Goal: Task Accomplishment & Management: Manage account settings

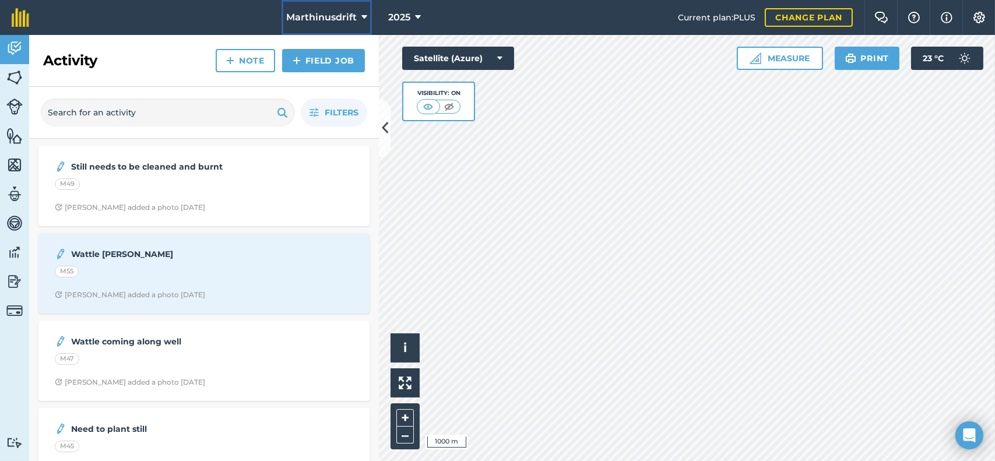
click at [367, 16] on button "Marthinusdrift" at bounding box center [327, 17] width 90 height 35
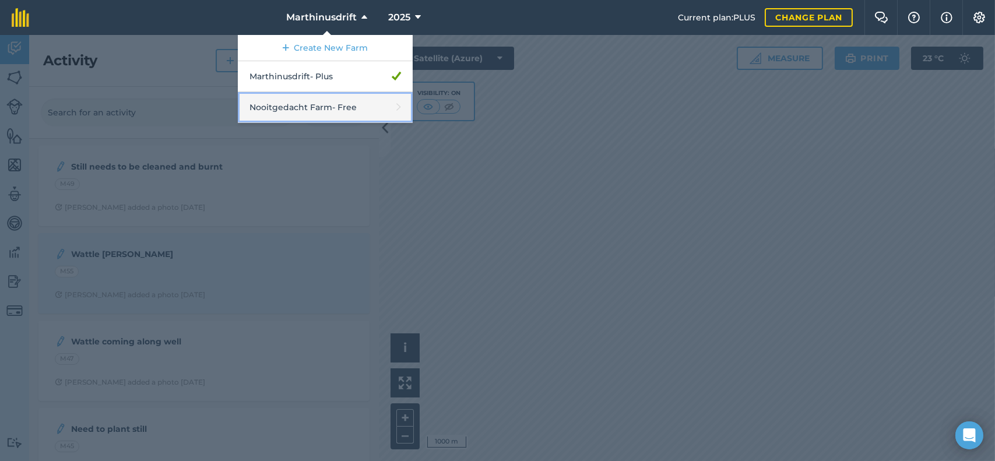
click at [381, 103] on link "Nooitgedacht Farm - Free" at bounding box center [325, 107] width 175 height 31
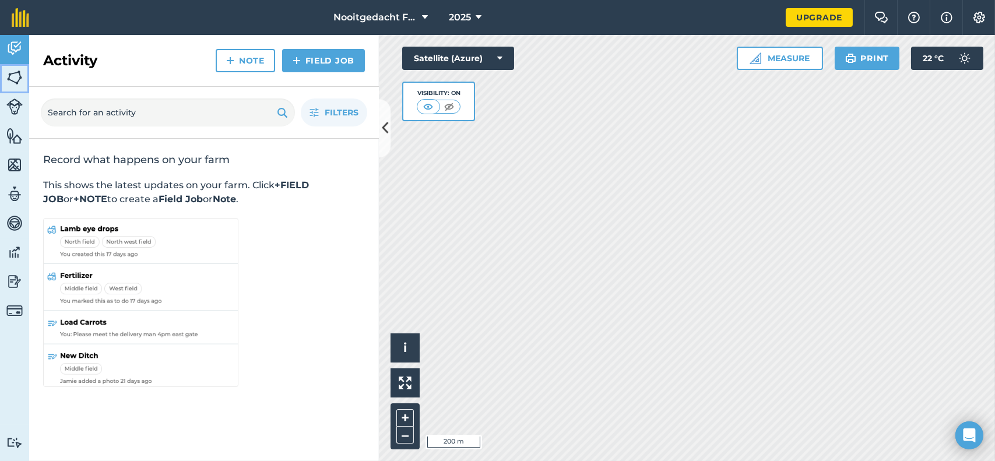
click at [11, 71] on img at bounding box center [14, 77] width 16 height 17
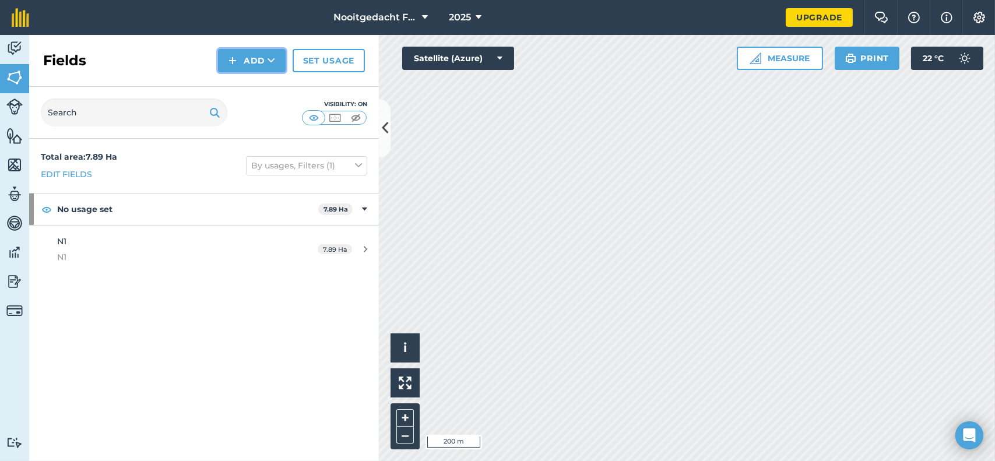
click at [251, 57] on button "Add" at bounding box center [252, 60] width 68 height 23
click at [255, 79] on link "Draw" at bounding box center [252, 87] width 64 height 26
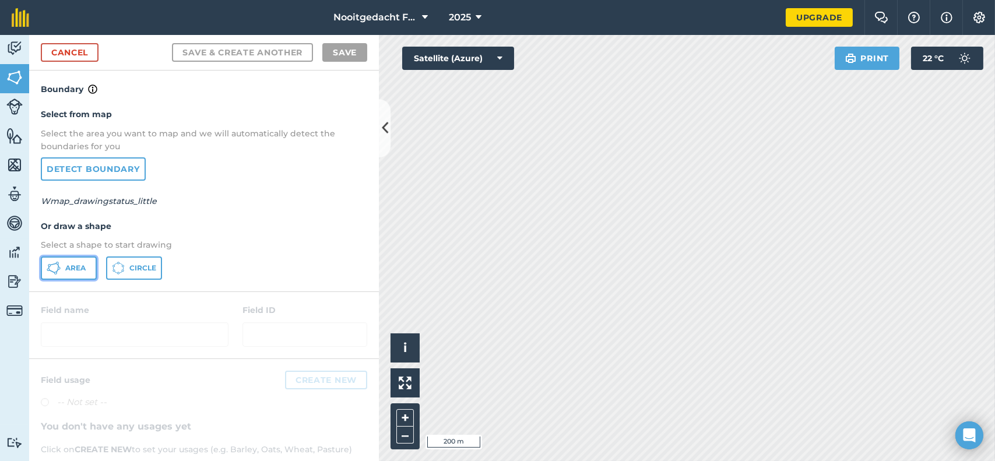
click at [82, 270] on span "Area" at bounding box center [75, 268] width 20 height 9
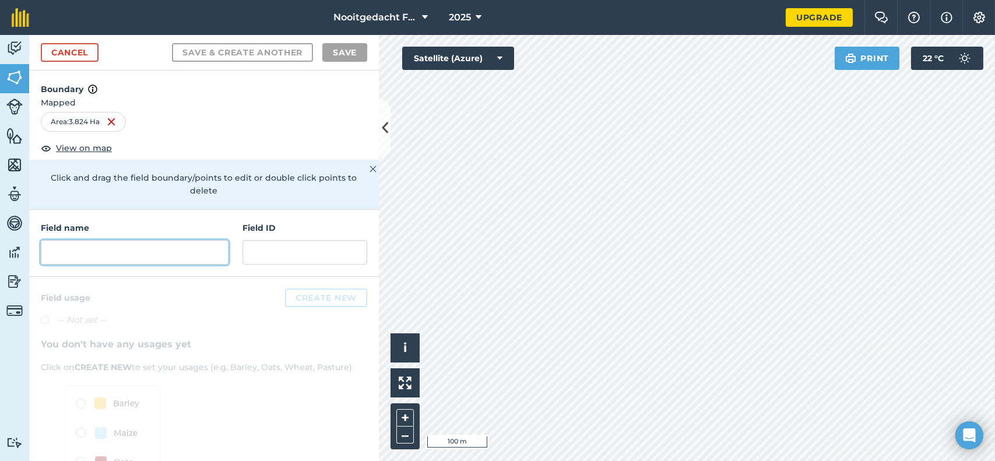
click at [87, 247] on input "text" at bounding box center [135, 252] width 188 height 24
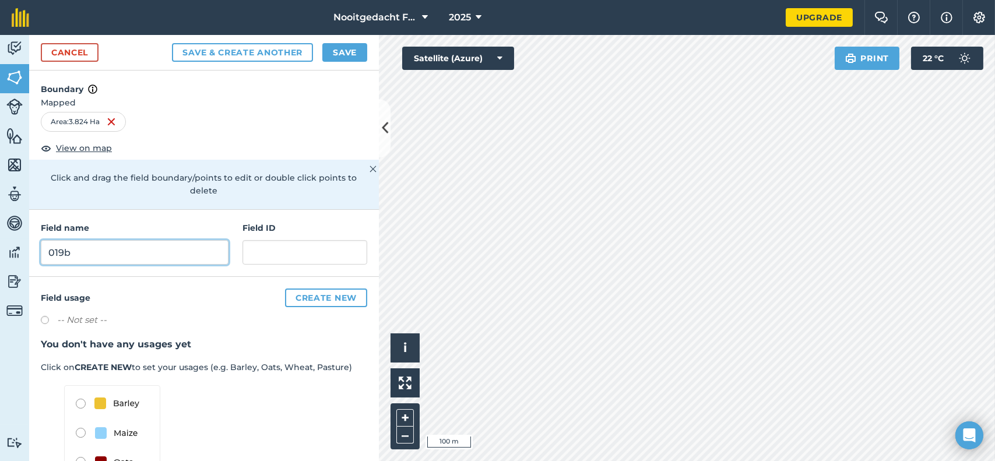
type input "019b"
click at [266, 251] on input "text" at bounding box center [305, 252] width 125 height 24
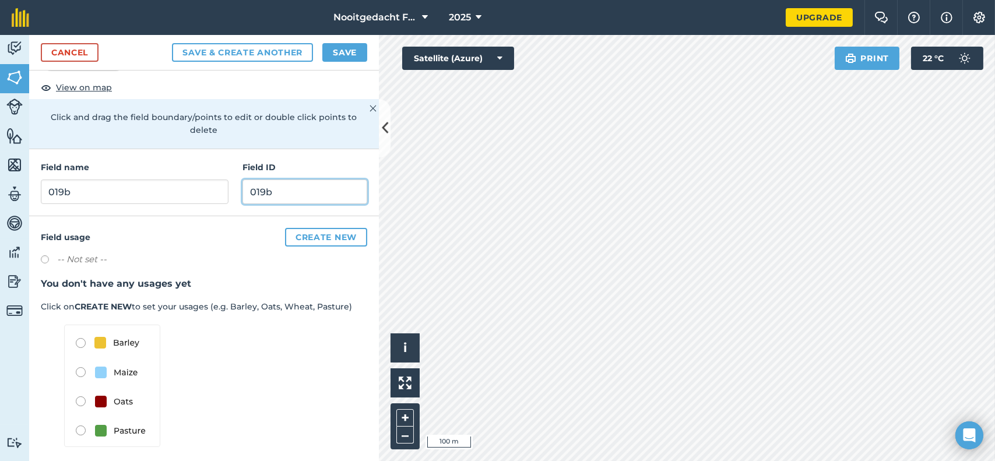
scroll to position [67, 0]
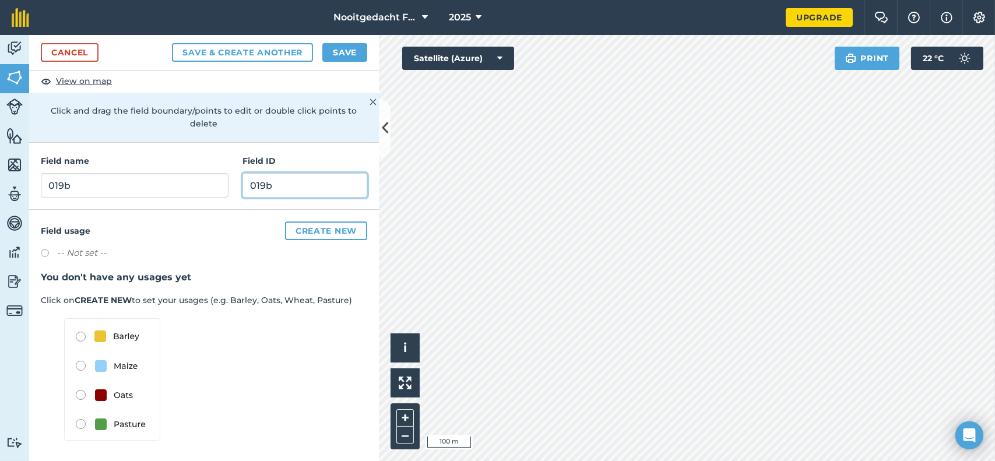
type input "019b"
click at [317, 231] on button "Create new" at bounding box center [326, 231] width 82 height 19
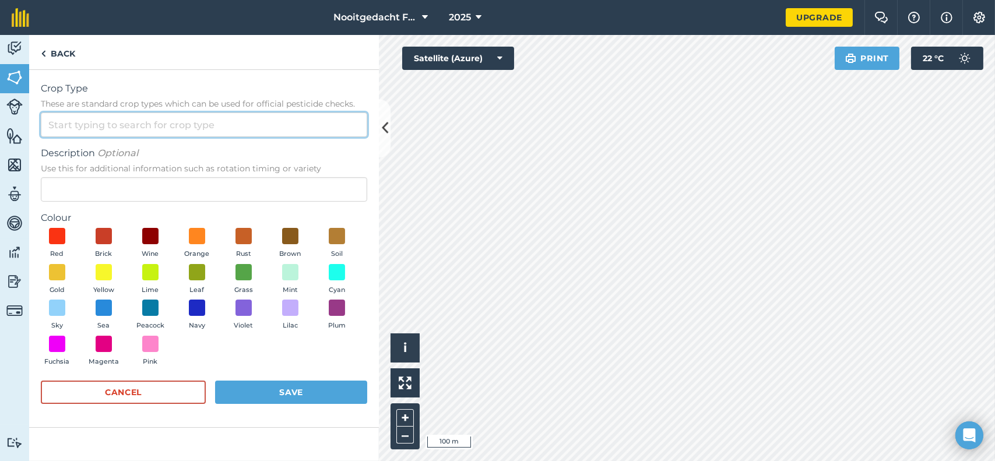
click at [110, 130] on input "Crop Type These are standard crop types which can be used for official pesticid…" at bounding box center [204, 125] width 326 height 24
click at [94, 121] on input "Crop Type These are standard crop types which can be used for official pesticid…" at bounding box center [204, 125] width 326 height 24
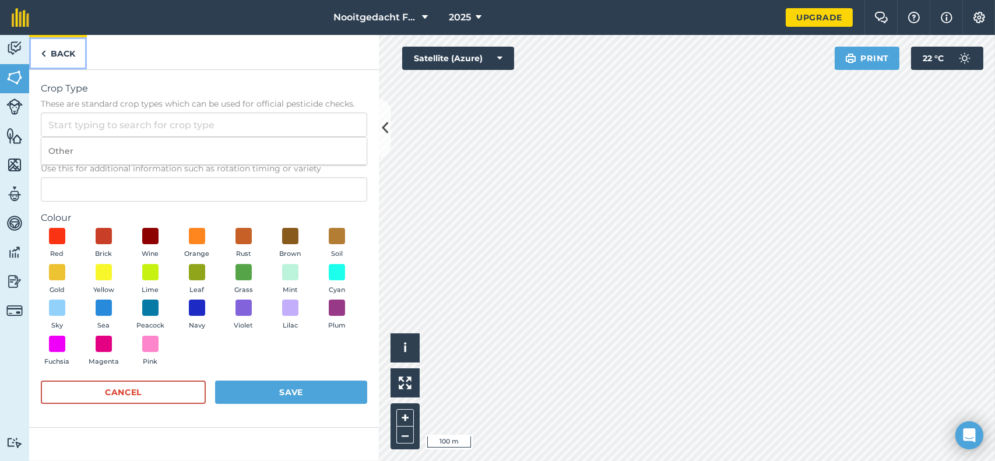
click at [59, 48] on link "Back" at bounding box center [58, 52] width 58 height 34
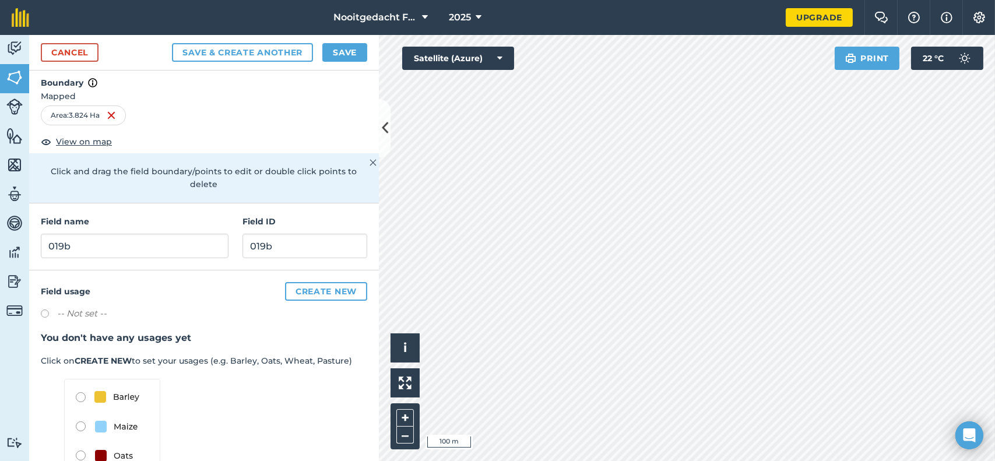
scroll to position [0, 0]
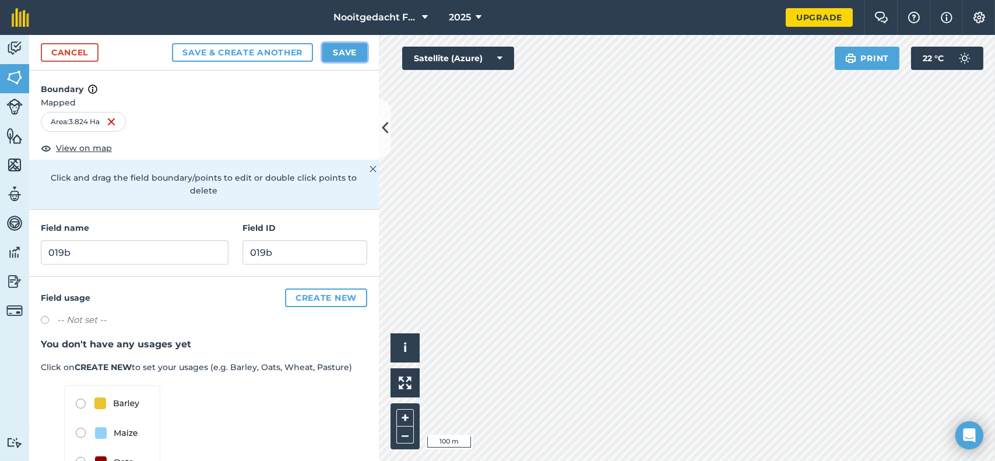
click at [338, 52] on button "Save" at bounding box center [344, 52] width 45 height 19
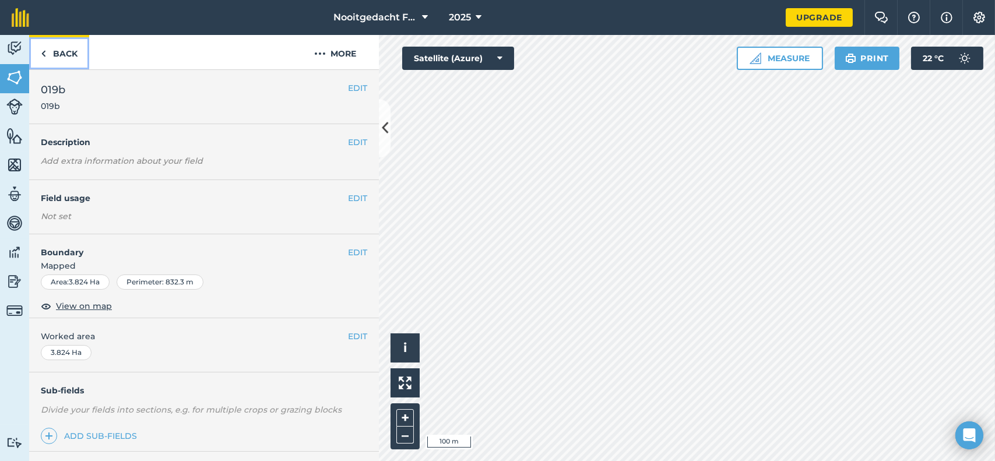
click at [62, 52] on link "Back" at bounding box center [59, 52] width 60 height 34
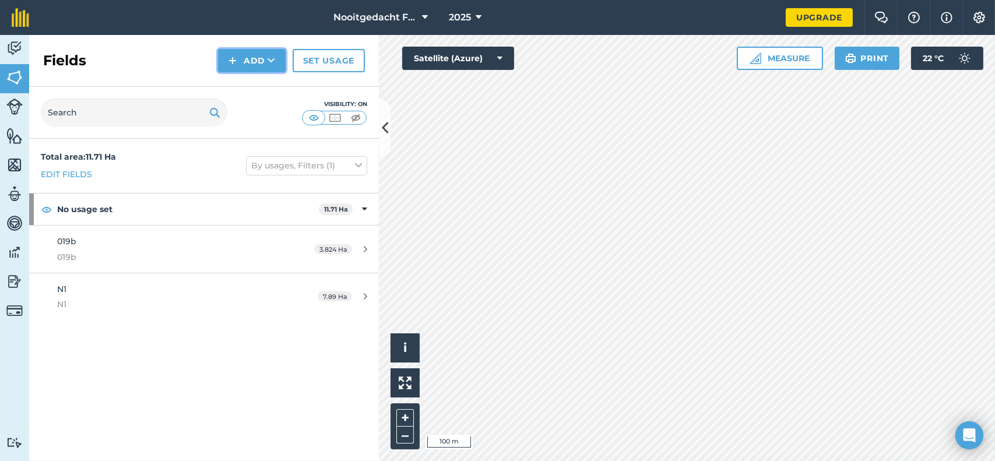
click at [262, 62] on button "Add" at bounding box center [252, 60] width 68 height 23
click at [255, 90] on link "Draw" at bounding box center [252, 87] width 64 height 26
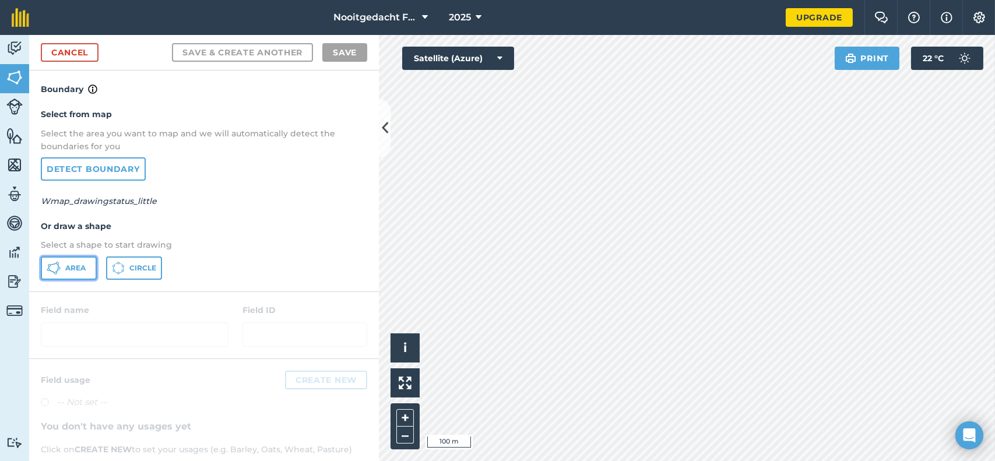
click at [71, 264] on span "Area" at bounding box center [75, 268] width 20 height 9
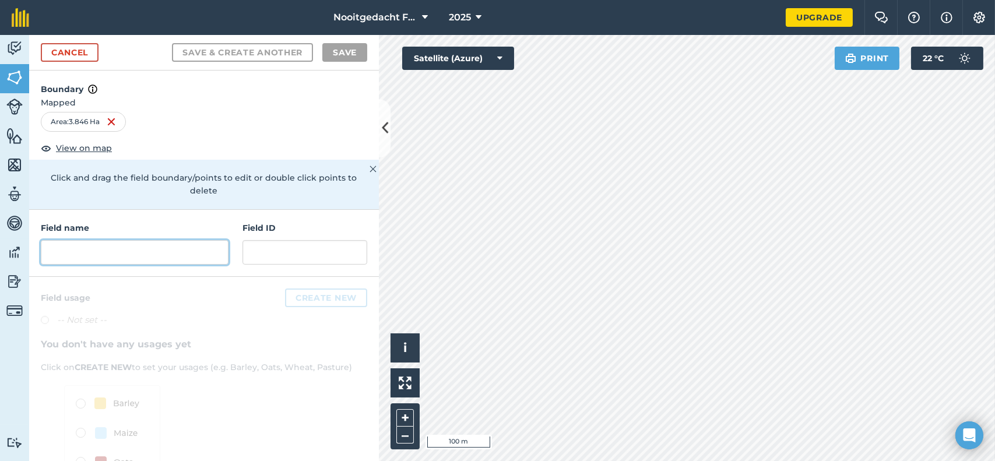
click at [126, 254] on input "text" at bounding box center [135, 252] width 188 height 24
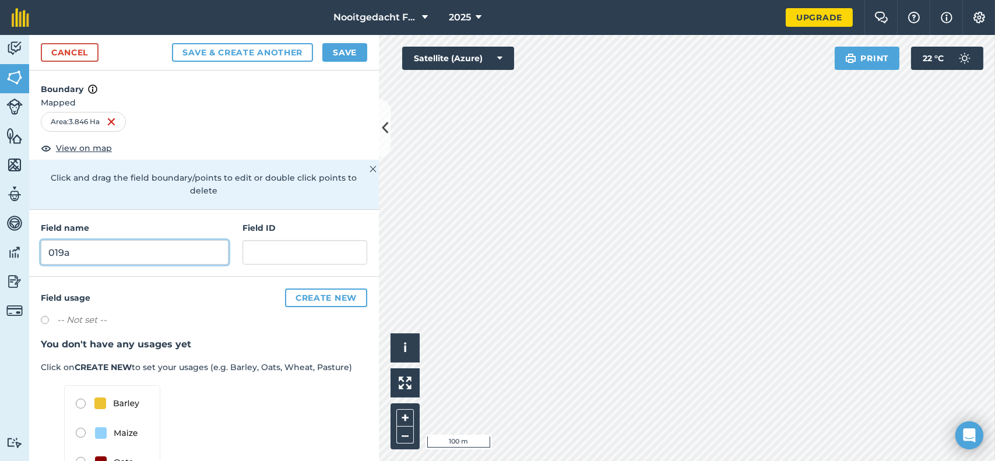
type input "019a"
click at [282, 249] on input "text" at bounding box center [305, 252] width 125 height 24
type input "019a"
click at [340, 47] on button "Save" at bounding box center [344, 52] width 45 height 19
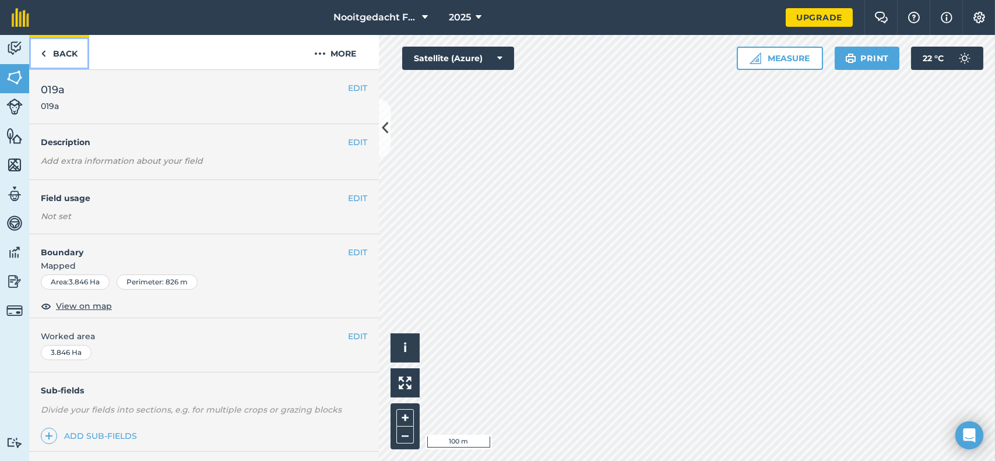
click at [72, 56] on link "Back" at bounding box center [59, 52] width 60 height 34
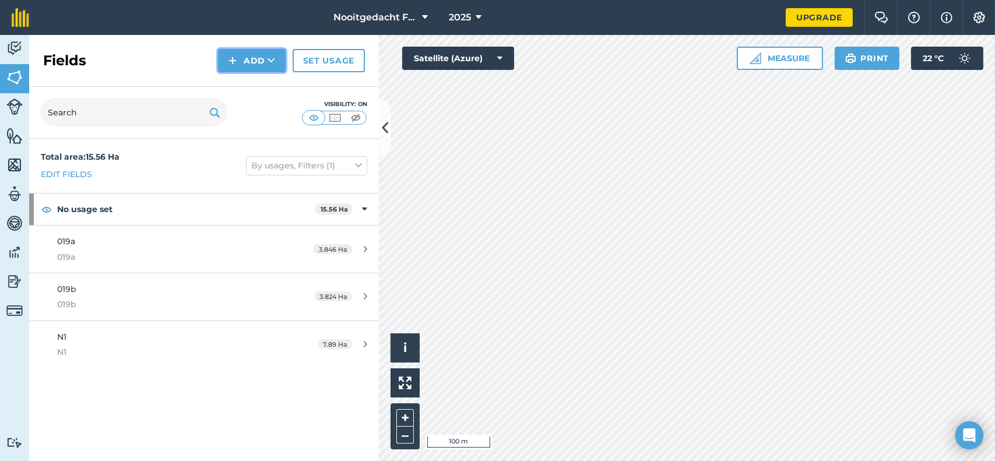
click at [247, 59] on button "Add" at bounding box center [252, 60] width 68 height 23
click at [255, 90] on link "Draw" at bounding box center [252, 87] width 64 height 26
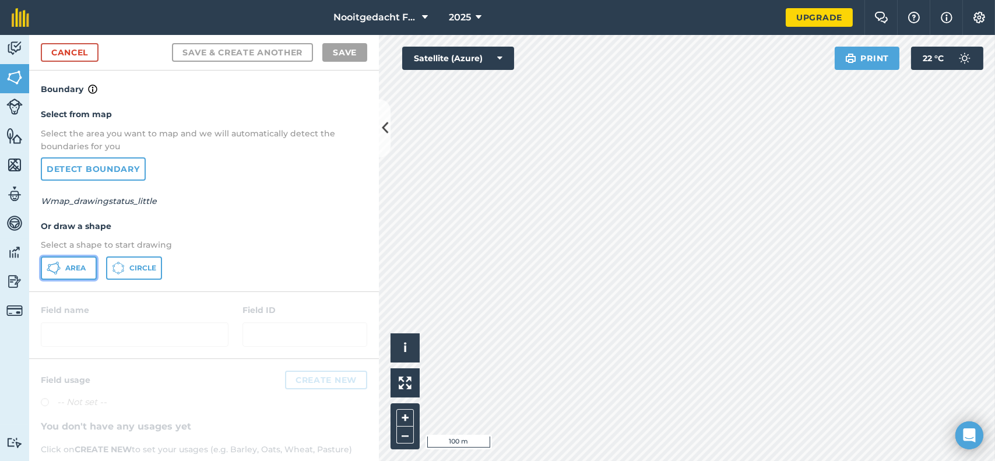
click at [85, 266] on span "Area" at bounding box center [75, 268] width 20 height 9
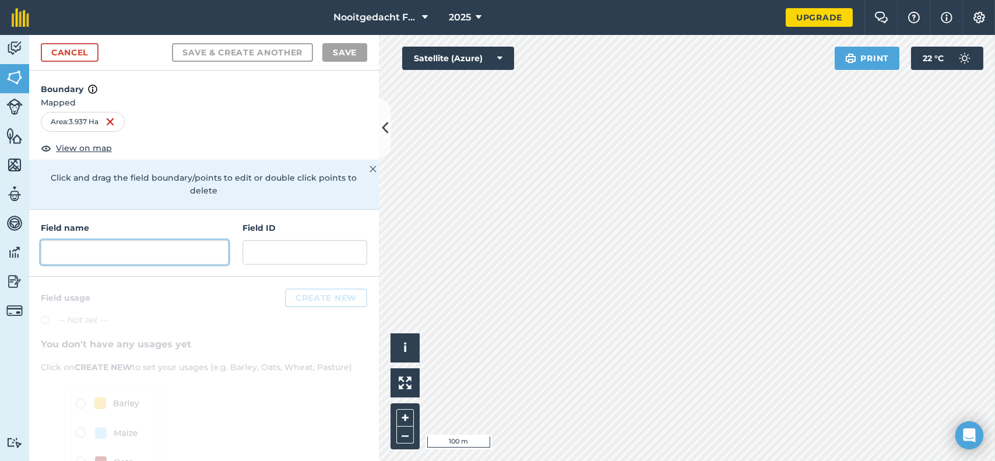
click at [92, 251] on input "text" at bounding box center [135, 252] width 188 height 24
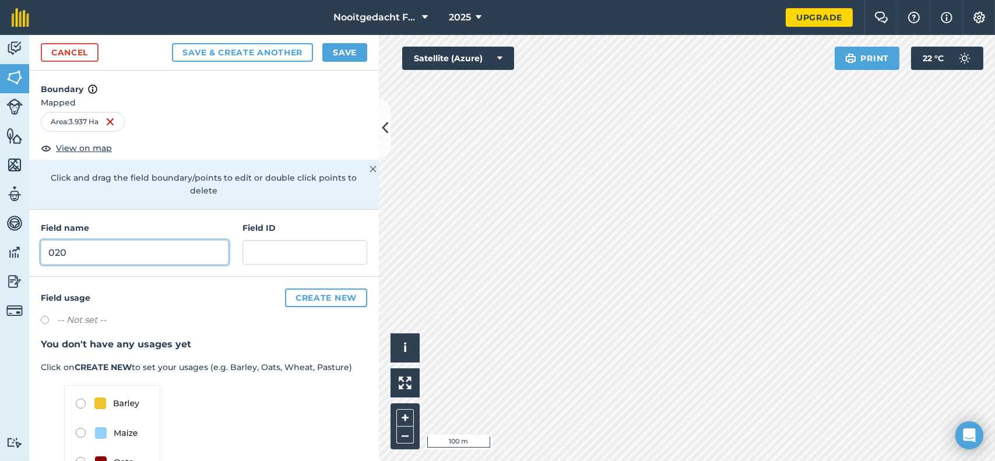
type input "020"
click at [284, 256] on input "text" at bounding box center [305, 252] width 125 height 24
type input "020"
click at [338, 50] on button "Save" at bounding box center [344, 52] width 45 height 19
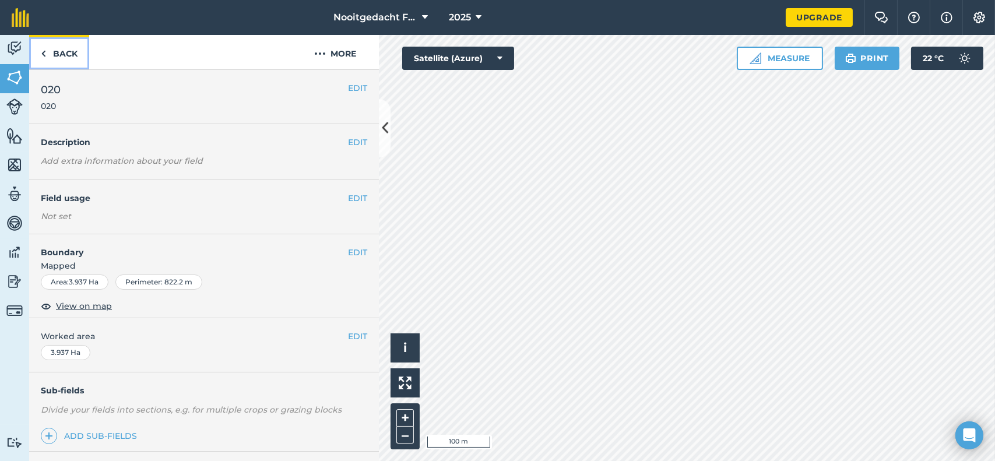
click at [59, 48] on link "Back" at bounding box center [59, 52] width 60 height 34
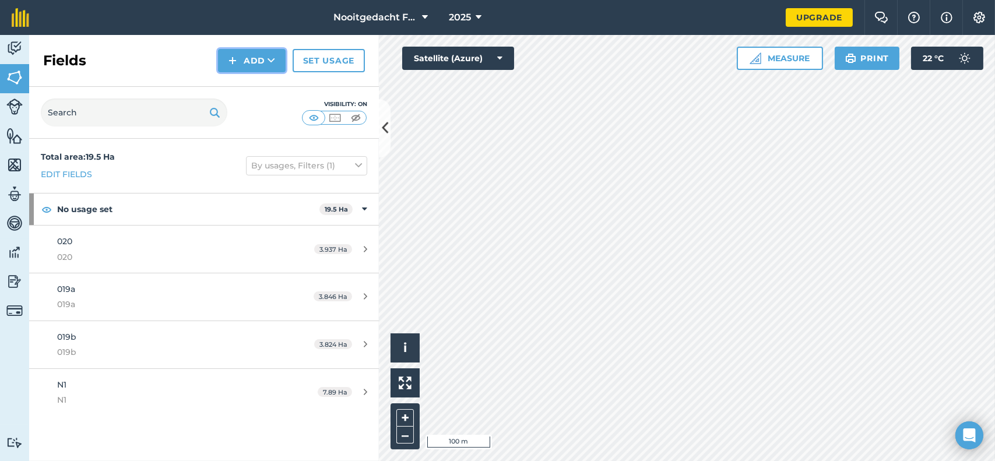
click at [237, 62] on img at bounding box center [233, 61] width 8 height 14
click at [262, 88] on link "Draw" at bounding box center [252, 87] width 64 height 26
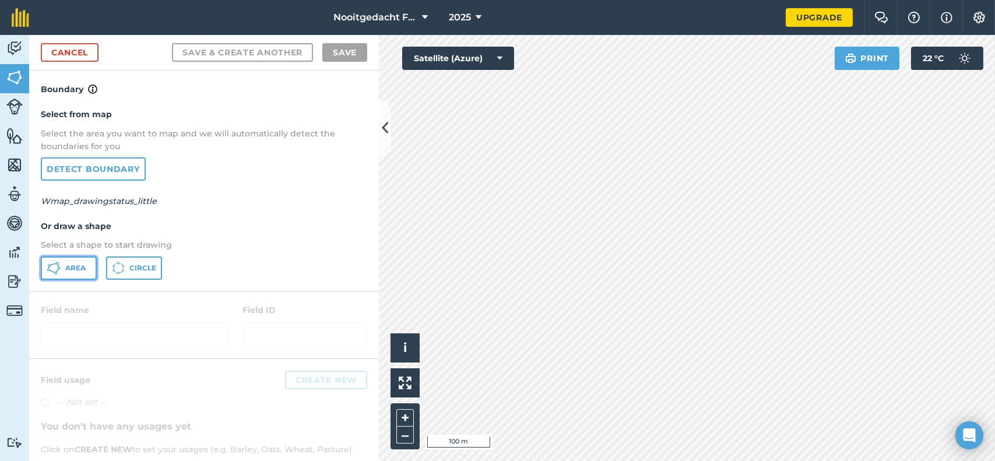
click at [79, 269] on span "Area" at bounding box center [75, 268] width 20 height 9
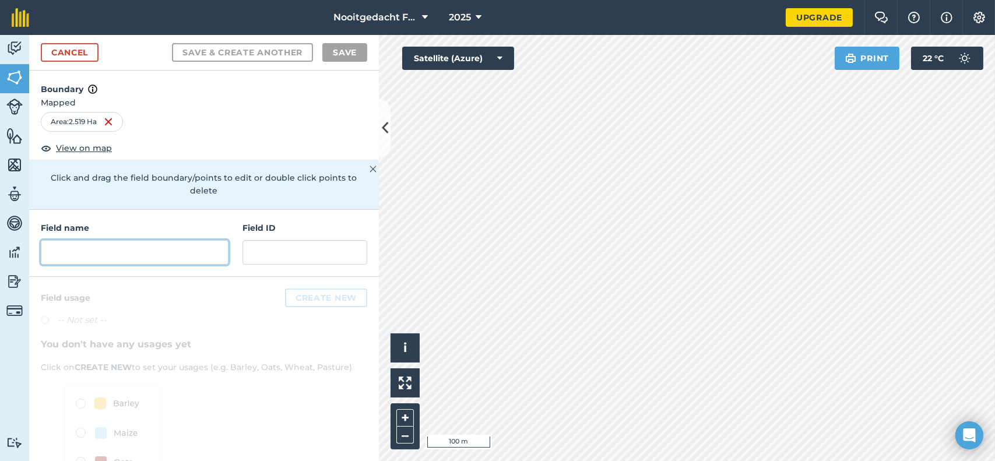
click at [75, 248] on input "text" at bounding box center [135, 252] width 188 height 24
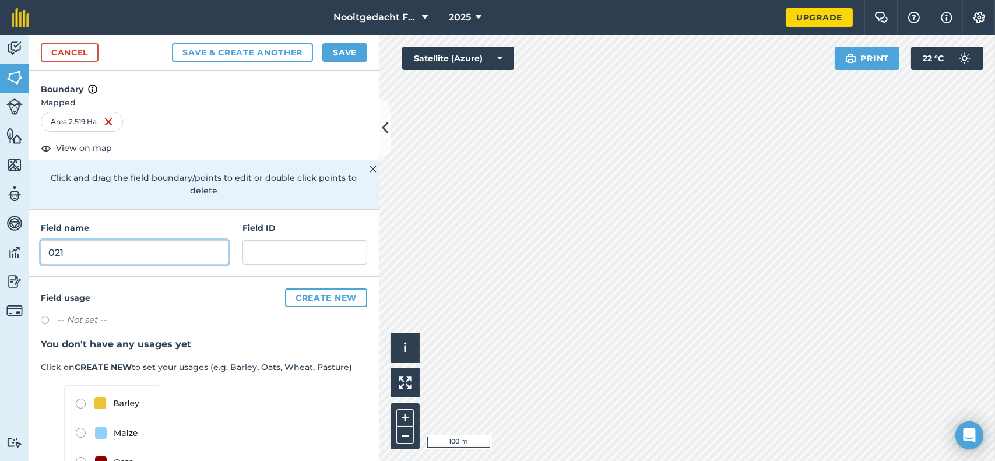
type input "021"
click at [275, 249] on input "text" at bounding box center [305, 252] width 125 height 24
type input "021"
click at [339, 52] on button "Save" at bounding box center [344, 52] width 45 height 19
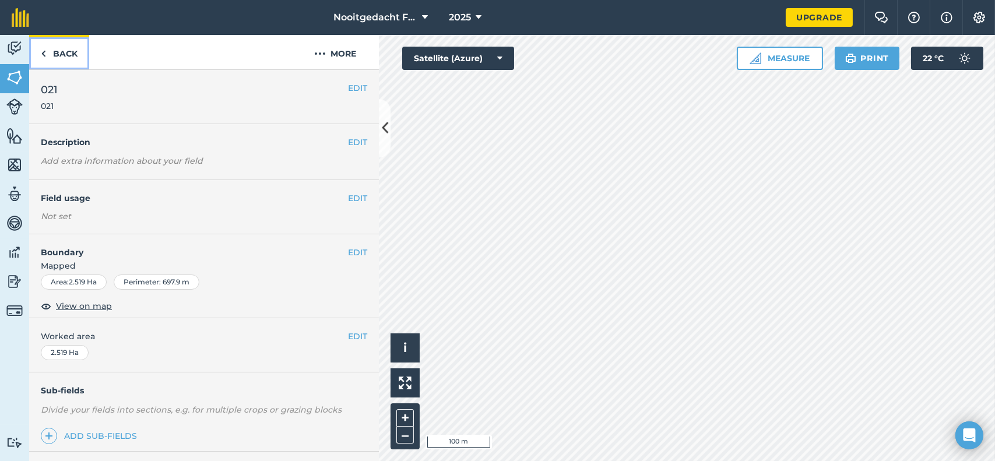
click at [71, 58] on link "Back" at bounding box center [59, 52] width 60 height 34
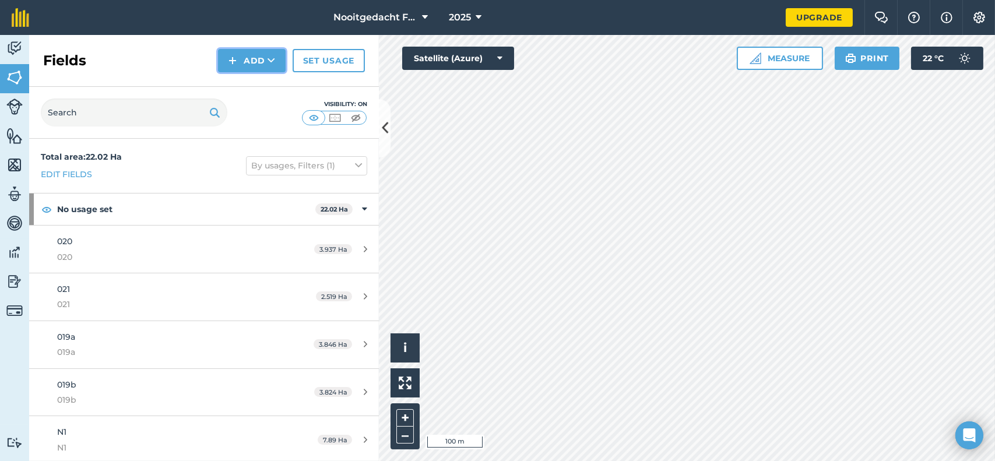
click at [239, 56] on button "Add" at bounding box center [252, 60] width 68 height 23
click at [254, 89] on link "Draw" at bounding box center [252, 87] width 64 height 26
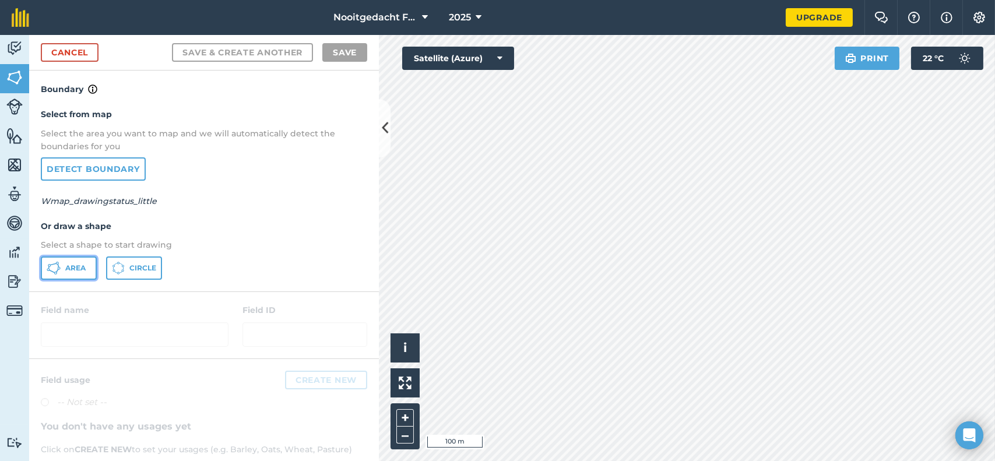
click at [75, 266] on span "Area" at bounding box center [75, 268] width 20 height 9
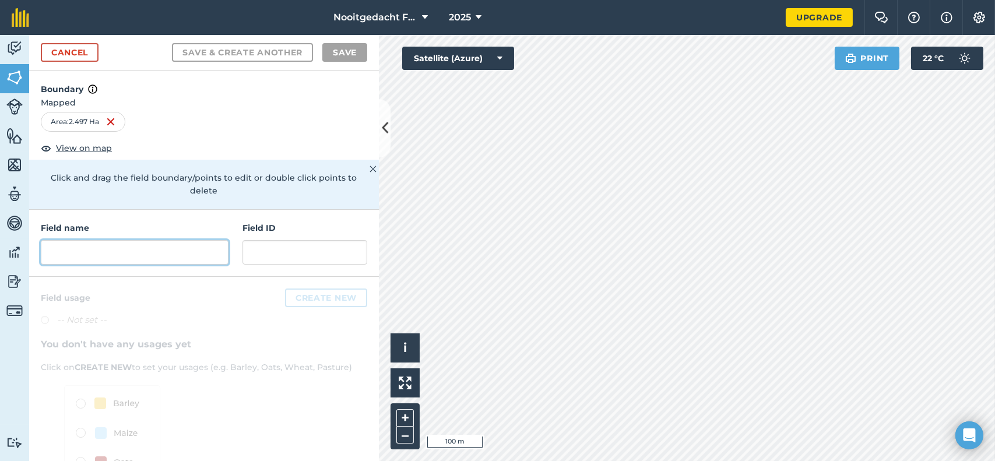
click at [144, 242] on input "text" at bounding box center [135, 252] width 188 height 24
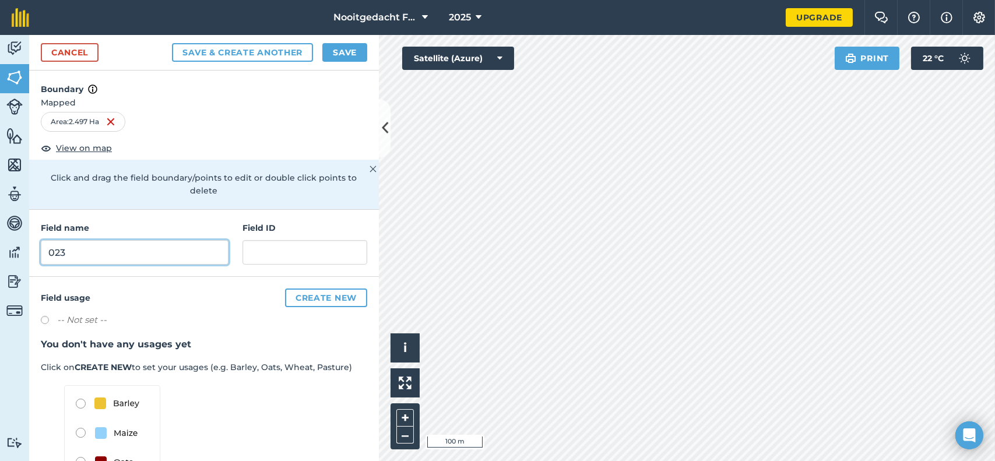
type input "023"
click at [268, 247] on input "text" at bounding box center [305, 252] width 125 height 24
type input "023"
click at [346, 51] on button "Save" at bounding box center [344, 52] width 45 height 19
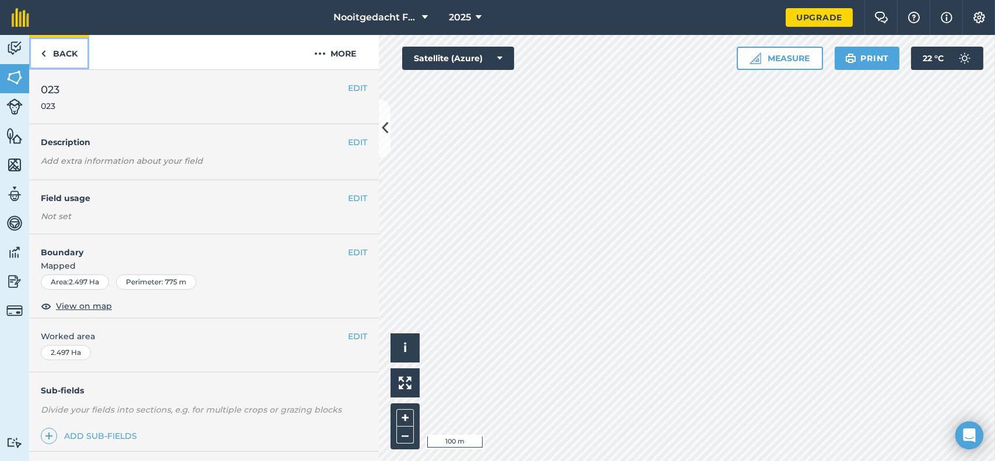
click at [62, 44] on link "Back" at bounding box center [59, 52] width 60 height 34
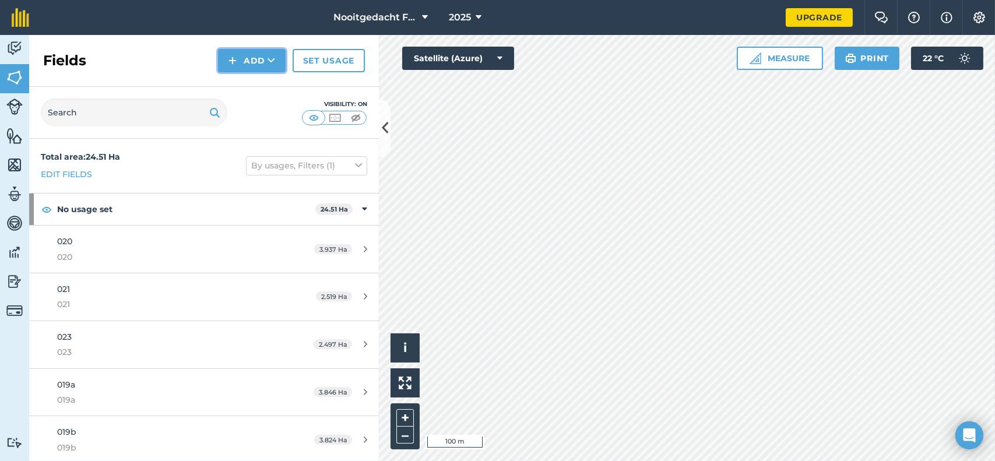
click at [257, 59] on button "Add" at bounding box center [252, 60] width 68 height 23
click at [252, 84] on link "Draw" at bounding box center [252, 87] width 64 height 26
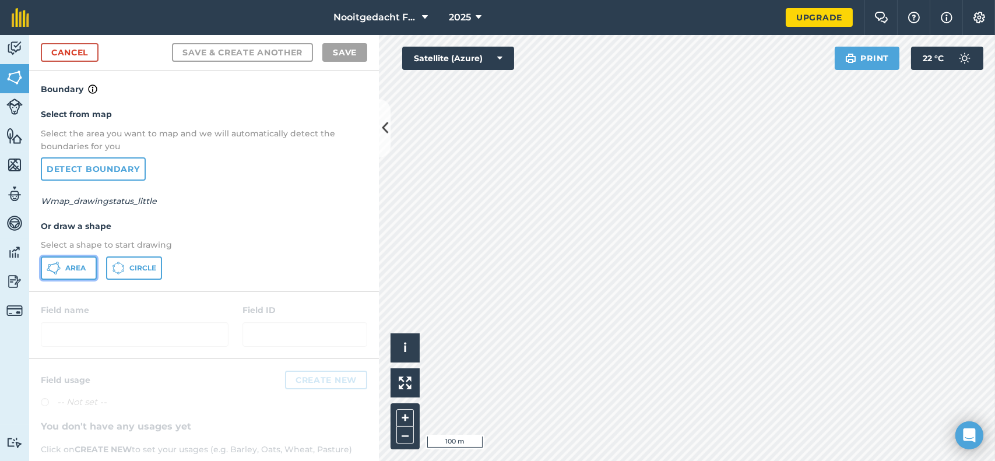
click at [63, 264] on button "Area" at bounding box center [69, 268] width 56 height 23
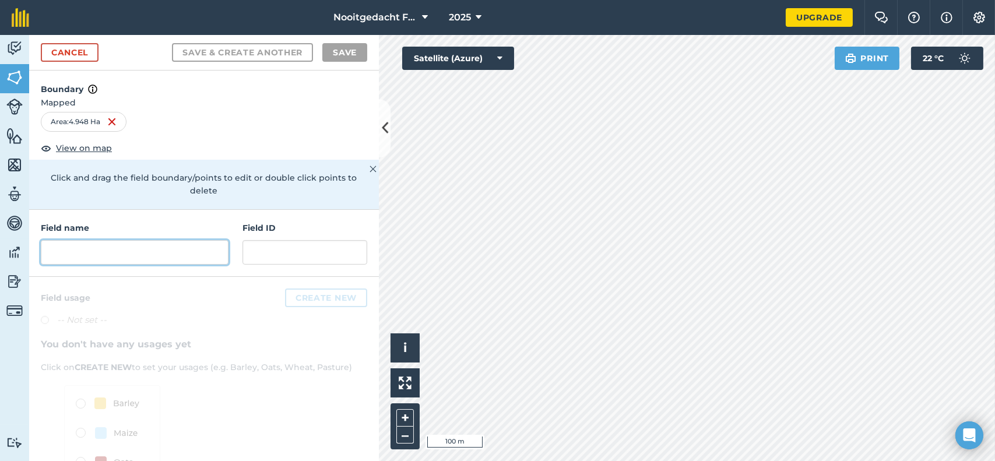
click at [150, 252] on input "text" at bounding box center [135, 252] width 188 height 24
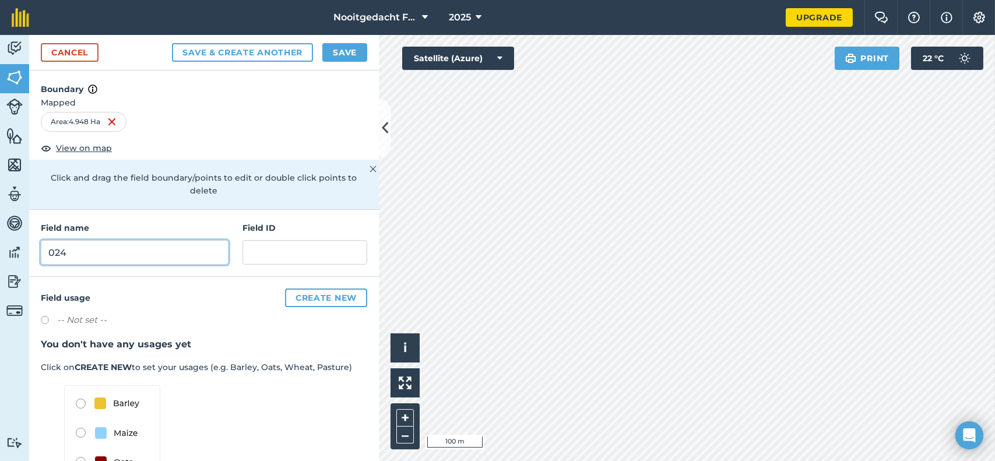
type input "024"
click at [269, 256] on input "text" at bounding box center [305, 252] width 125 height 24
type input "024"
click at [338, 49] on button "Save" at bounding box center [344, 52] width 45 height 19
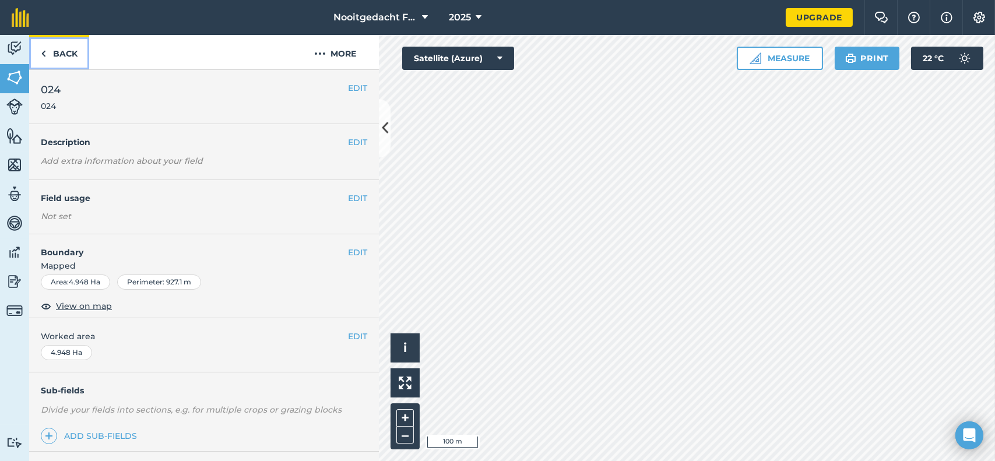
click at [60, 49] on link "Back" at bounding box center [59, 52] width 60 height 34
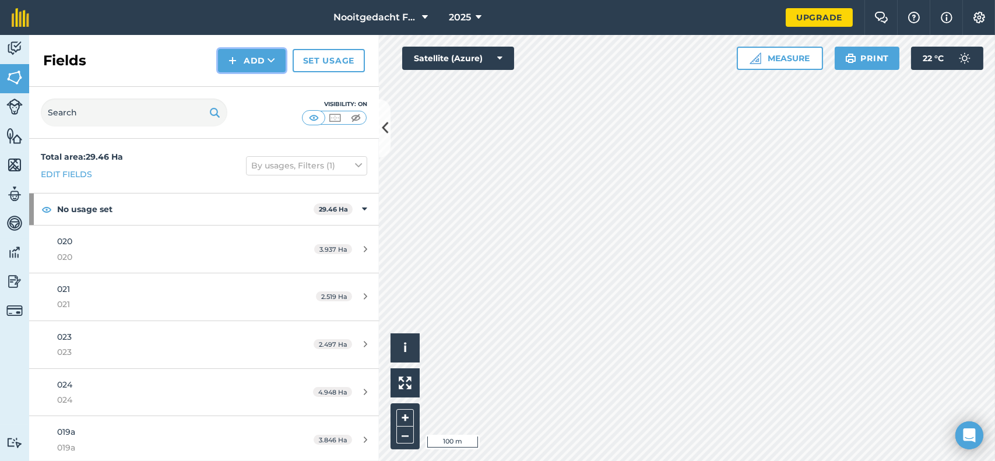
click at [252, 63] on button "Add" at bounding box center [252, 60] width 68 height 23
click at [258, 88] on link "Draw" at bounding box center [252, 87] width 64 height 26
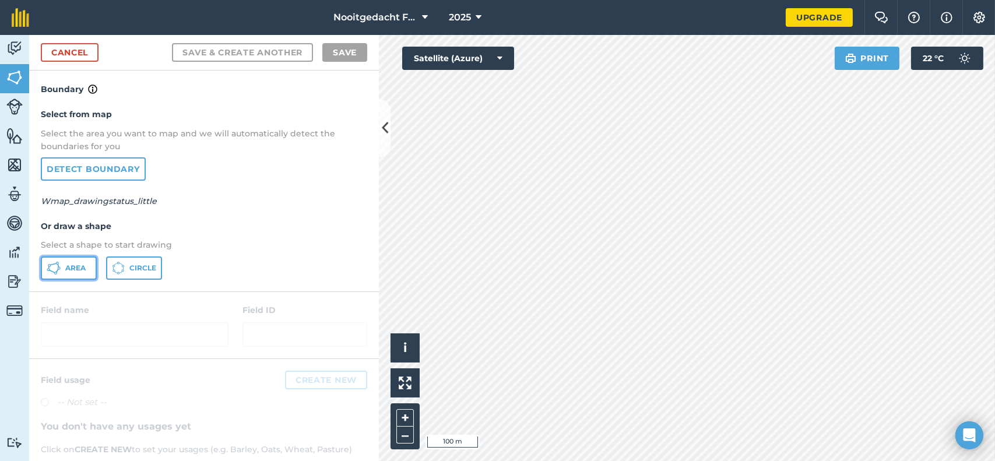
click at [83, 268] on span "Area" at bounding box center [75, 268] width 20 height 9
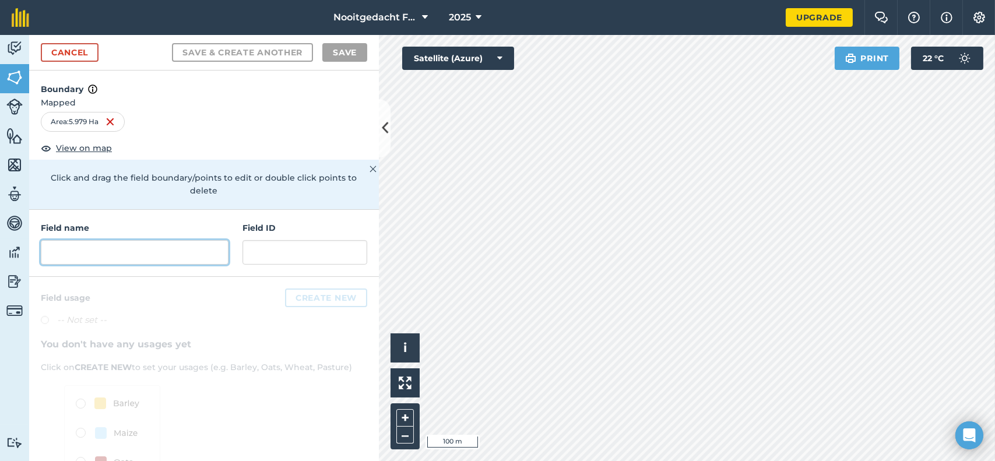
click at [120, 241] on input "text" at bounding box center [135, 252] width 188 height 24
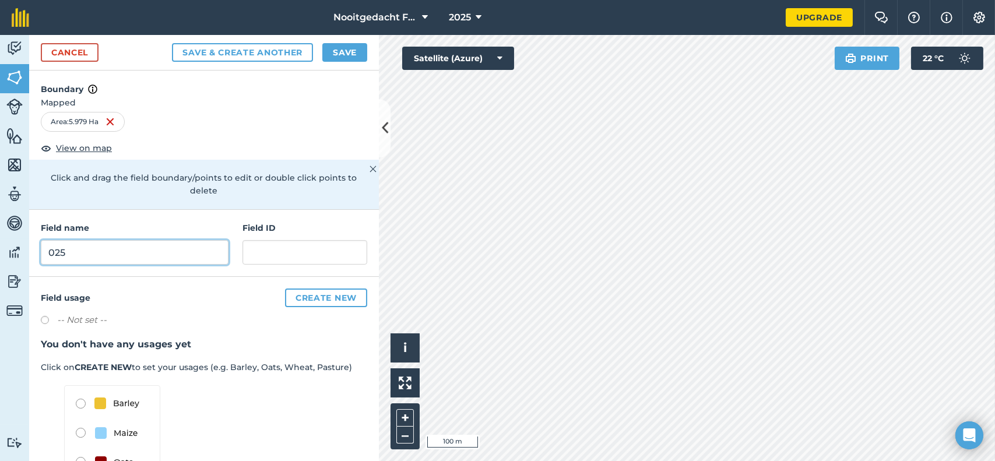
type input "025"
click at [271, 251] on input "text" at bounding box center [305, 252] width 125 height 24
type input "025"
click at [351, 55] on button "Save" at bounding box center [344, 52] width 45 height 19
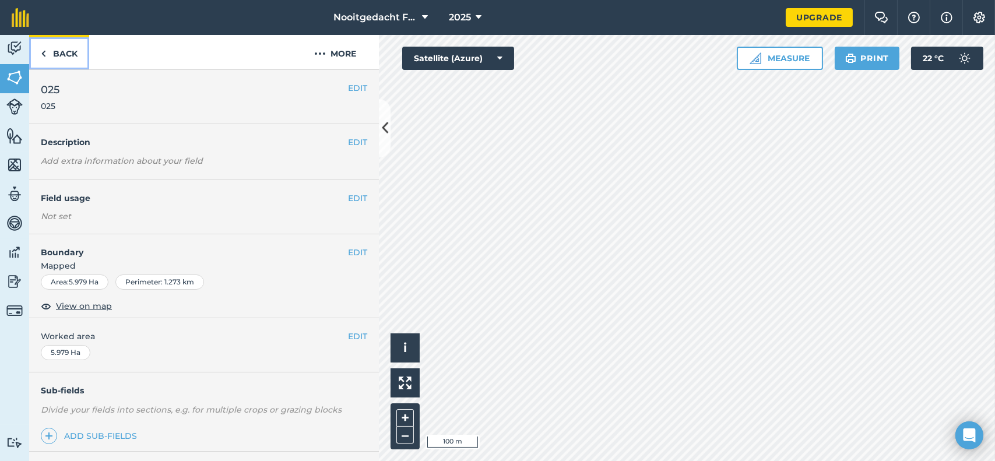
click at [66, 51] on link "Back" at bounding box center [59, 52] width 60 height 34
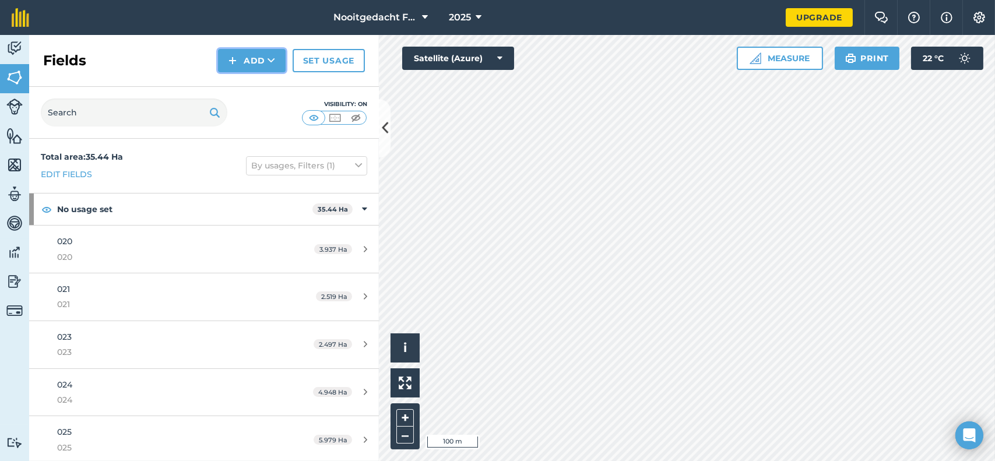
click at [254, 57] on button "Add" at bounding box center [252, 60] width 68 height 23
click at [259, 89] on link "Draw" at bounding box center [252, 87] width 64 height 26
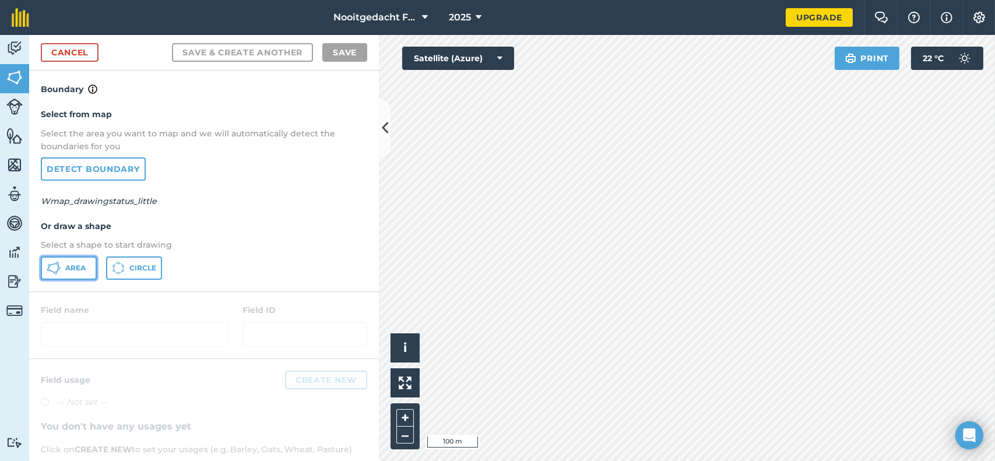
click at [72, 264] on span "Area" at bounding box center [75, 268] width 20 height 9
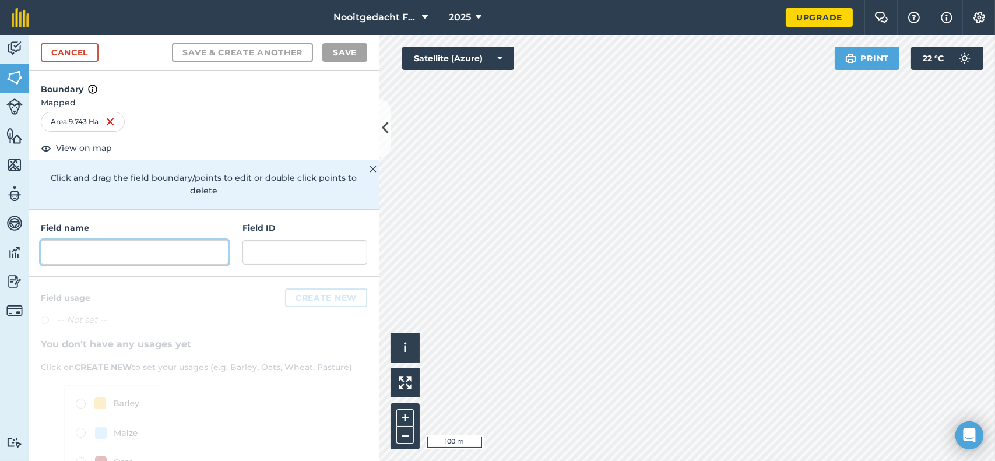
click at [151, 255] on input "text" at bounding box center [135, 252] width 188 height 24
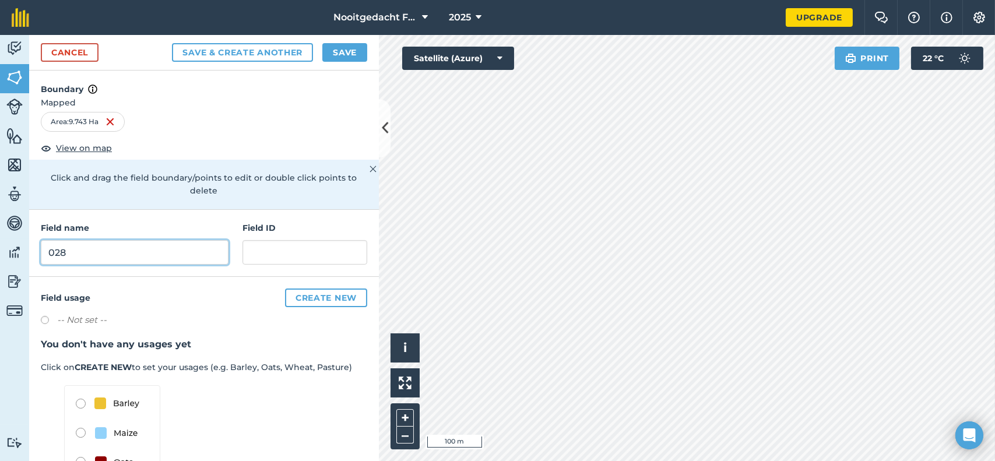
type input "028"
click at [272, 250] on input "text" at bounding box center [305, 252] width 125 height 24
type input "028"
click at [336, 52] on button "Save" at bounding box center [344, 52] width 45 height 19
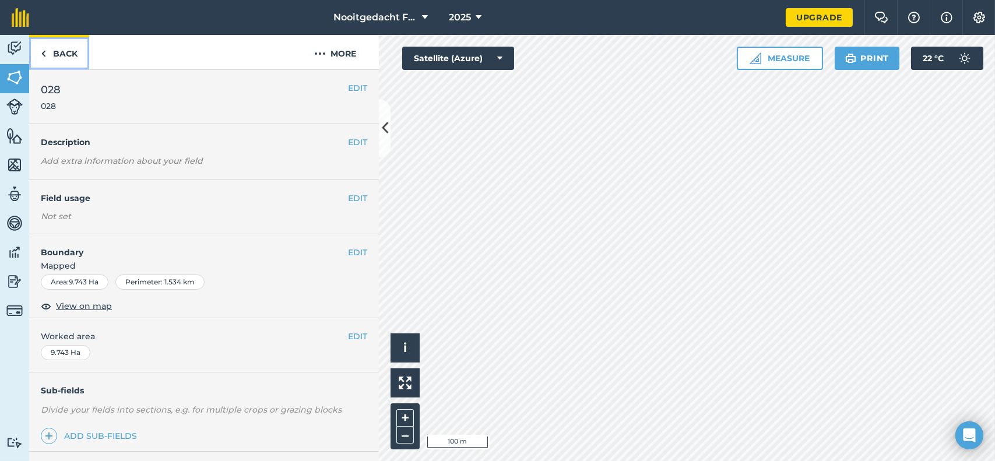
click at [63, 54] on link "Back" at bounding box center [59, 52] width 60 height 34
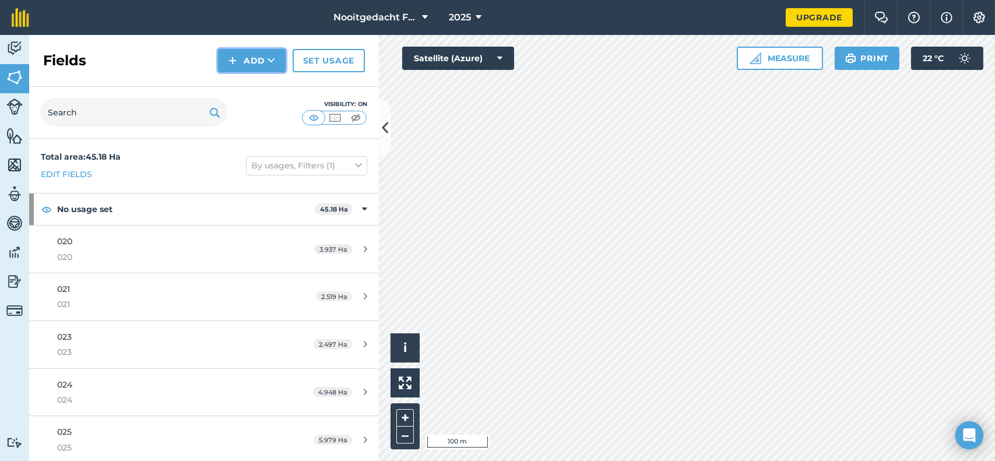
click at [240, 56] on button "Add" at bounding box center [252, 60] width 68 height 23
click at [259, 84] on link "Draw" at bounding box center [252, 87] width 64 height 26
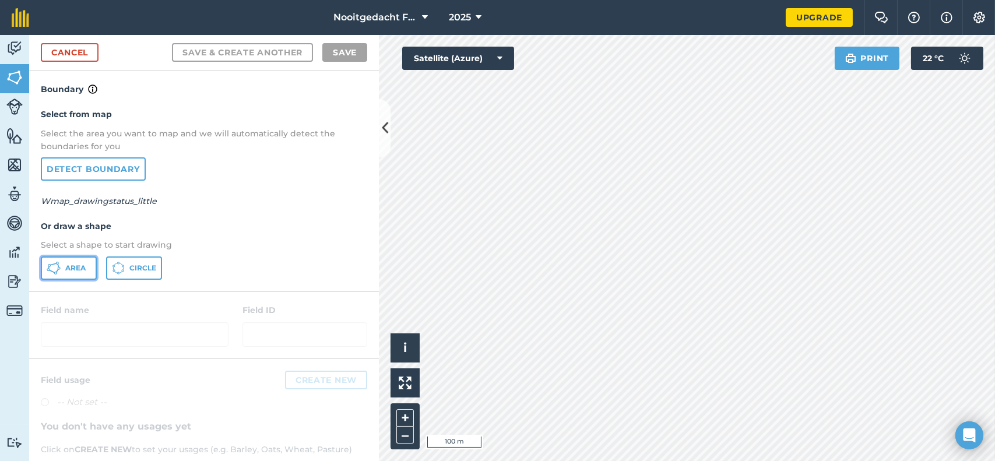
click at [77, 266] on span "Area" at bounding box center [75, 268] width 20 height 9
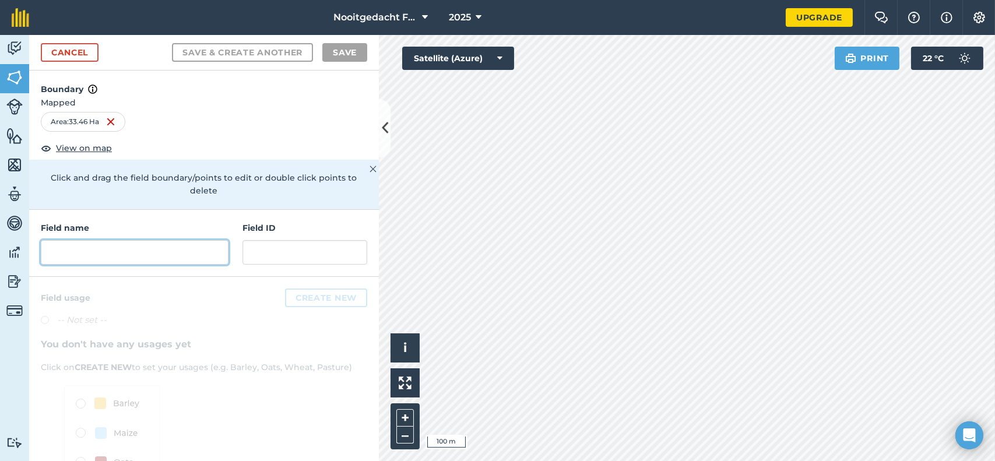
click at [139, 246] on input "text" at bounding box center [135, 252] width 188 height 24
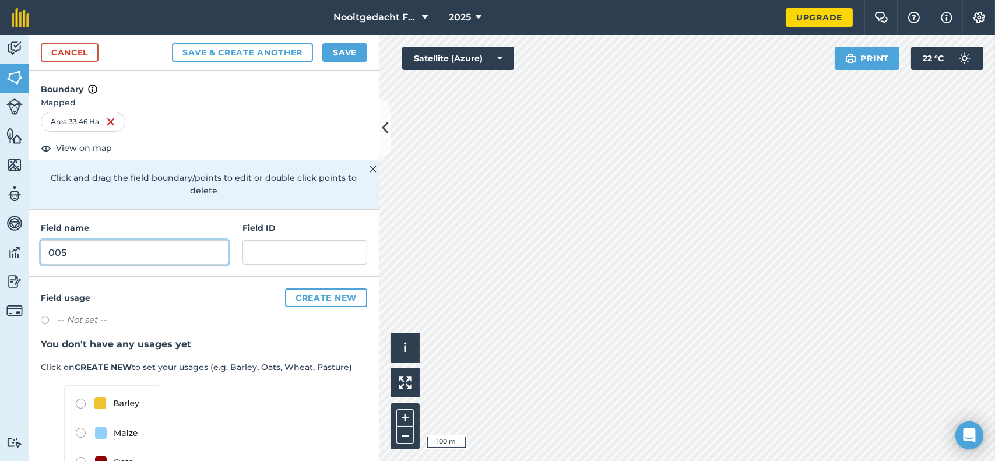
type input "005"
click at [258, 255] on input "text" at bounding box center [305, 252] width 125 height 24
type input "005"
click at [350, 51] on button "Save" at bounding box center [344, 52] width 45 height 19
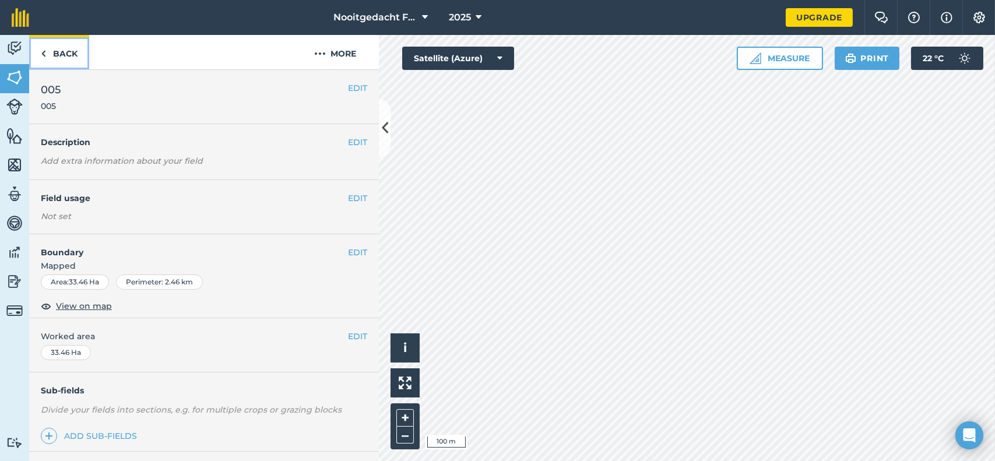
click at [59, 55] on link "Back" at bounding box center [59, 52] width 60 height 34
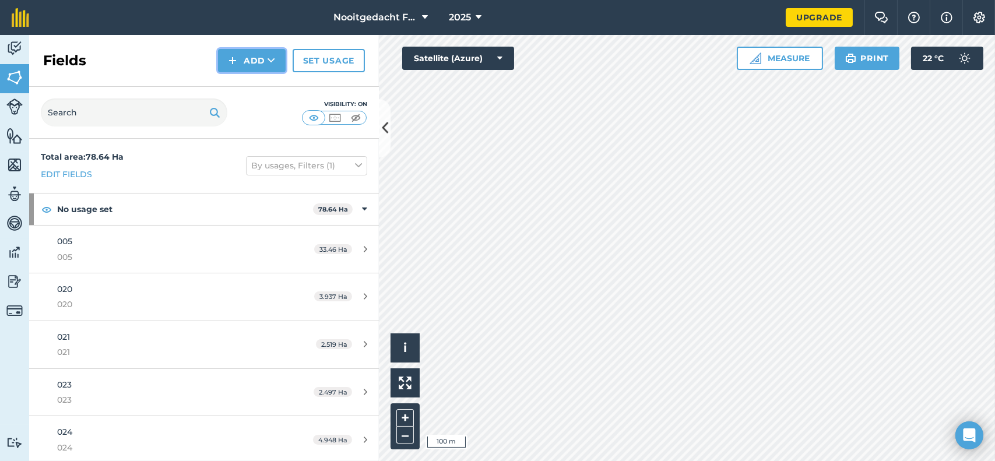
click at [258, 60] on button "Add" at bounding box center [252, 60] width 68 height 23
click at [244, 86] on link "Draw" at bounding box center [252, 87] width 64 height 26
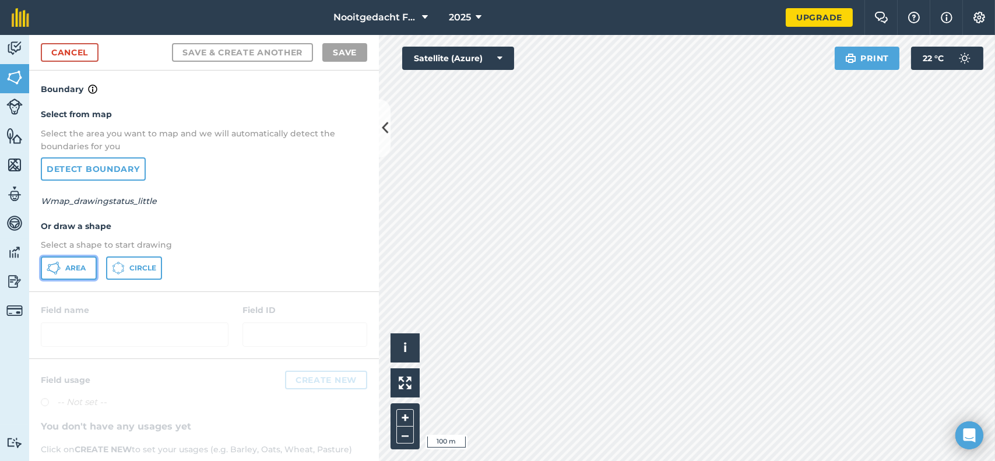
click at [72, 266] on span "Area" at bounding box center [75, 268] width 20 height 9
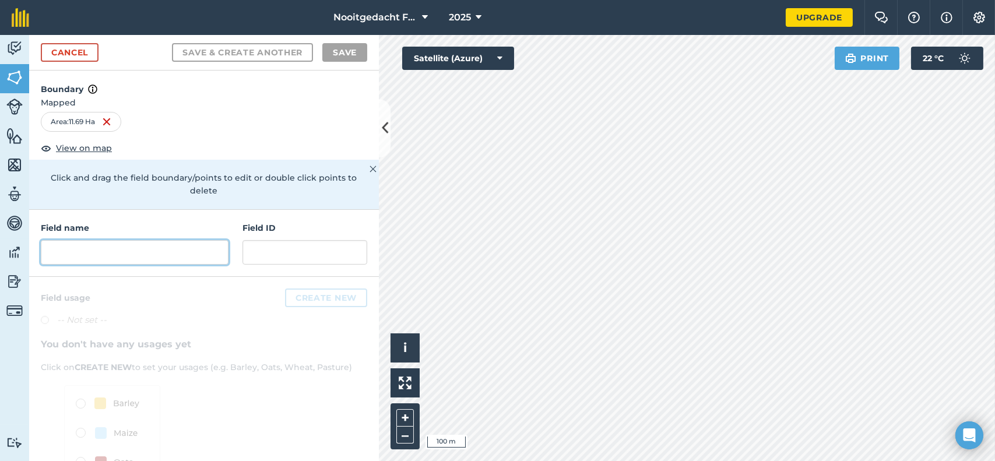
click at [131, 254] on input "text" at bounding box center [135, 252] width 188 height 24
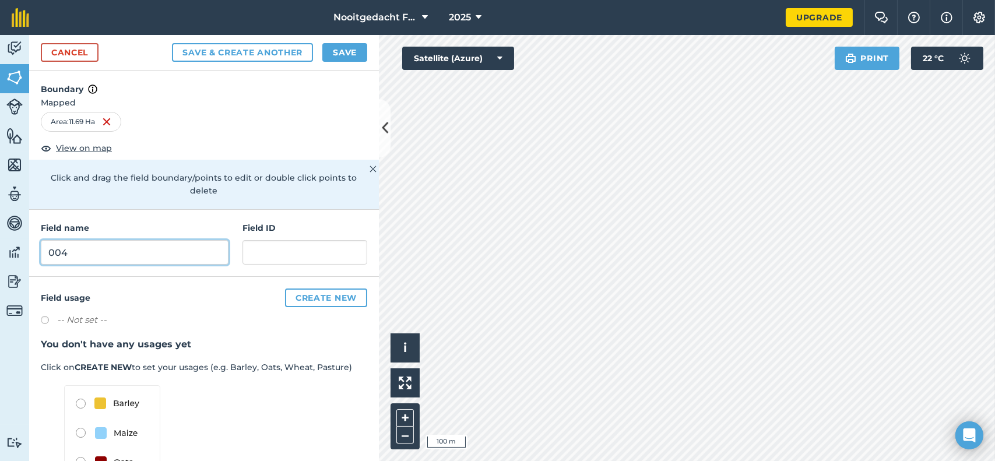
type input "004"
click at [295, 249] on input "text" at bounding box center [305, 252] width 125 height 24
type input "004"
click at [342, 54] on button "Save" at bounding box center [344, 52] width 45 height 19
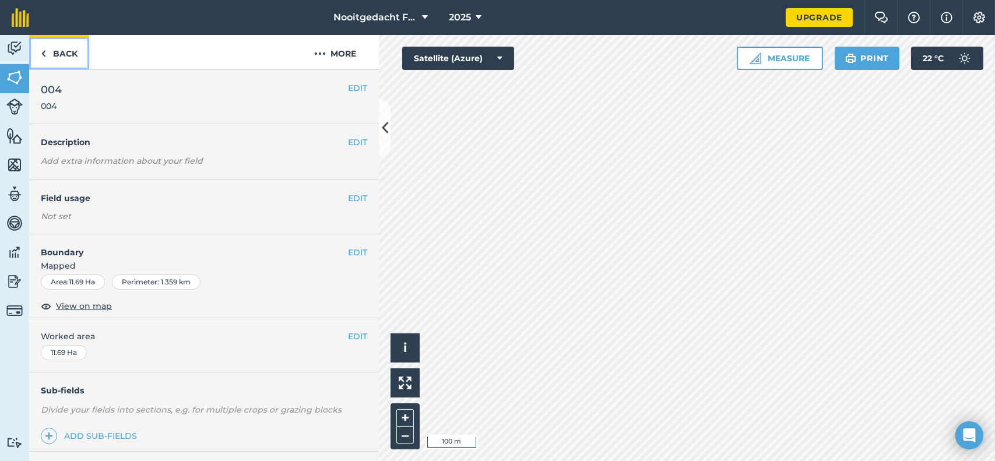
click at [69, 58] on link "Back" at bounding box center [59, 52] width 60 height 34
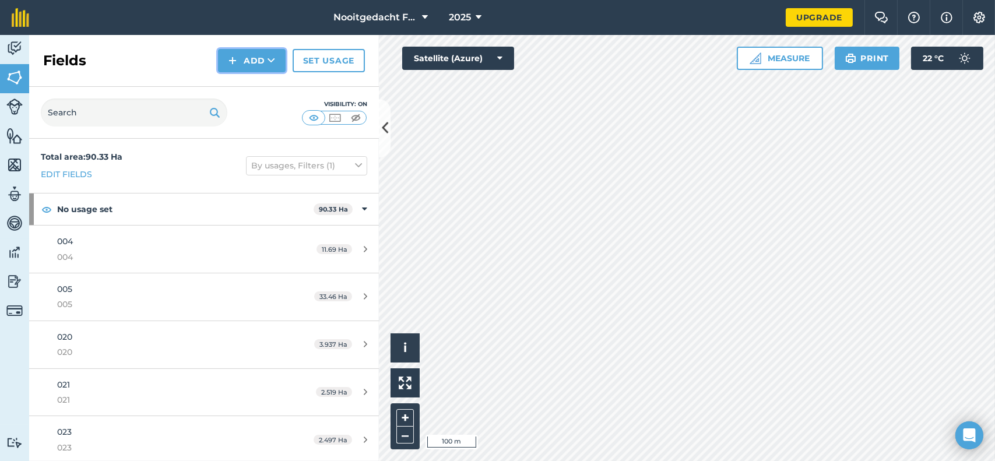
click at [248, 58] on button "Add" at bounding box center [252, 60] width 68 height 23
click at [261, 86] on link "Draw" at bounding box center [252, 87] width 64 height 26
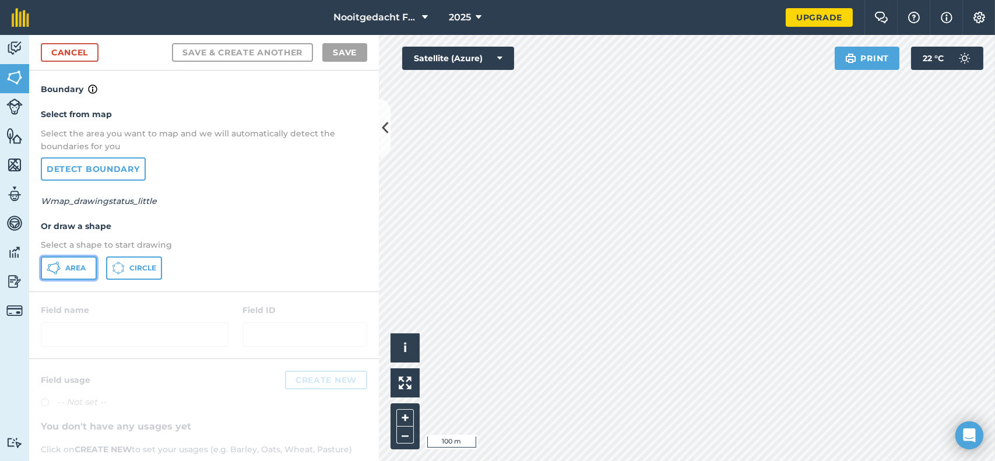
click at [71, 270] on span "Area" at bounding box center [75, 268] width 20 height 9
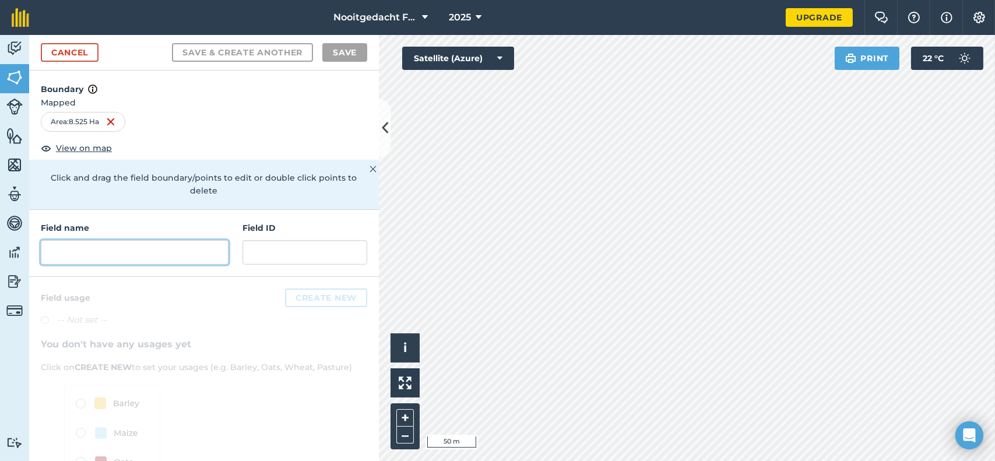
drag, startPoint x: 122, startPoint y: 255, endPoint x: 131, endPoint y: 255, distance: 8.2
click at [125, 255] on input "text" at bounding box center [135, 252] width 188 height 24
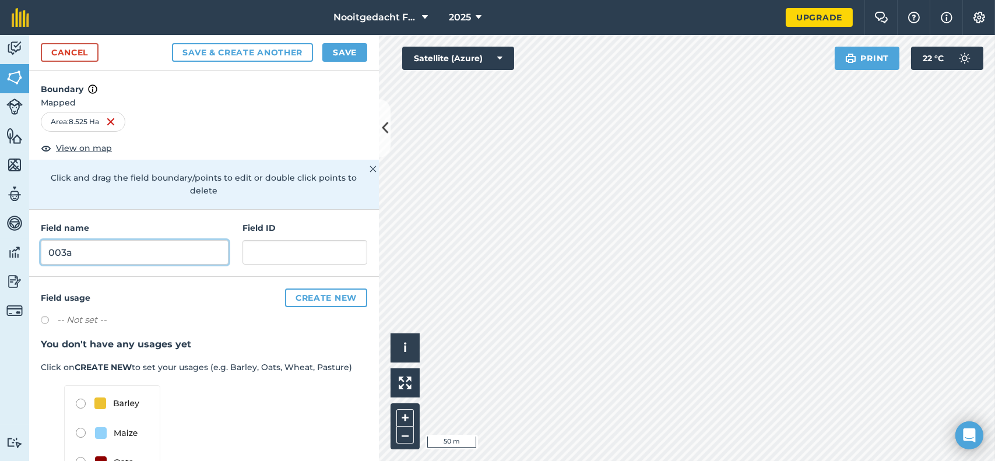
type input "003a"
click at [245, 254] on input "text" at bounding box center [305, 252] width 125 height 24
type input "003a"
click at [342, 46] on button "Save" at bounding box center [344, 52] width 45 height 19
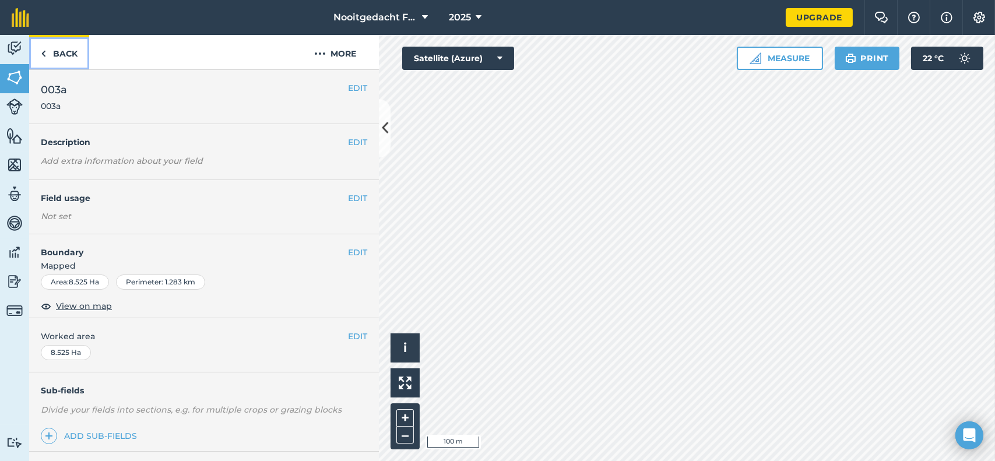
click at [72, 54] on link "Back" at bounding box center [59, 52] width 60 height 34
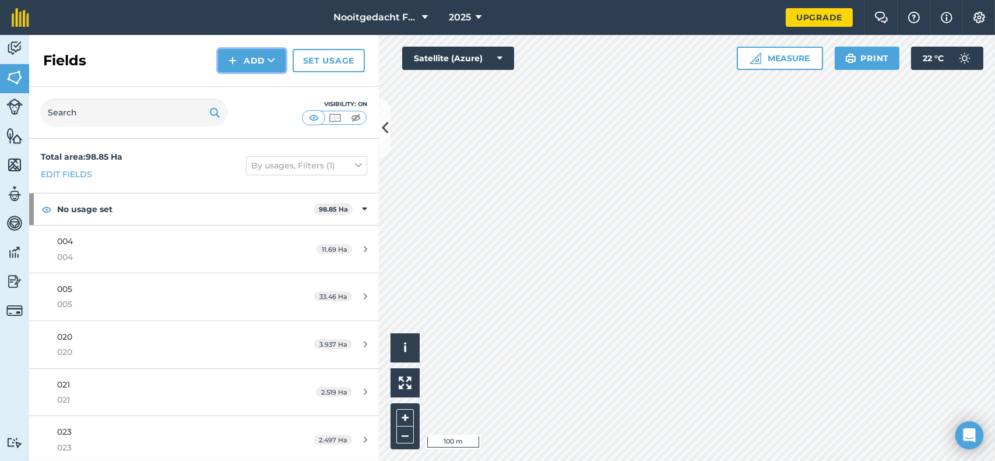
click at [257, 60] on button "Add" at bounding box center [252, 60] width 68 height 23
click at [261, 83] on link "Draw" at bounding box center [252, 87] width 64 height 26
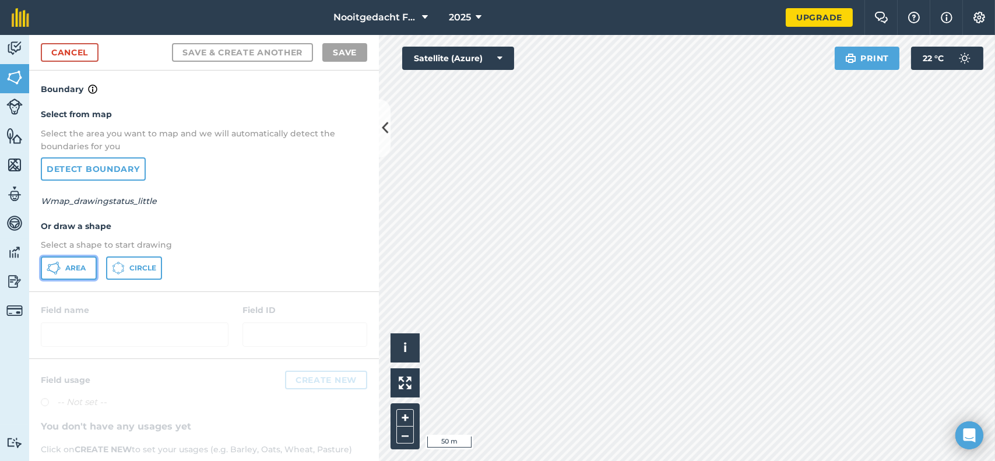
click at [86, 263] on button "Area" at bounding box center [69, 268] width 56 height 23
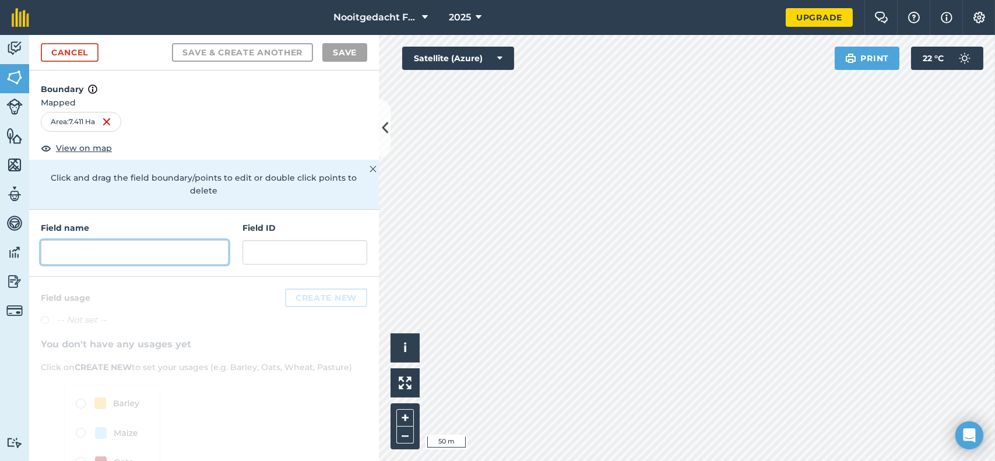
click at [166, 255] on input "text" at bounding box center [135, 252] width 188 height 24
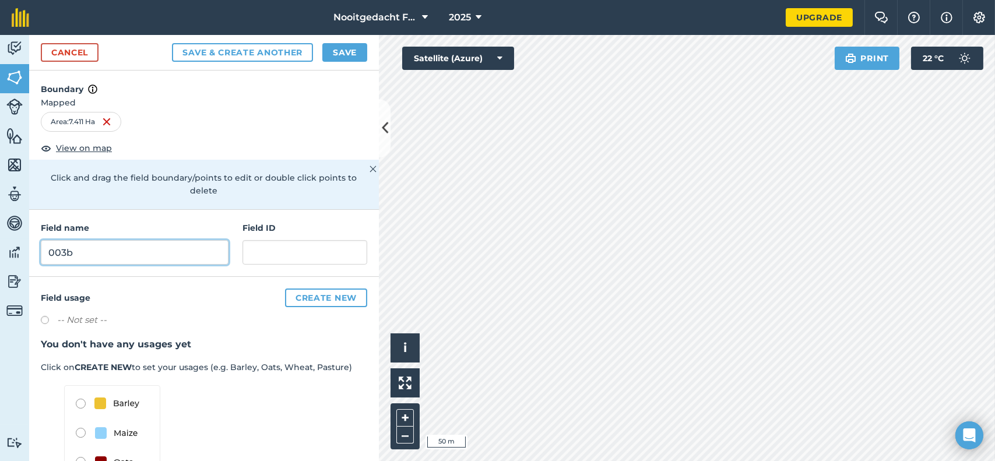
type input "003b"
click at [294, 261] on input "text" at bounding box center [305, 252] width 125 height 24
type input "003b"
click at [344, 50] on button "Save" at bounding box center [344, 52] width 45 height 19
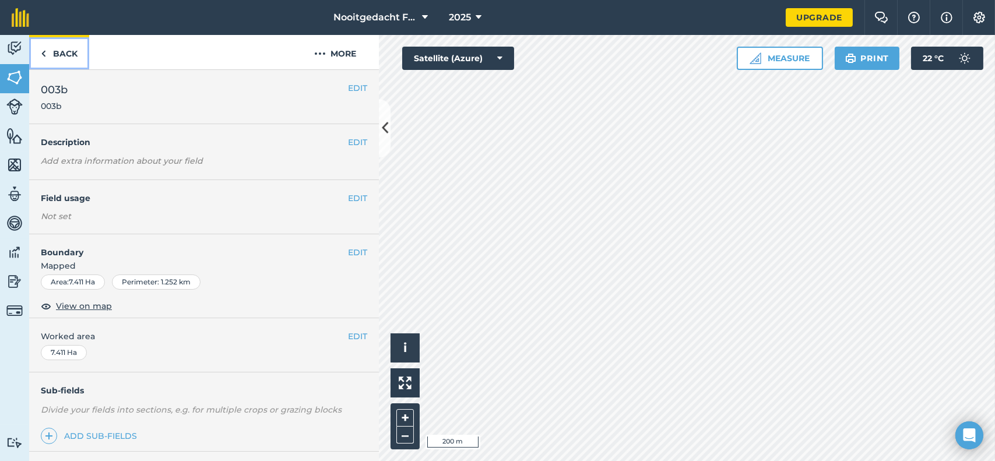
click at [68, 50] on link "Back" at bounding box center [59, 52] width 60 height 34
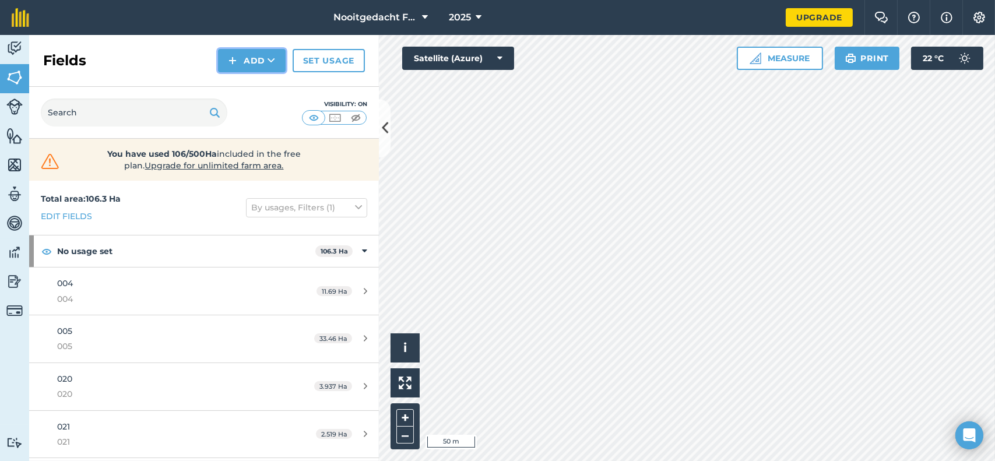
click at [254, 61] on button "Add" at bounding box center [252, 60] width 68 height 23
click at [248, 85] on link "Draw" at bounding box center [252, 87] width 64 height 26
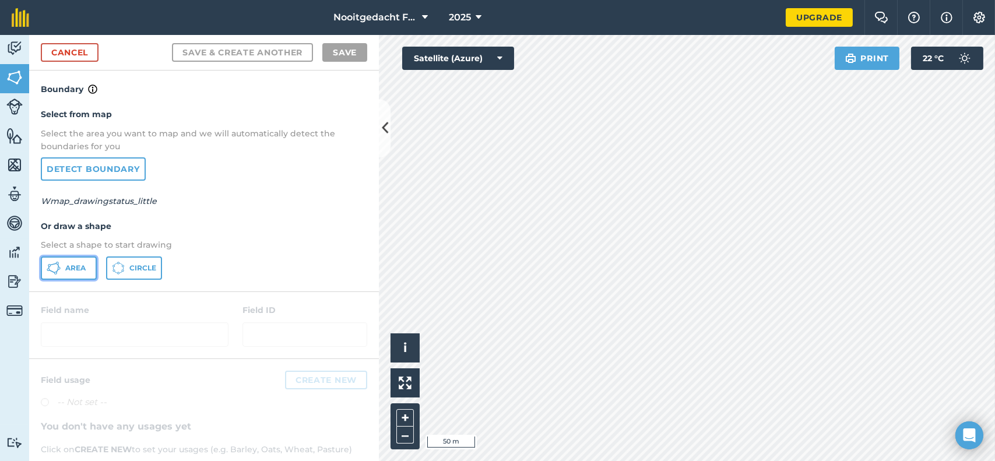
click at [70, 264] on span "Area" at bounding box center [75, 268] width 20 height 9
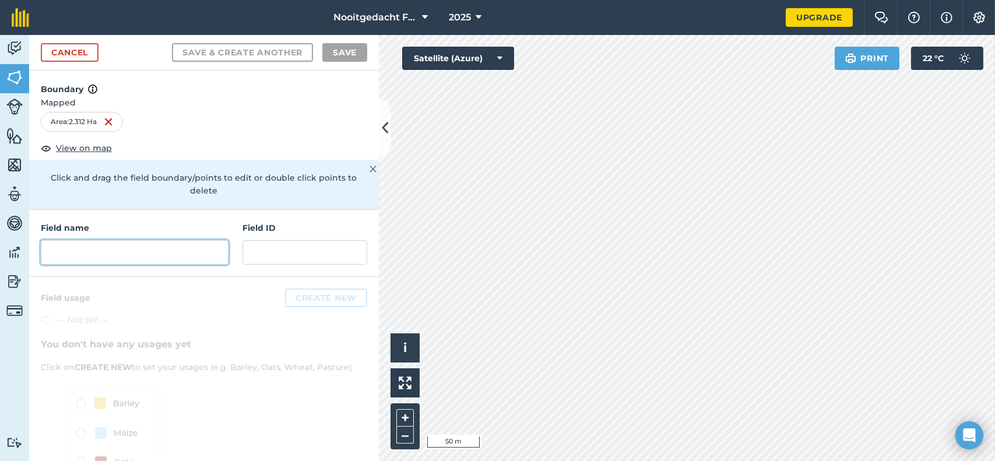
click at [145, 248] on input "text" at bounding box center [135, 252] width 188 height 24
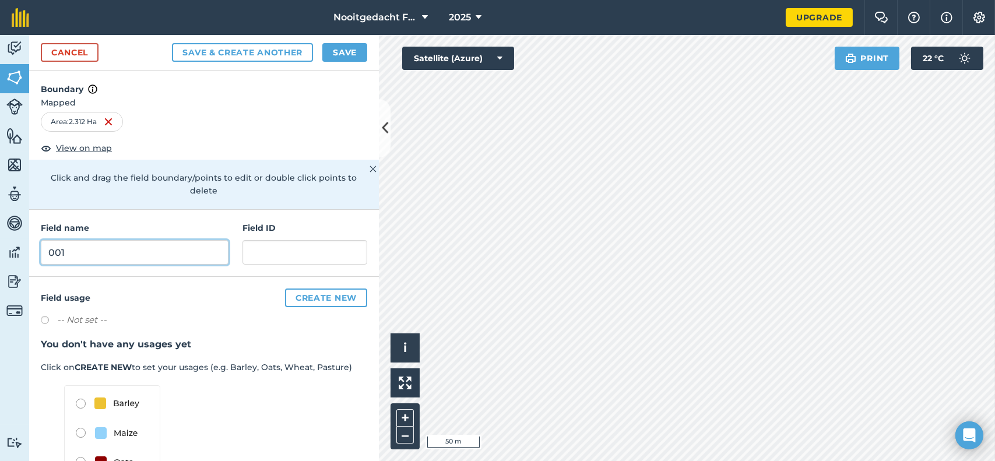
type input "001"
click at [307, 256] on input "text" at bounding box center [305, 252] width 125 height 24
type input "001"
click at [335, 54] on button "Save" at bounding box center [344, 52] width 45 height 19
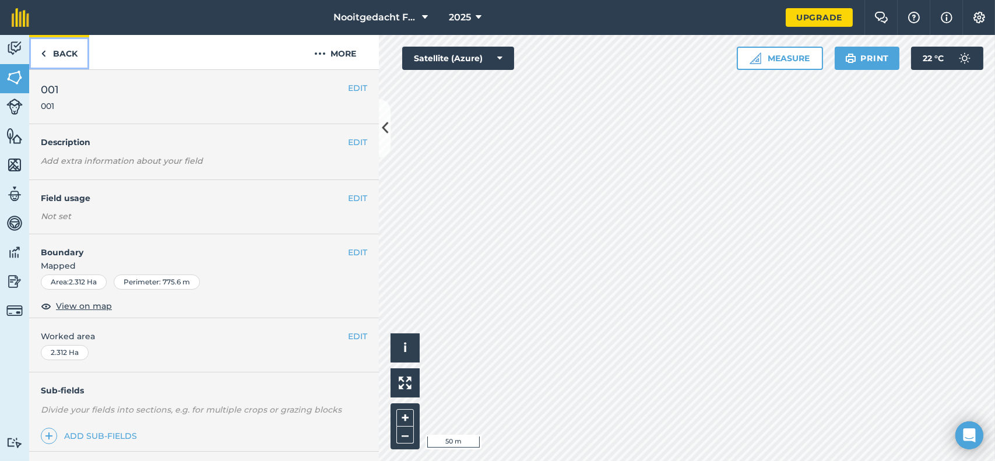
click at [70, 54] on link "Back" at bounding box center [59, 52] width 60 height 34
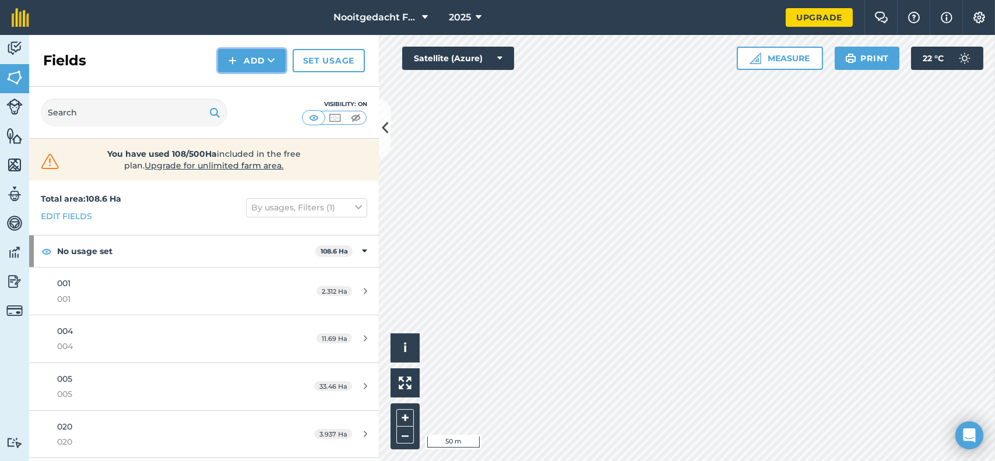
click at [261, 64] on button "Add" at bounding box center [252, 60] width 68 height 23
click at [250, 86] on link "Draw" at bounding box center [252, 87] width 64 height 26
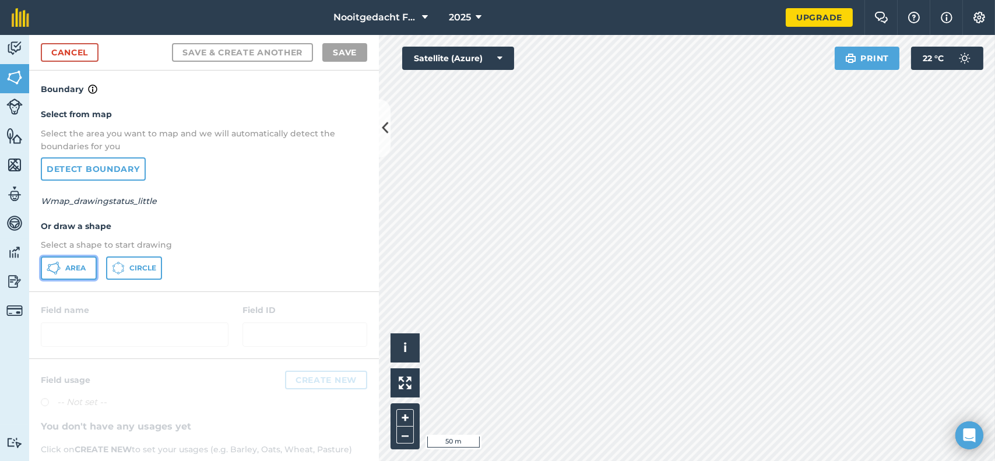
click at [71, 267] on span "Area" at bounding box center [75, 268] width 20 height 9
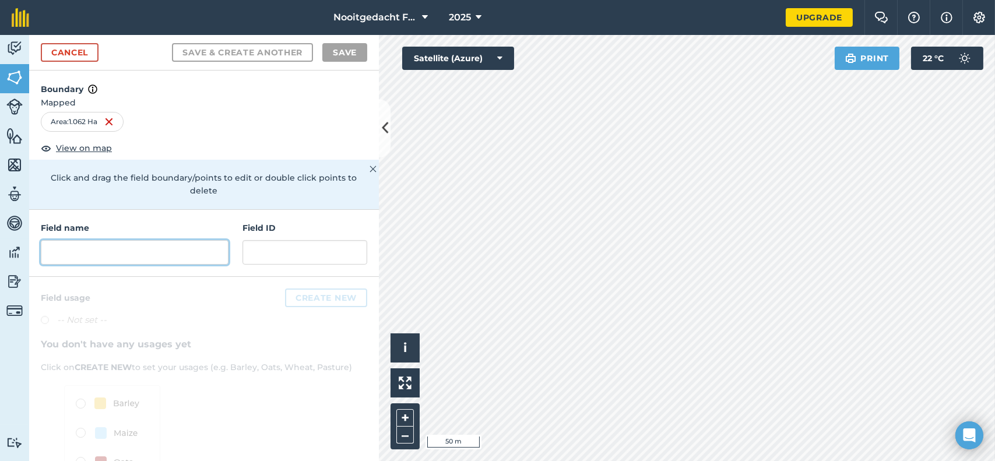
click at [89, 252] on input "text" at bounding box center [135, 252] width 188 height 24
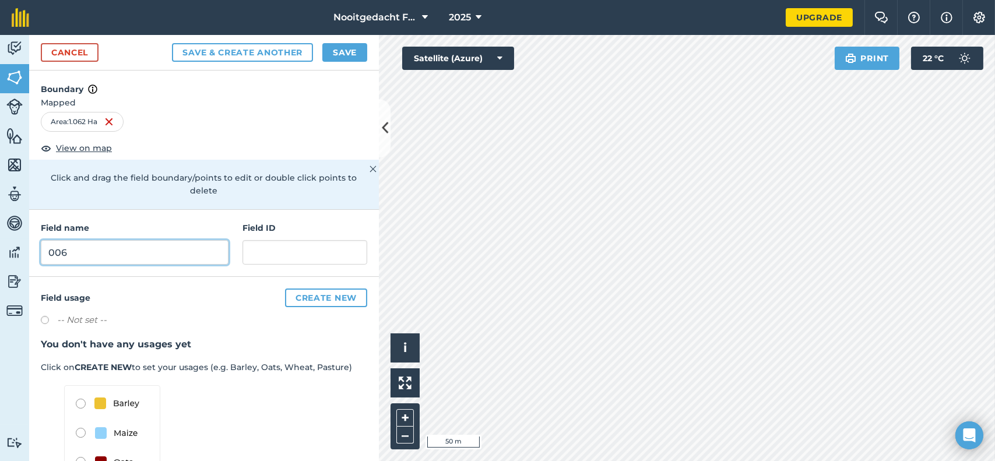
type input "006"
click at [274, 238] on div "Field ID" at bounding box center [305, 243] width 125 height 43
click at [269, 254] on input "text" at bounding box center [305, 252] width 125 height 24
type input "006"
click at [346, 50] on button "Save" at bounding box center [344, 52] width 45 height 19
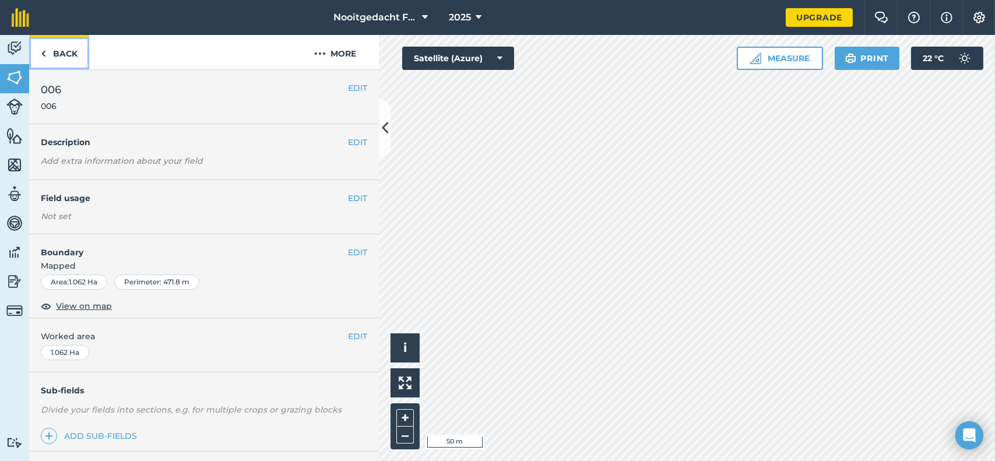
click at [74, 58] on link "Back" at bounding box center [59, 52] width 60 height 34
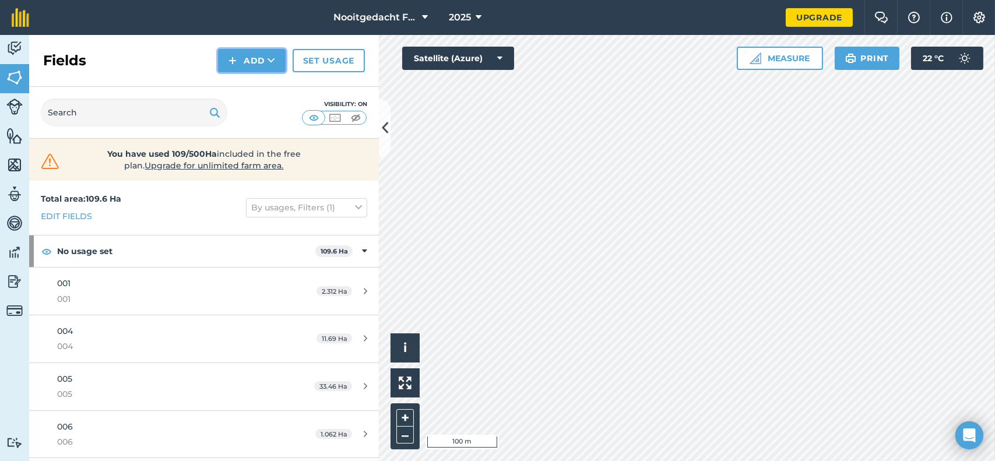
click at [242, 53] on button "Add" at bounding box center [252, 60] width 68 height 23
click at [252, 85] on link "Draw" at bounding box center [252, 87] width 64 height 26
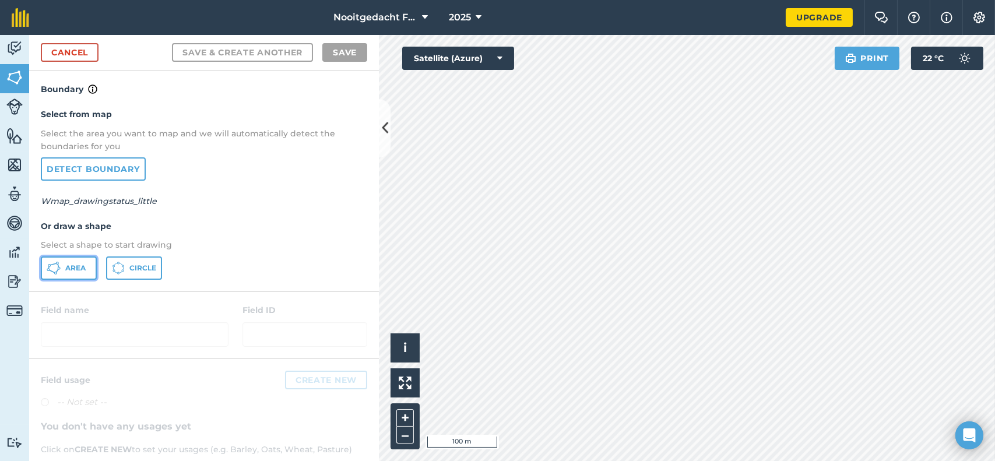
click at [69, 267] on span "Area" at bounding box center [75, 268] width 20 height 9
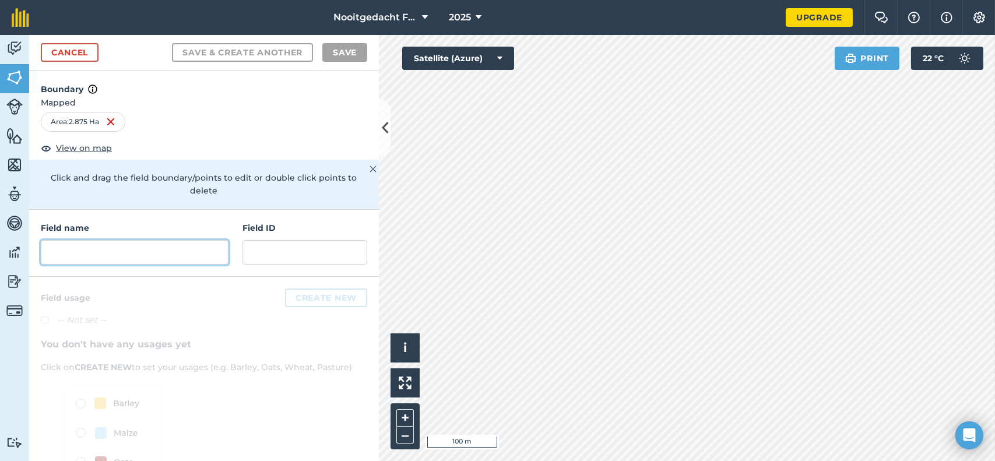
click at [93, 244] on input "text" at bounding box center [135, 252] width 188 height 24
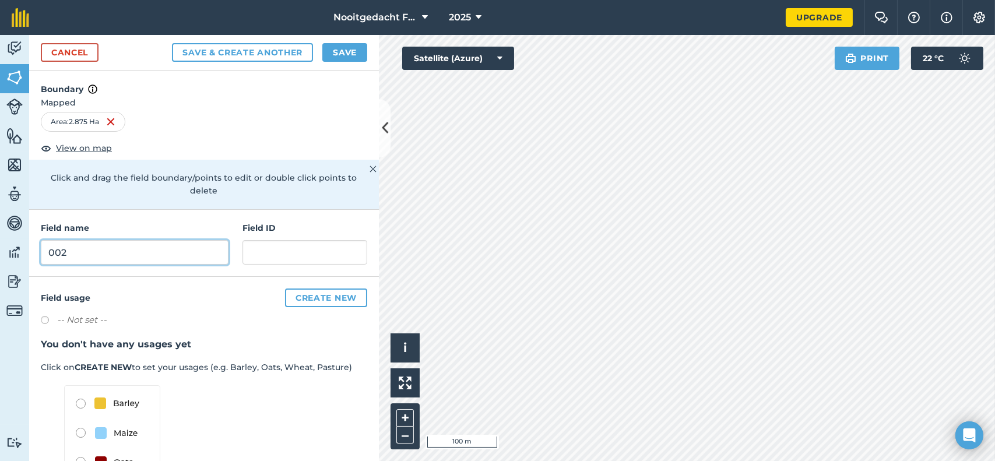
type input "002"
click at [284, 253] on input "text" at bounding box center [305, 252] width 125 height 24
type input "002"
click at [343, 55] on button "Save" at bounding box center [344, 52] width 45 height 19
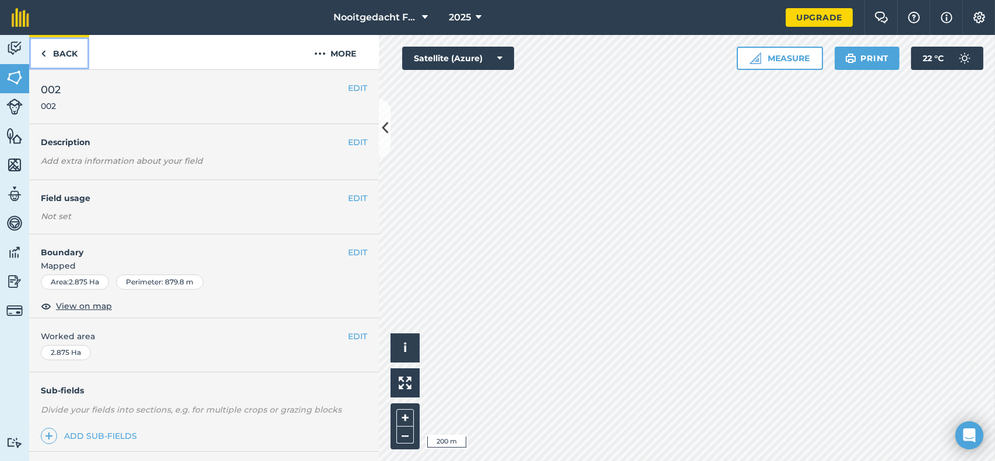
click at [62, 50] on link "Back" at bounding box center [59, 52] width 60 height 34
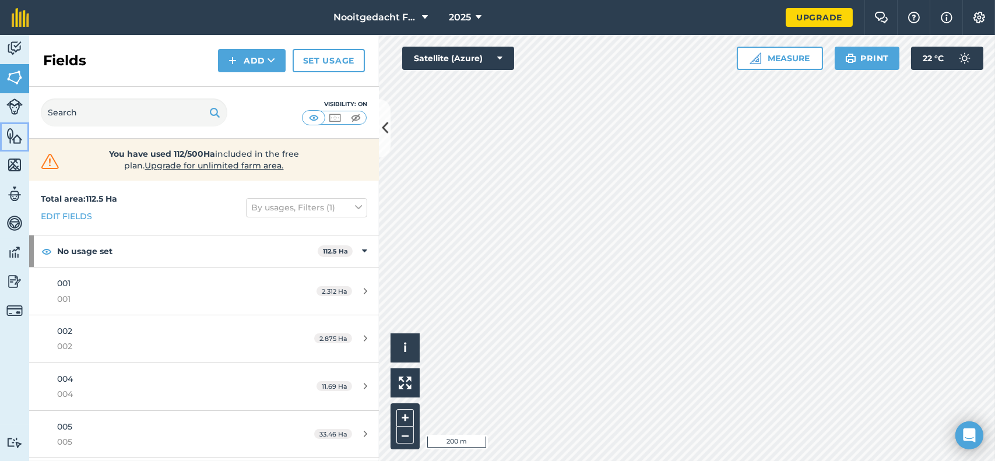
click at [17, 138] on img at bounding box center [14, 135] width 16 height 17
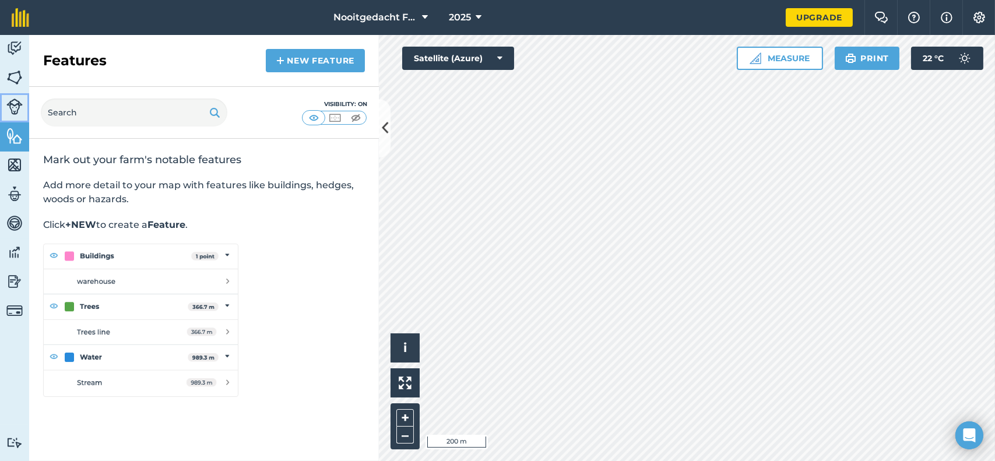
click at [22, 104] on img at bounding box center [14, 107] width 16 height 16
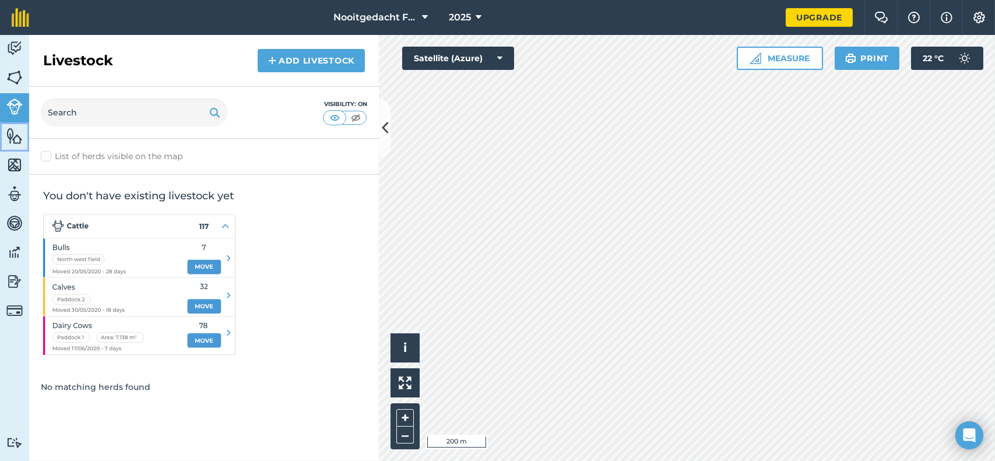
click at [16, 132] on img at bounding box center [14, 135] width 16 height 17
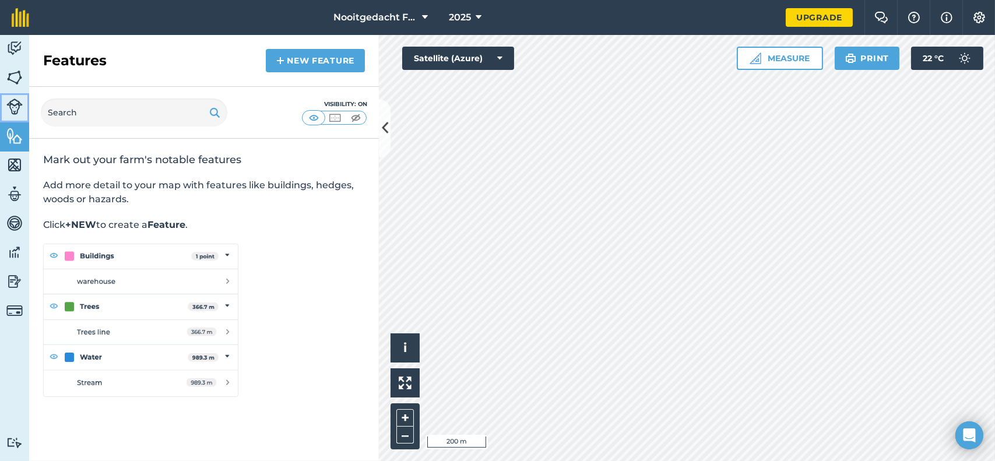
click at [15, 109] on img at bounding box center [14, 107] width 16 height 16
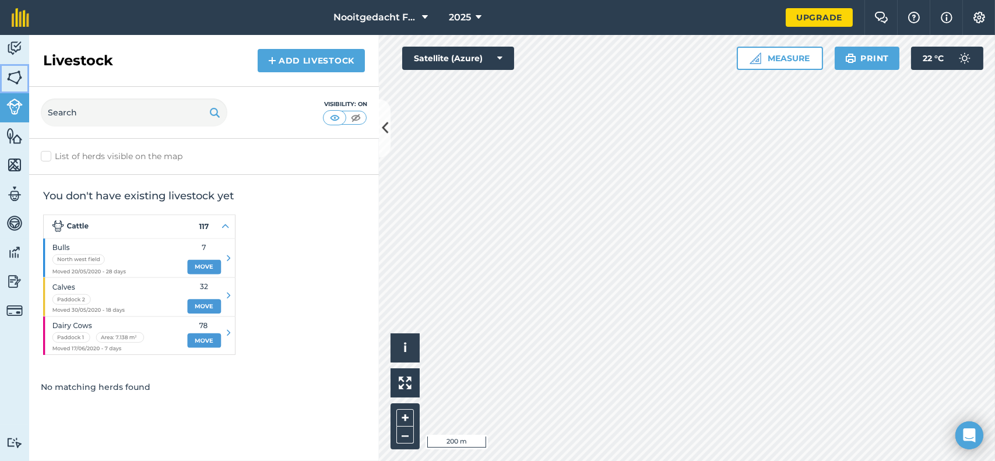
click at [15, 79] on img at bounding box center [14, 77] width 16 height 17
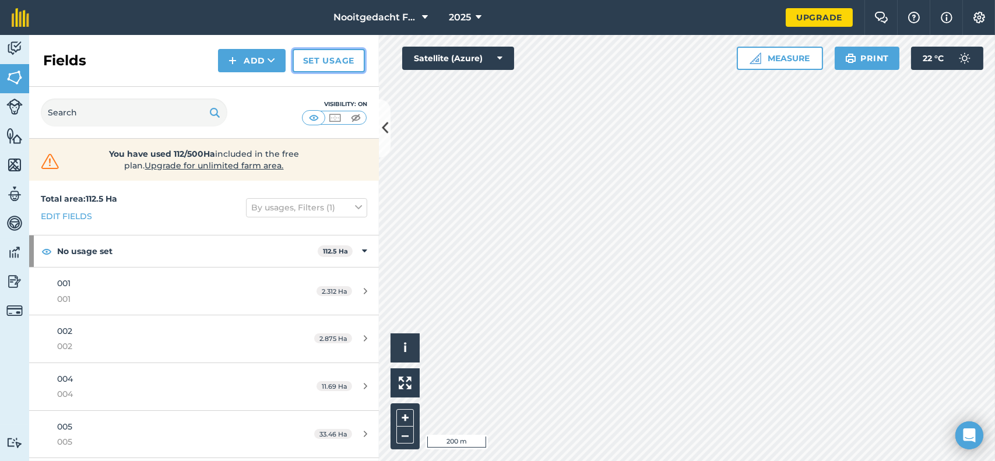
click at [317, 58] on link "Set usage" at bounding box center [329, 60] width 72 height 23
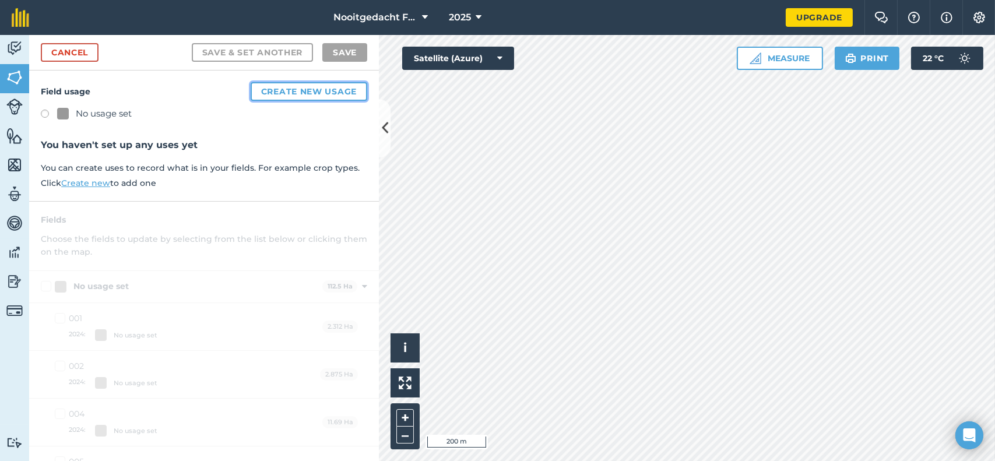
click at [268, 96] on button "Create new usage" at bounding box center [309, 91] width 117 height 19
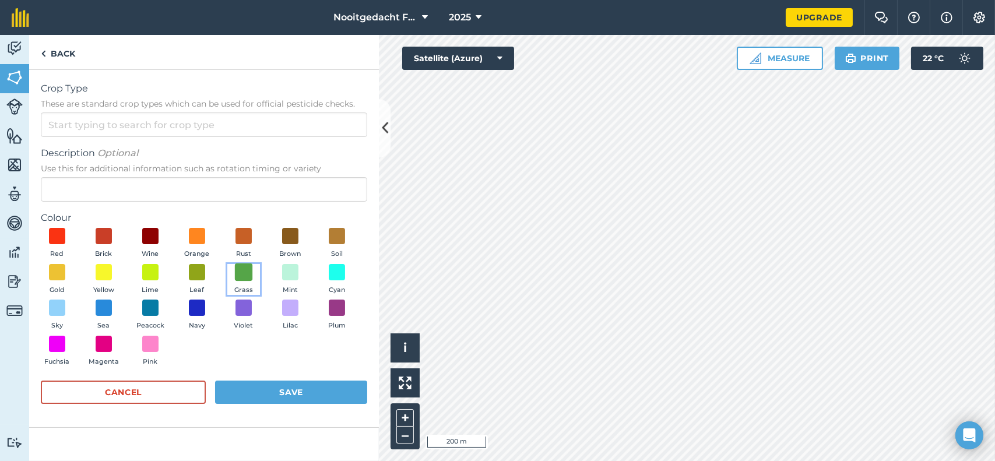
click at [247, 272] on span at bounding box center [244, 272] width 18 height 18
click at [93, 123] on input "Crop Type These are standard crop types which can be used for official pesticid…" at bounding box center [204, 125] width 326 height 24
type input "e"
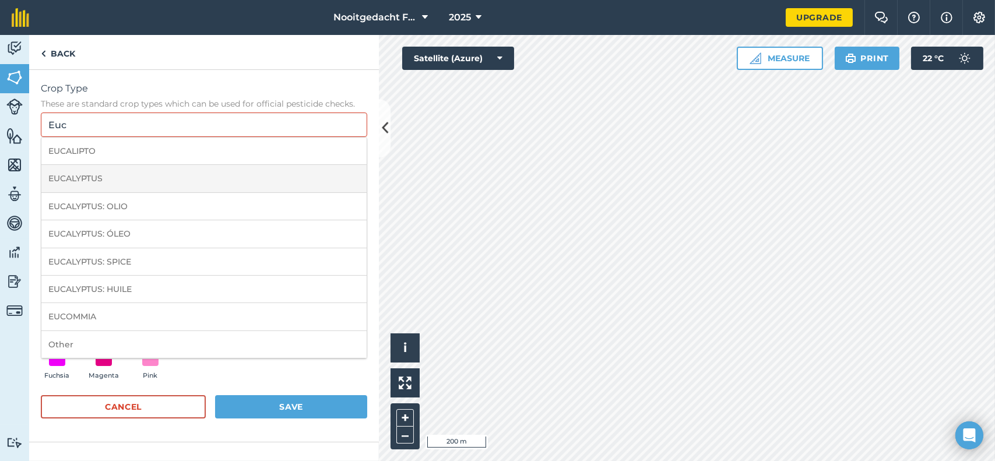
click at [96, 177] on li "EUCALYPTUS" at bounding box center [203, 178] width 325 height 27
type input "EUCALYPTUS"
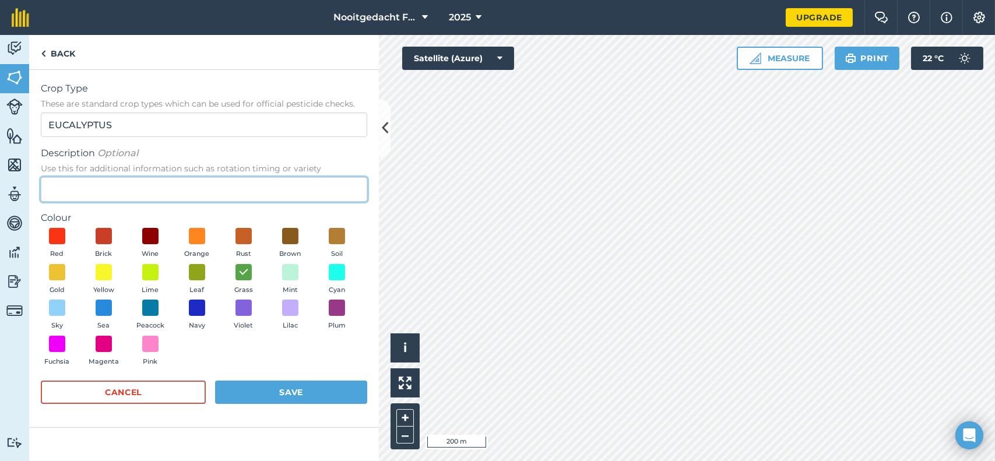
click at [84, 190] on input "Description Optional Use this for additional information such as rotation timin…" at bounding box center [204, 189] width 326 height 24
type input "GXN"
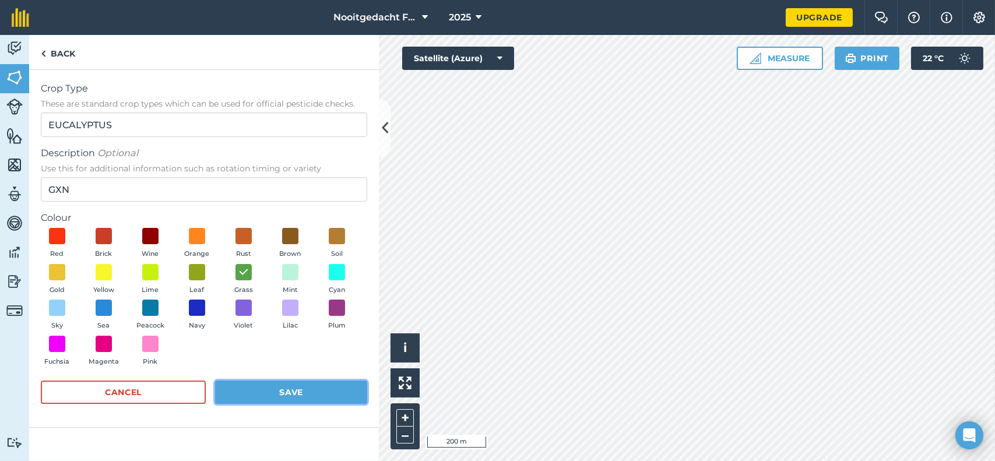
click at [252, 392] on button "Save" at bounding box center [291, 392] width 152 height 23
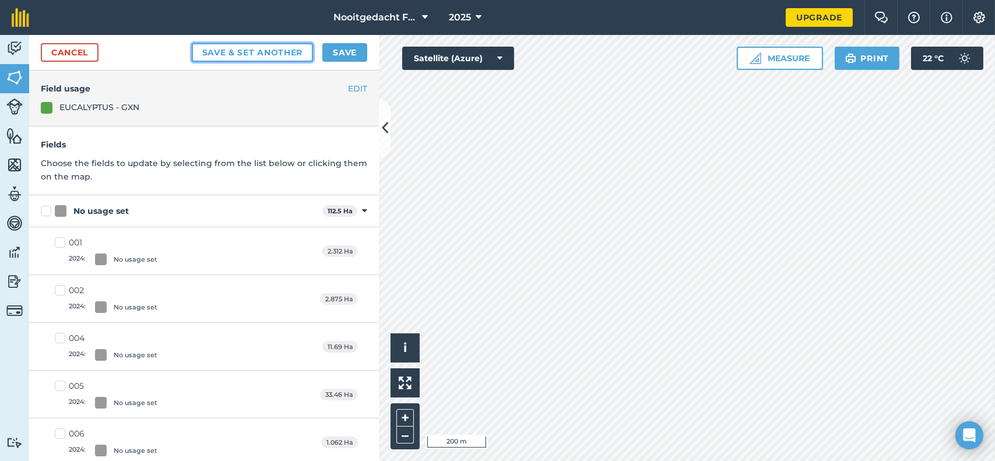
click at [272, 49] on button "Save & set another" at bounding box center [253, 52] width 122 height 19
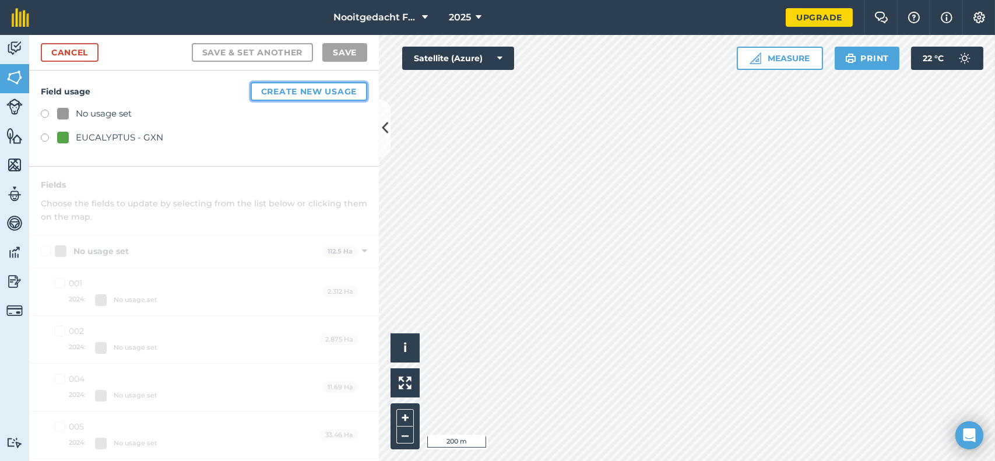
click at [272, 93] on button "Create new usage" at bounding box center [309, 91] width 117 height 19
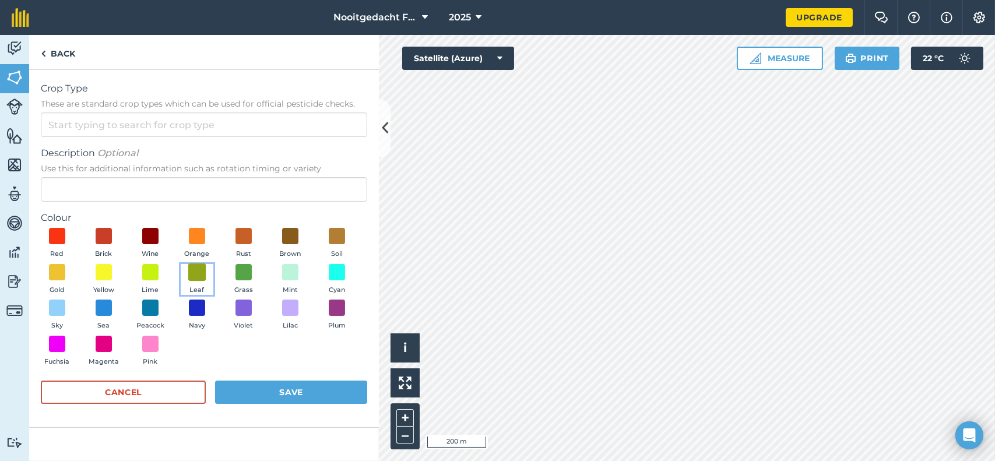
click at [195, 268] on span at bounding box center [197, 272] width 18 height 18
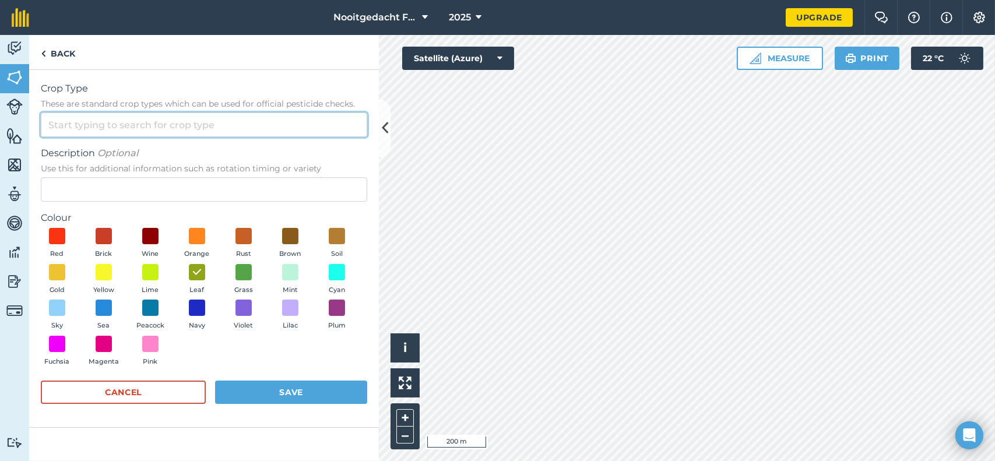
click at [150, 131] on input "Crop Type These are standard crop types which can be used for official pesticid…" at bounding box center [204, 125] width 326 height 24
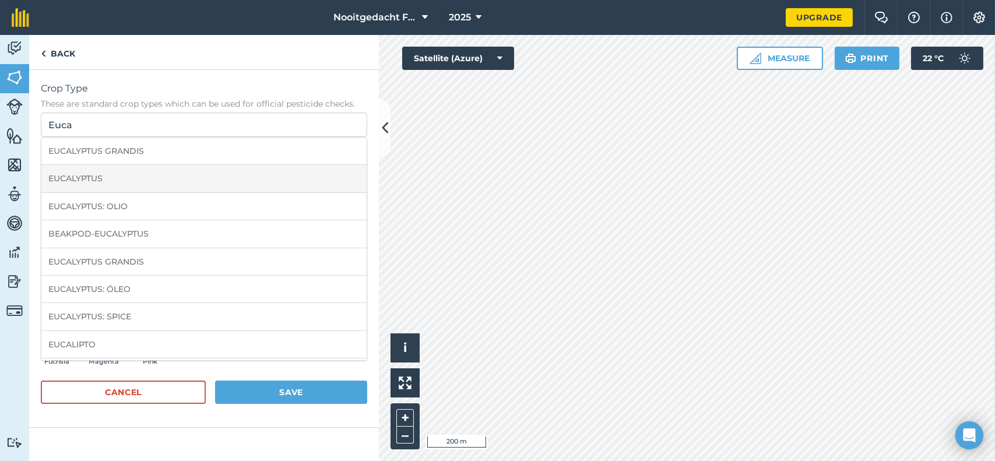
click at [114, 177] on li "EUCALYPTUS" at bounding box center [203, 178] width 325 height 27
type input "EUCALYPTUS"
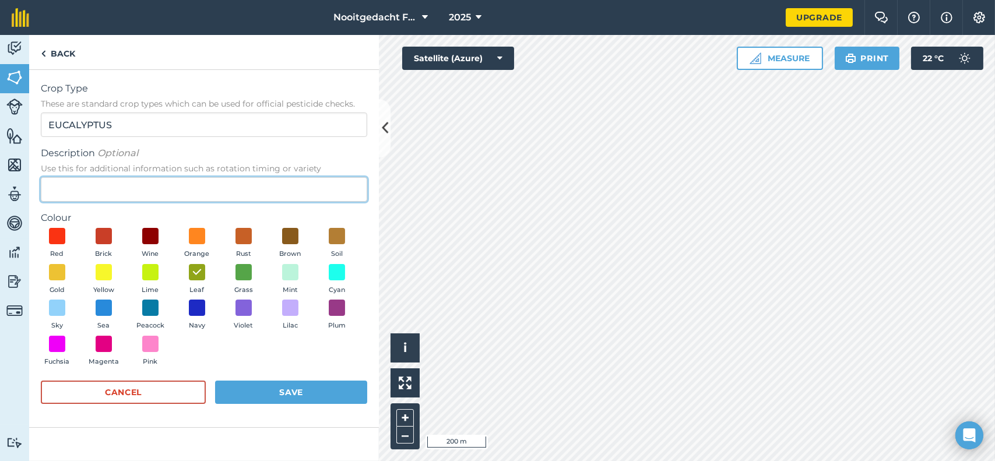
click at [105, 186] on input "Description Optional Use this for additional information such as rotation timin…" at bounding box center [204, 189] width 326 height 24
type input "Dunni"
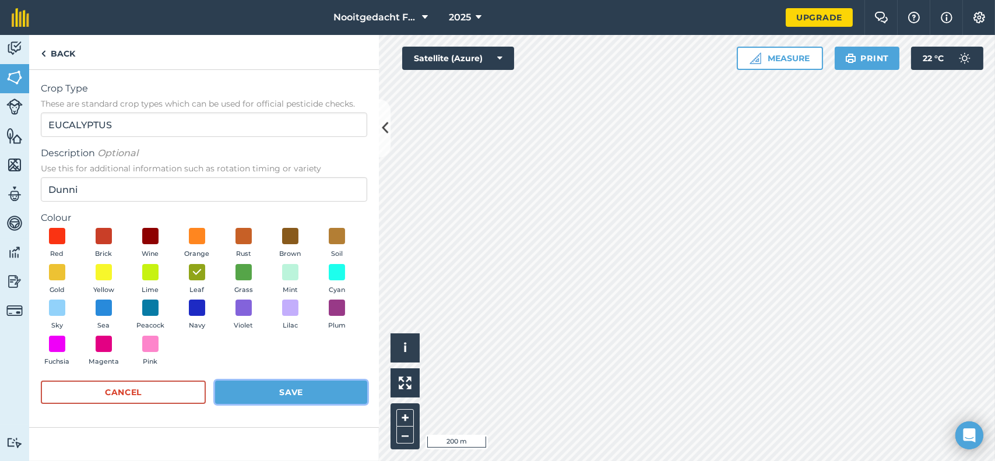
click at [264, 388] on button "Save" at bounding box center [291, 392] width 152 height 23
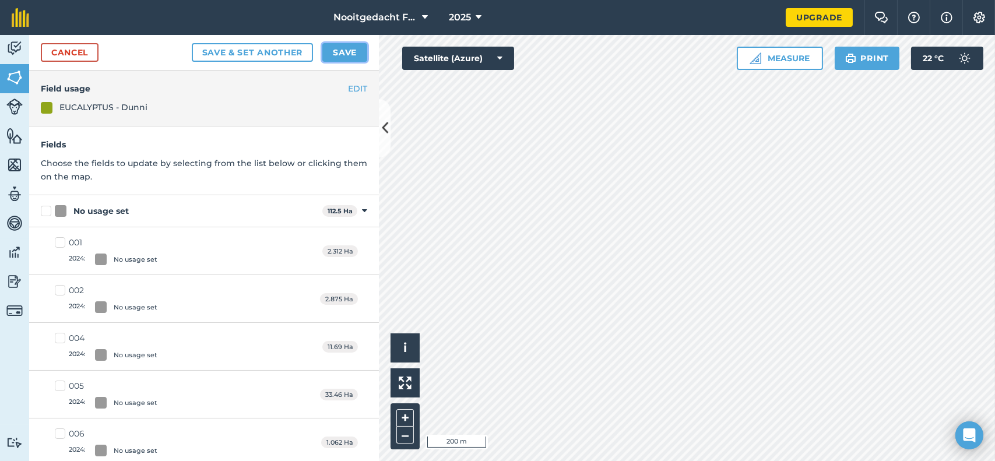
click at [329, 48] on button "Save" at bounding box center [344, 52] width 45 height 19
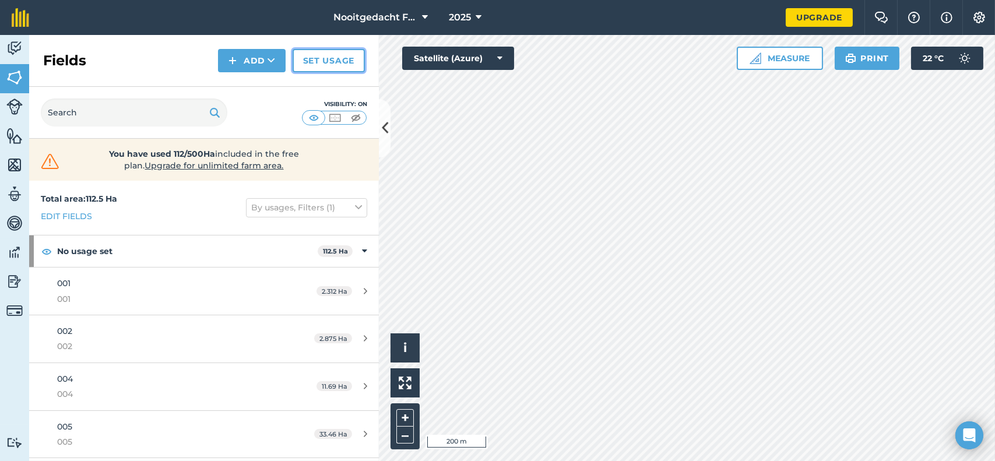
click at [331, 55] on link "Set usage" at bounding box center [329, 60] width 72 height 23
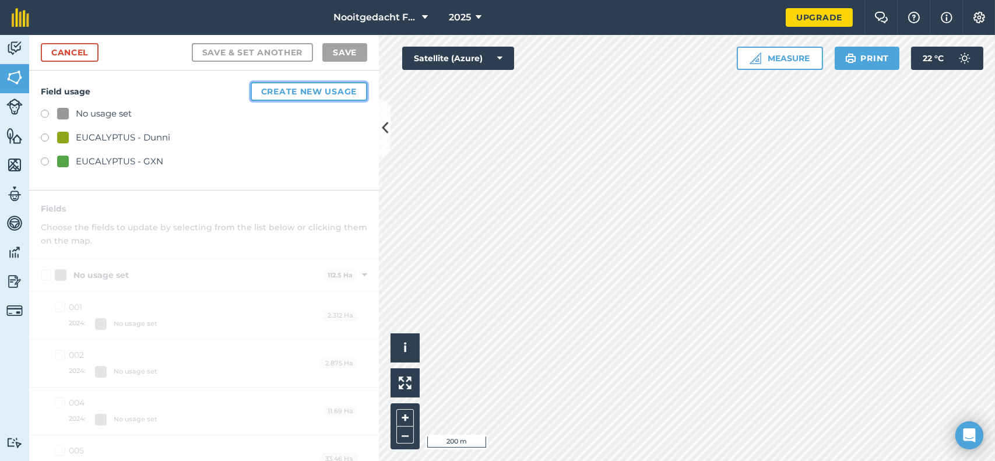
click at [276, 91] on button "Create new usage" at bounding box center [309, 91] width 117 height 19
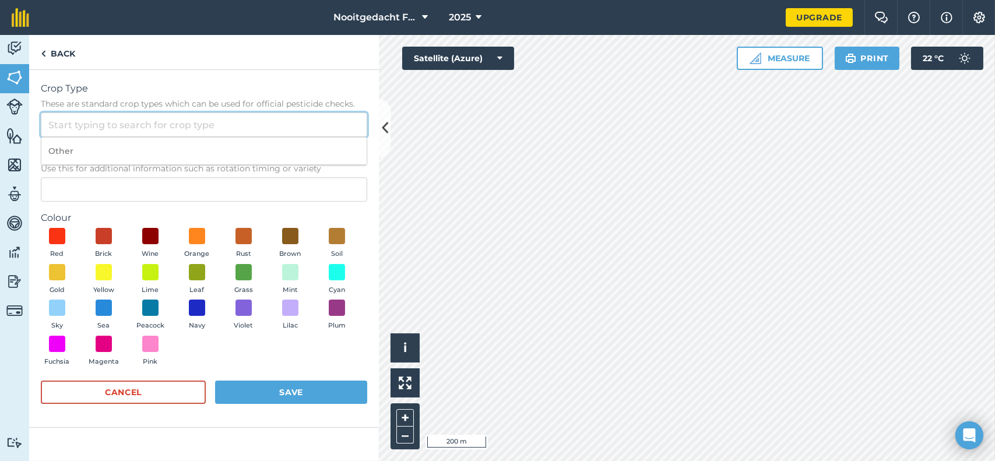
click at [131, 128] on input "Crop Type These are standard crop types which can be used for official pesticid…" at bounding box center [204, 125] width 326 height 24
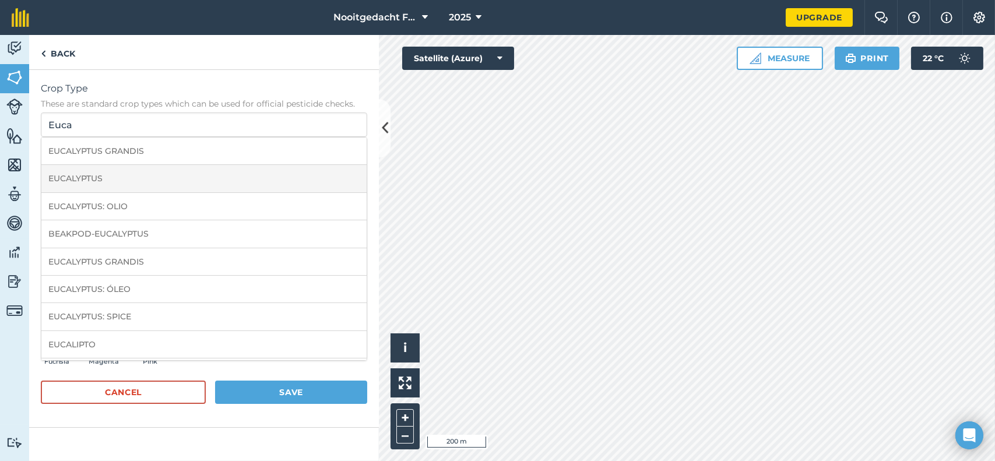
click at [109, 173] on li "EUCALYPTUS" at bounding box center [203, 178] width 325 height 27
type input "EUCALYPTUS"
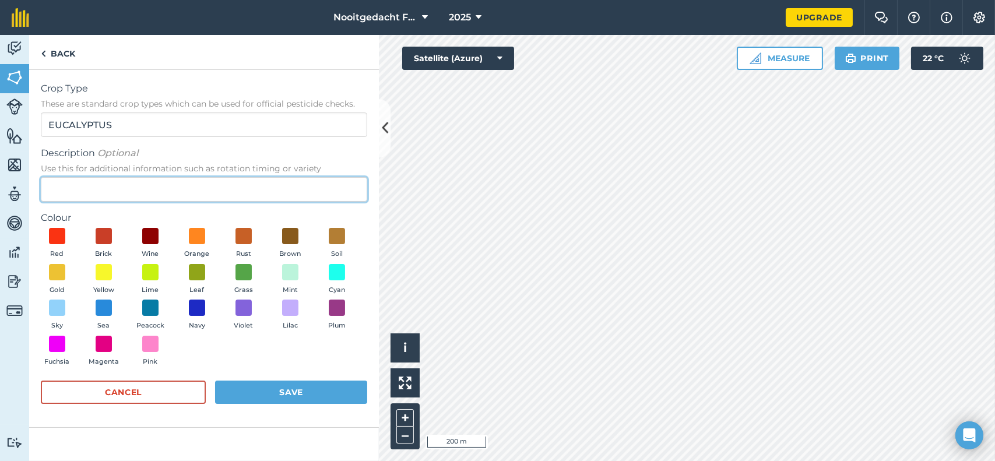
click at [107, 188] on input "Description Optional Use this for additional information such as rotation timin…" at bounding box center [204, 189] width 326 height 24
type input "E Mac"
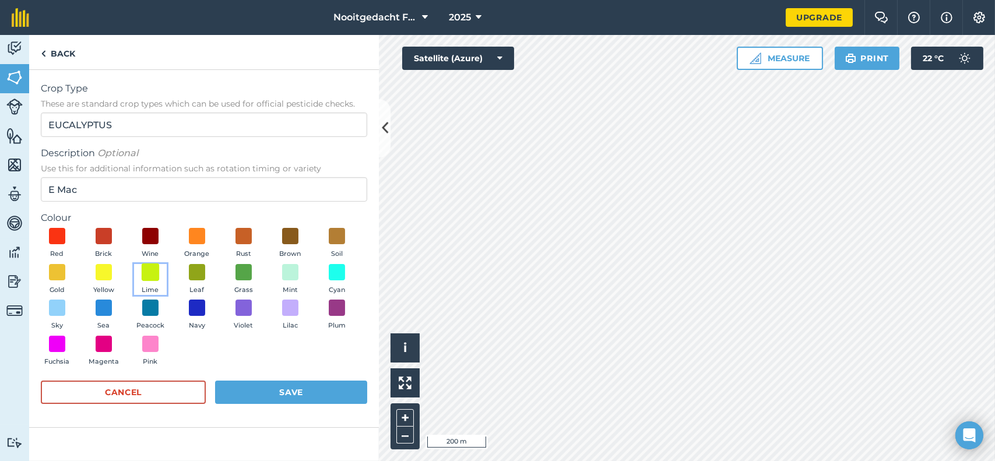
click at [153, 273] on span at bounding box center [151, 272] width 18 height 18
click at [242, 387] on button "Save" at bounding box center [291, 392] width 152 height 23
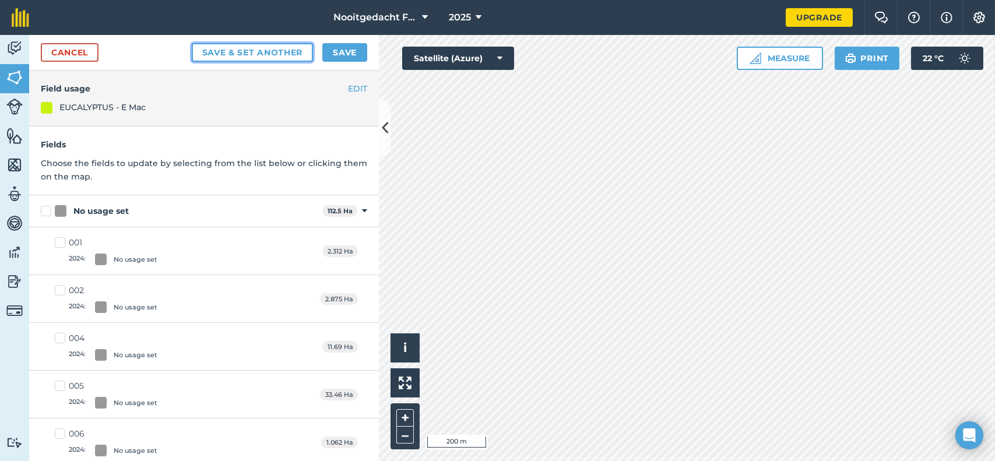
click at [213, 47] on button "Save & set another" at bounding box center [253, 52] width 122 height 19
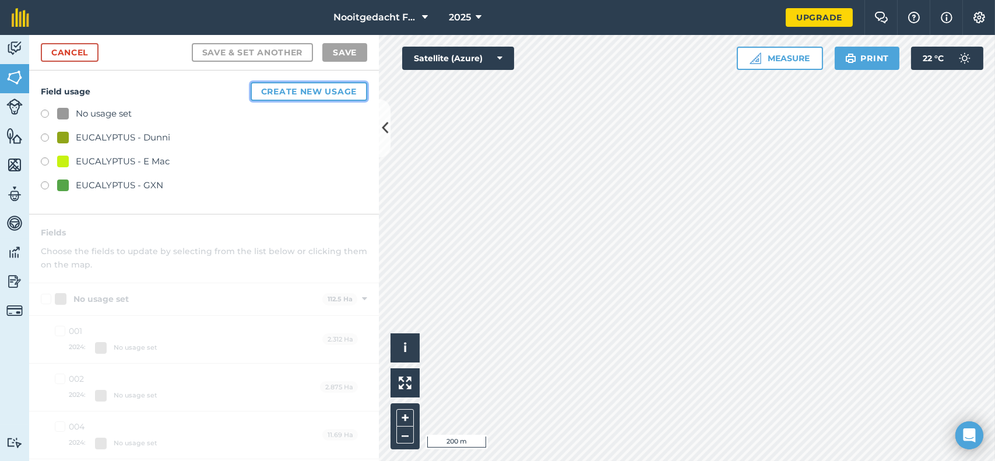
click at [270, 94] on button "Create new usage" at bounding box center [309, 91] width 117 height 19
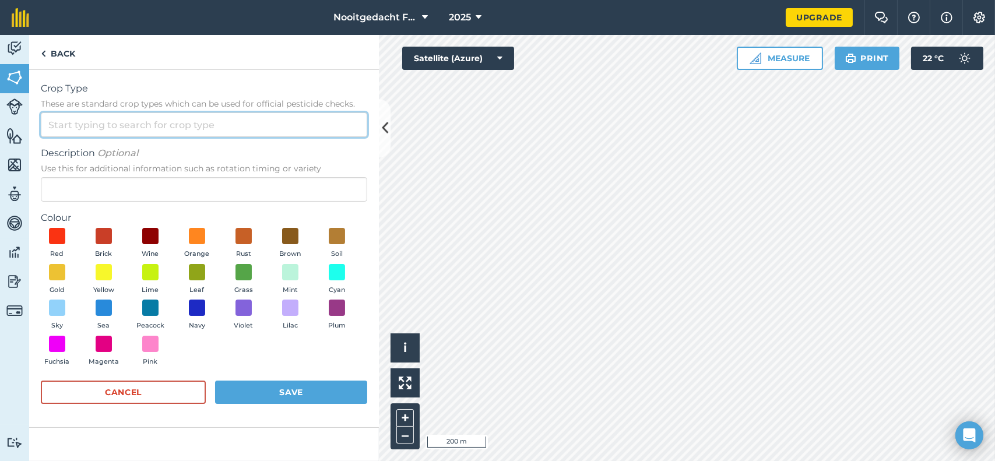
click at [140, 121] on input "Crop Type These are standard crop types which can be used for official pesticid…" at bounding box center [204, 125] width 326 height 24
type input "Wattle"
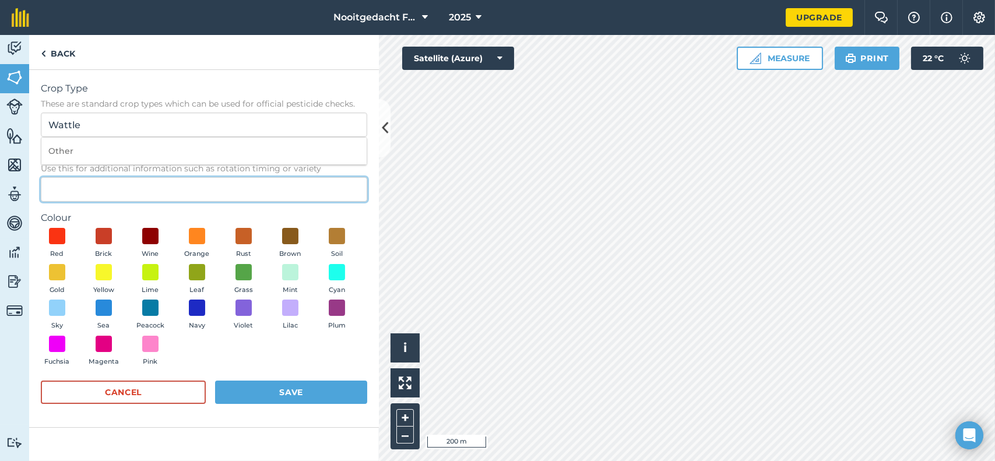
click at [112, 193] on input "Description Optional Use this for additional information such as rotation timin…" at bounding box center [204, 189] width 326 height 24
type input "Black"
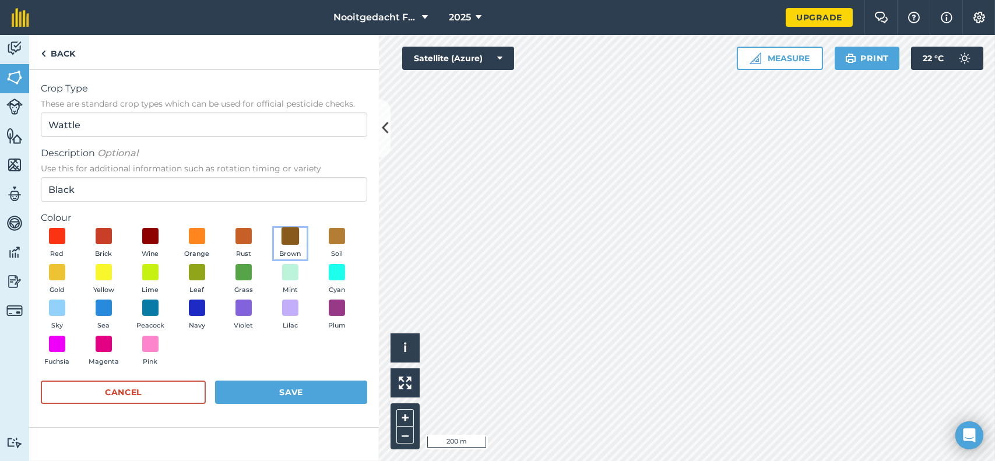
click at [295, 231] on span at bounding box center [291, 236] width 18 height 18
click at [264, 389] on button "Save" at bounding box center [291, 392] width 152 height 23
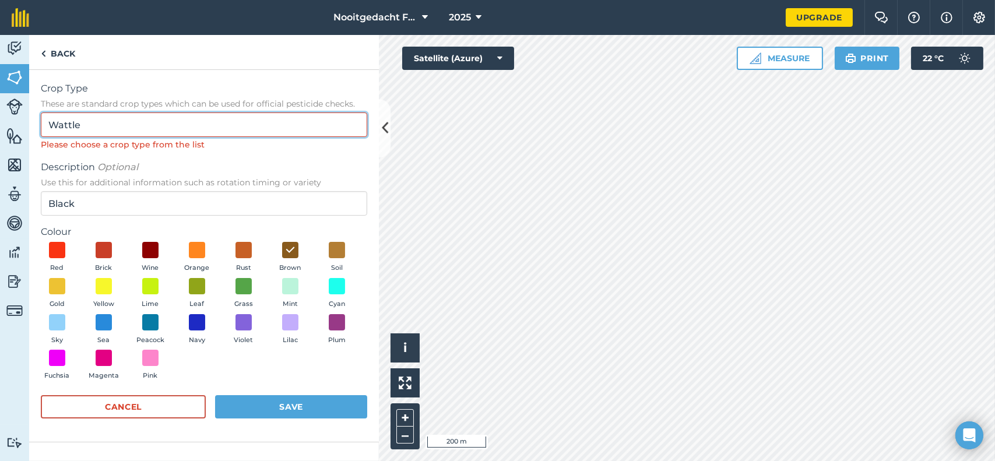
click at [96, 121] on input "Wattle" at bounding box center [204, 125] width 326 height 24
click at [93, 124] on input "Wattle" at bounding box center [204, 125] width 326 height 24
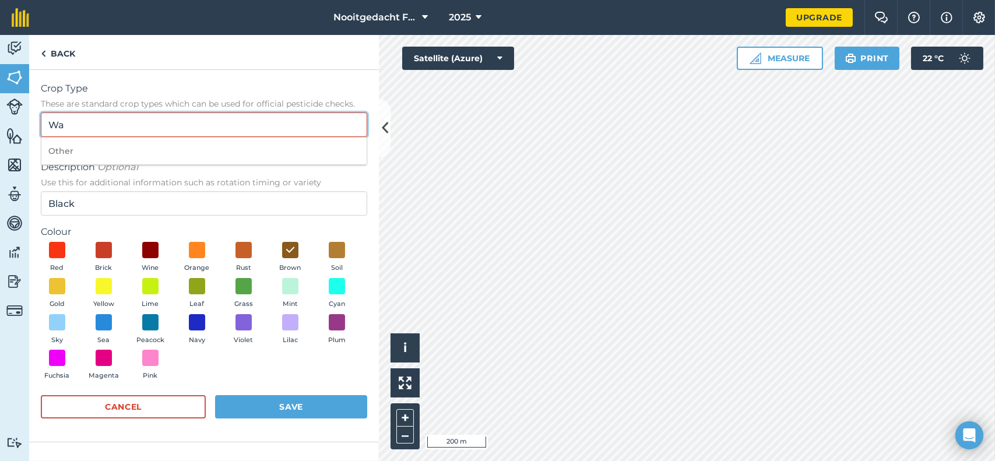
type input "W"
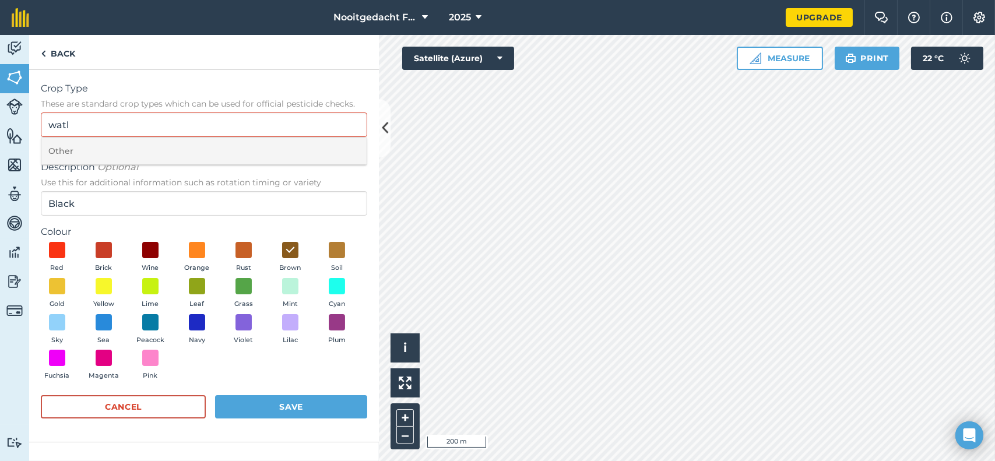
click at [64, 149] on li "Other" at bounding box center [203, 151] width 325 height 27
type input "Other"
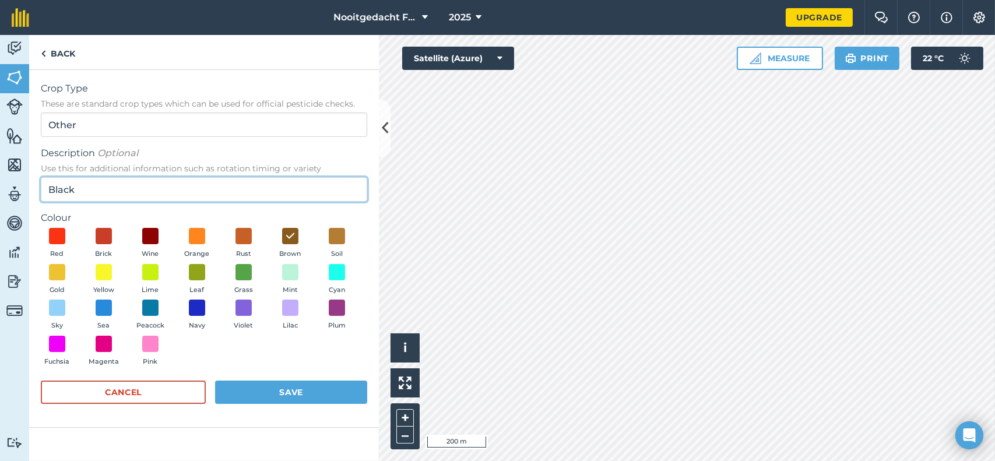
drag, startPoint x: 89, startPoint y: 188, endPoint x: 24, endPoint y: 193, distance: 64.3
click at [25, 191] on div "Activity Fields Livestock Features Maps Team Vehicles Data Reporting Billing Tu…" at bounding box center [497, 248] width 995 height 426
type input "Wattle"
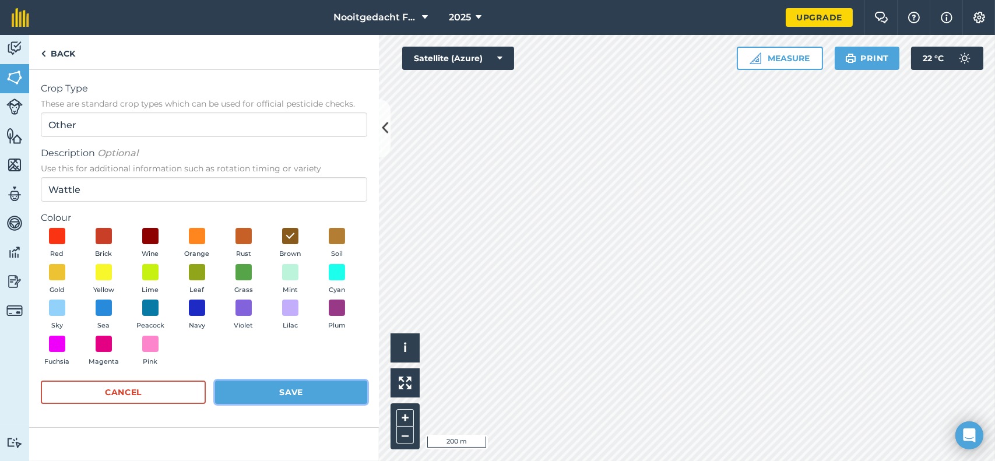
click at [245, 388] on button "Save" at bounding box center [291, 392] width 152 height 23
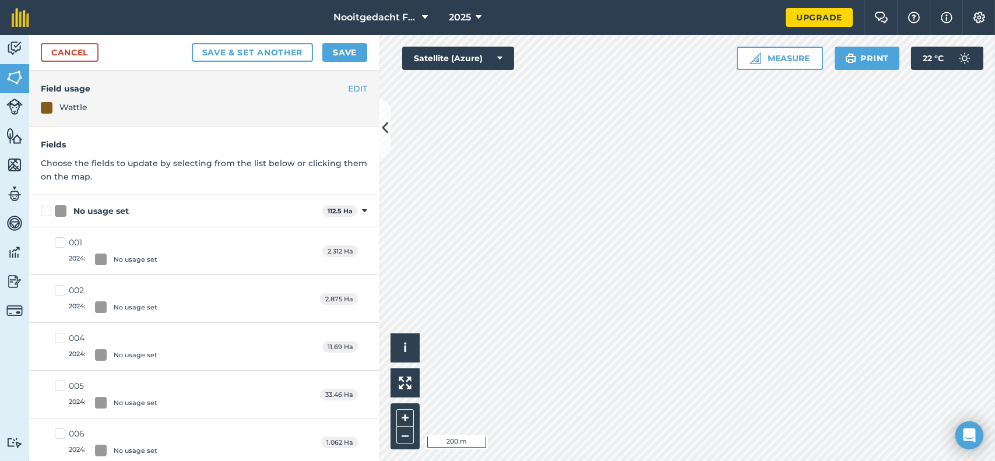
click at [100, 258] on div at bounding box center [101, 260] width 12 height 12
click at [62, 244] on input "001 2024 : No usage set" at bounding box center [59, 241] width 8 height 8
checkbox input "true"
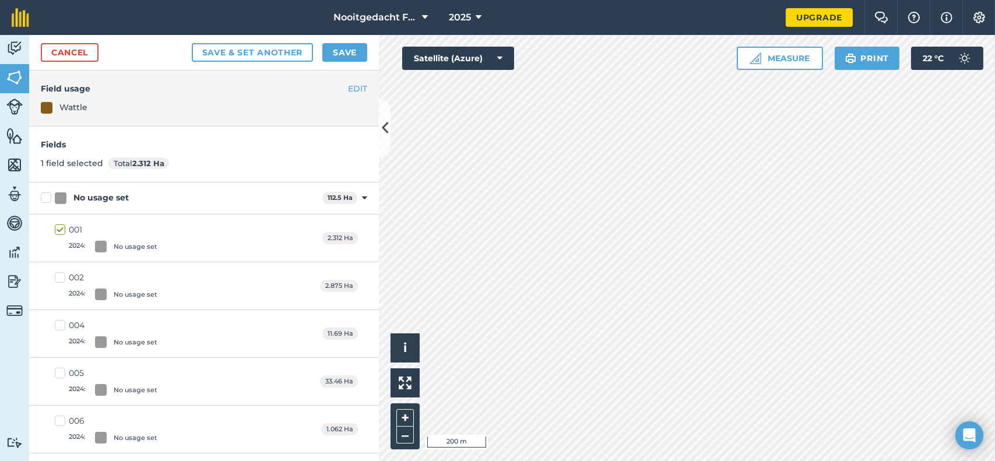
click at [99, 291] on div at bounding box center [101, 295] width 12 height 12
click at [62, 279] on input "002 2024 : No usage set" at bounding box center [59, 276] width 8 height 8
checkbox input "true"
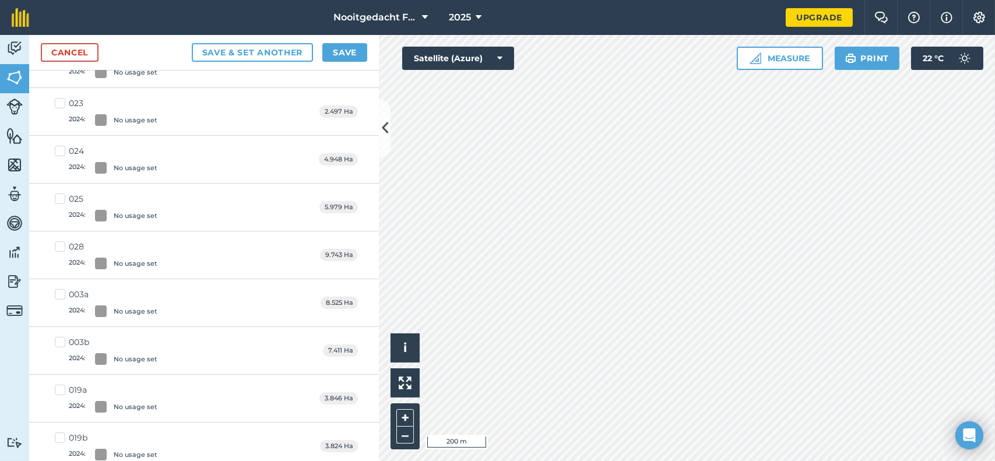
scroll to position [466, 0]
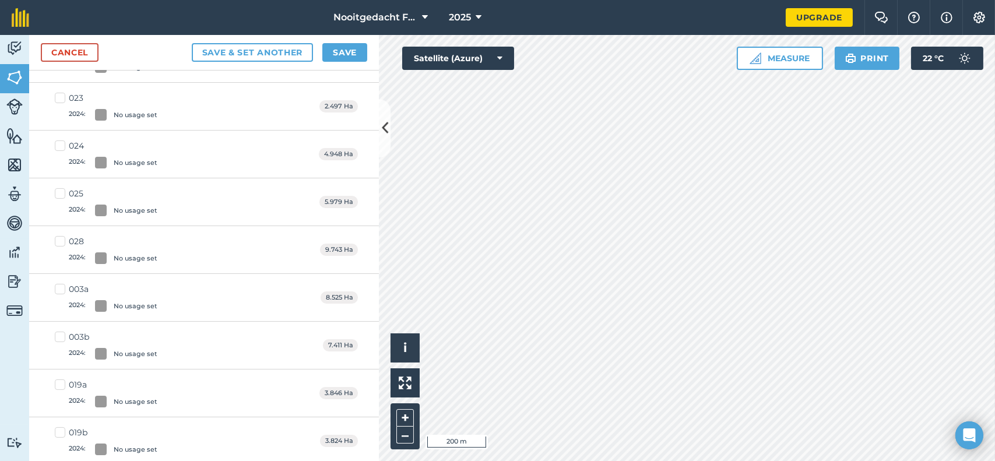
click at [116, 296] on label "003a 2024 : No usage set" at bounding box center [106, 297] width 103 height 29
click at [62, 291] on input "003a 2024 : No usage set" at bounding box center [59, 287] width 8 height 8
checkbox input "true"
click at [115, 339] on div "003b" at bounding box center [113, 337] width 89 height 12
click at [62, 339] on input "003b 2024 : No usage set" at bounding box center [59, 335] width 8 height 8
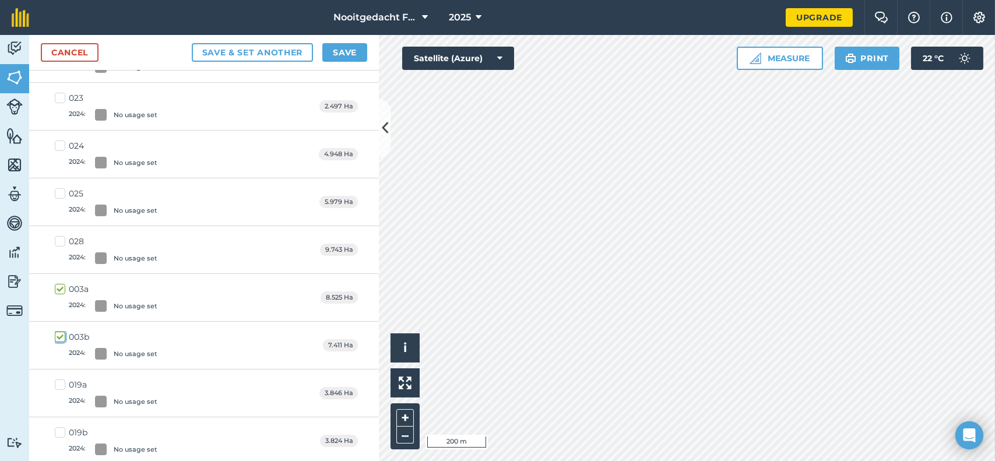
checkbox input "true"
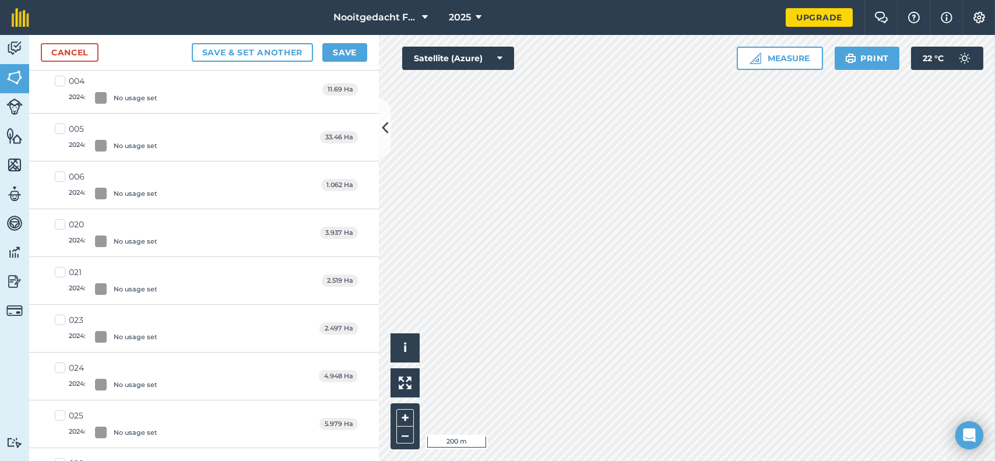
scroll to position [233, 0]
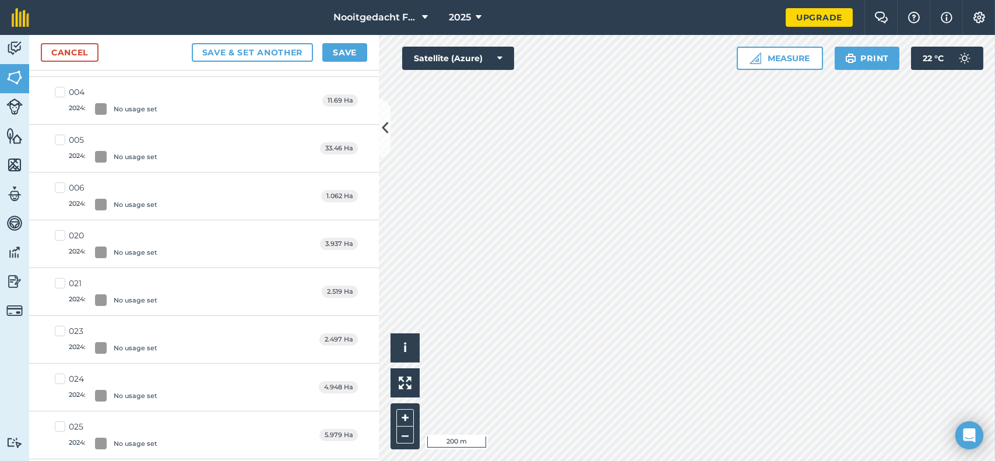
click at [128, 100] on label "004 2024 : No usage set" at bounding box center [106, 100] width 103 height 29
click at [62, 94] on input "004 2024 : No usage set" at bounding box center [59, 90] width 8 height 8
checkbox input "true"
click at [135, 193] on label "006 2024 : No usage set" at bounding box center [106, 196] width 103 height 29
click at [62, 189] on input "006 2024 : No usage set" at bounding box center [59, 186] width 8 height 8
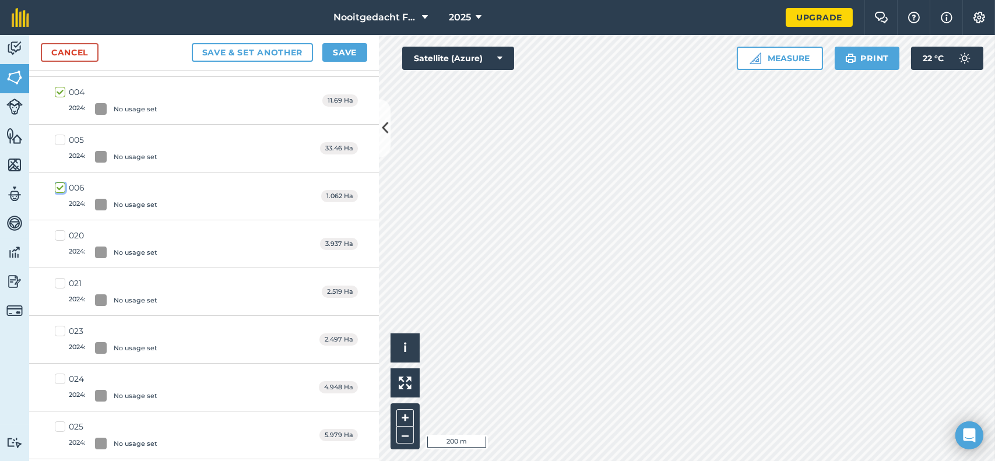
checkbox input "true"
click at [354, 52] on button "Save" at bounding box center [344, 52] width 45 height 19
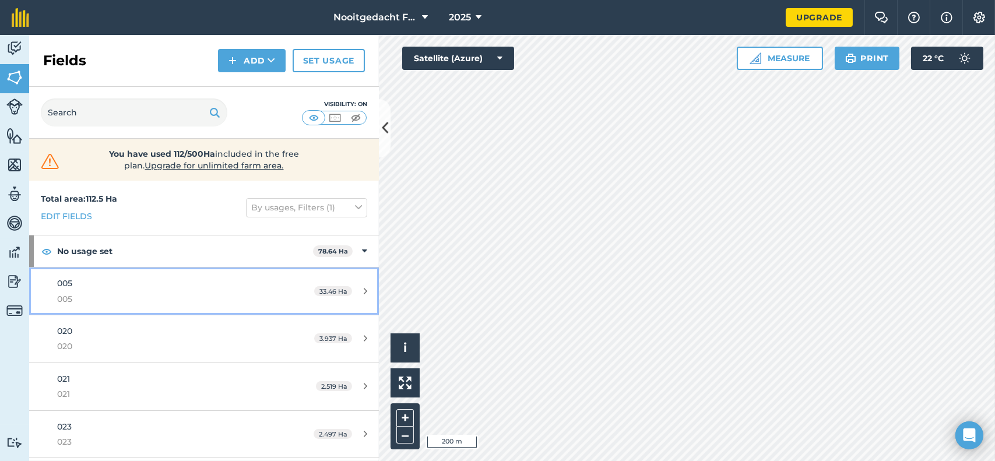
click at [212, 281] on div "005 005" at bounding box center [166, 291] width 219 height 29
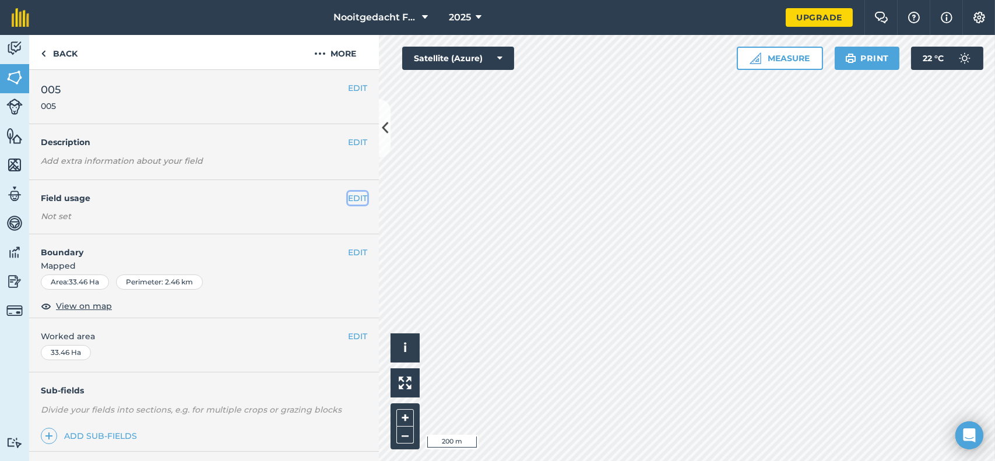
click at [353, 195] on button "EDIT" at bounding box center [357, 198] width 19 height 13
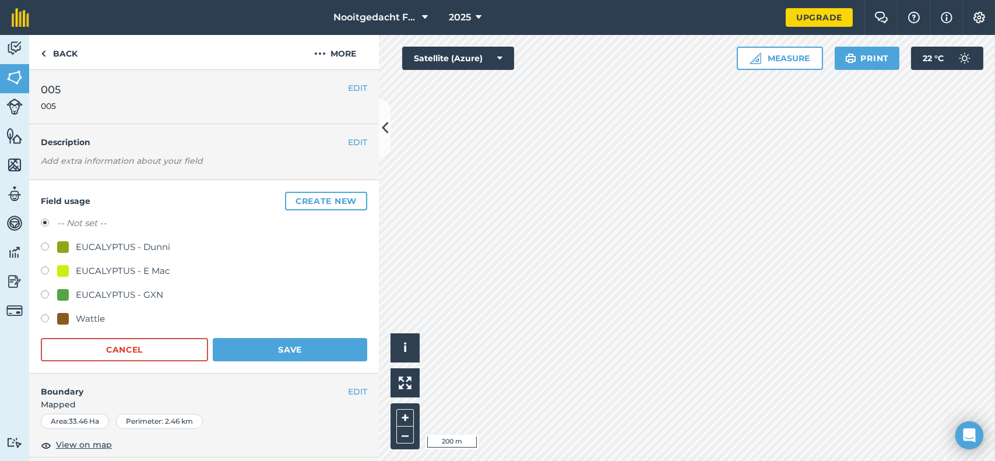
click at [47, 270] on label at bounding box center [49, 272] width 16 height 12
radio input "true"
radio input "false"
click at [275, 345] on button "Save" at bounding box center [290, 349] width 154 height 23
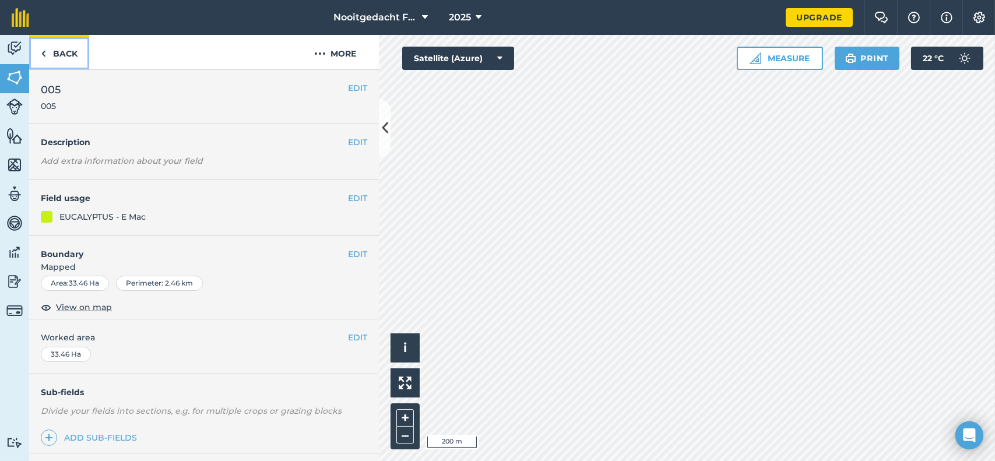
click at [63, 51] on link "Back" at bounding box center [59, 52] width 60 height 34
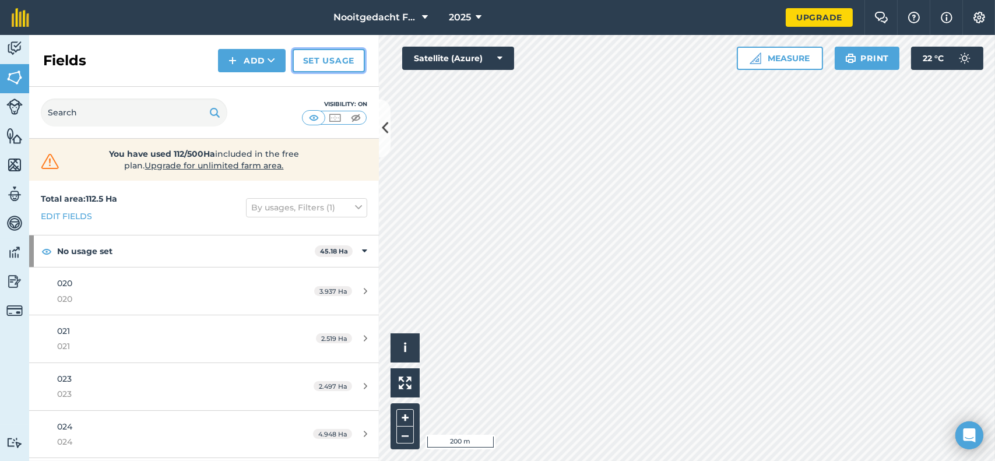
click at [317, 59] on link "Set usage" at bounding box center [329, 60] width 72 height 23
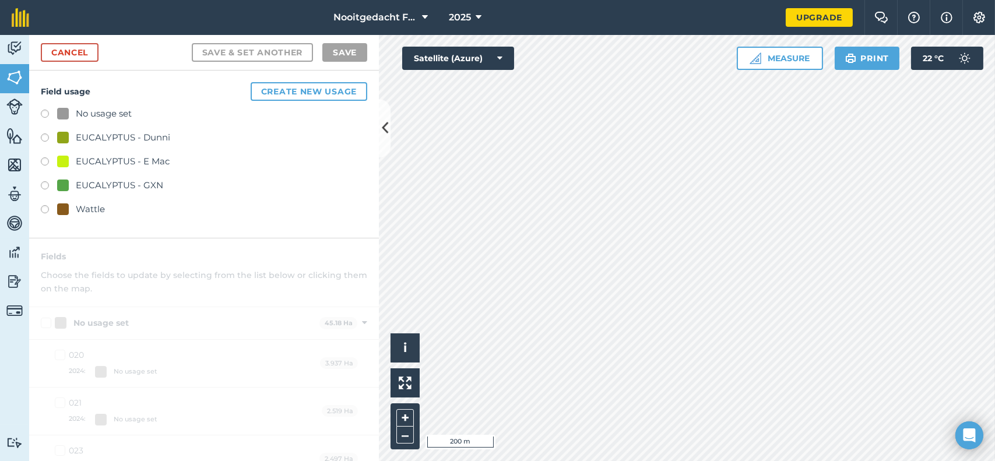
click at [44, 158] on label at bounding box center [49, 163] width 16 height 12
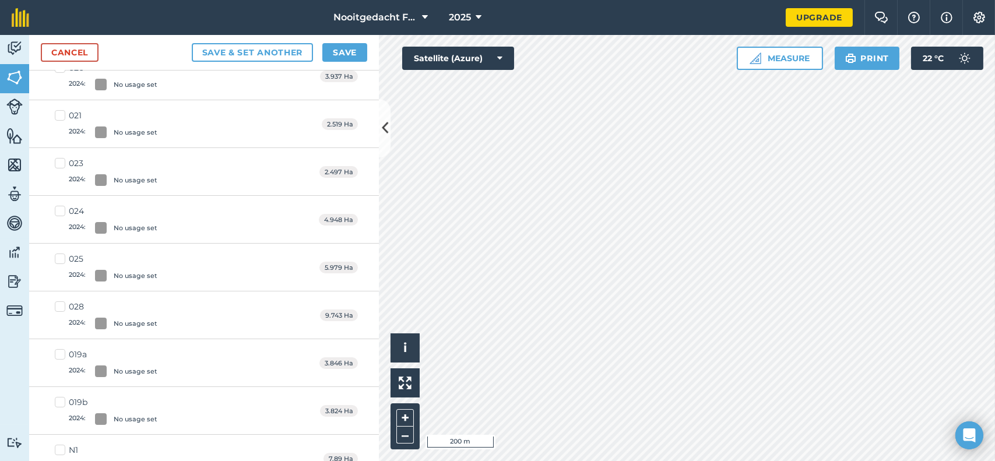
scroll to position [233, 0]
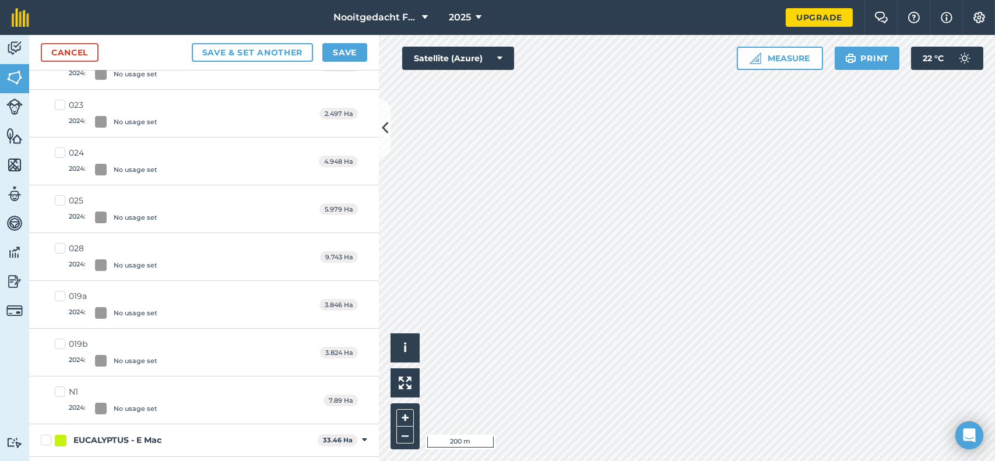
click at [61, 340] on label "019b 2024 : No usage set" at bounding box center [106, 352] width 103 height 29
click at [61, 340] on input "019b 2024 : No usage set" at bounding box center [59, 342] width 8 height 8
checkbox input "true"
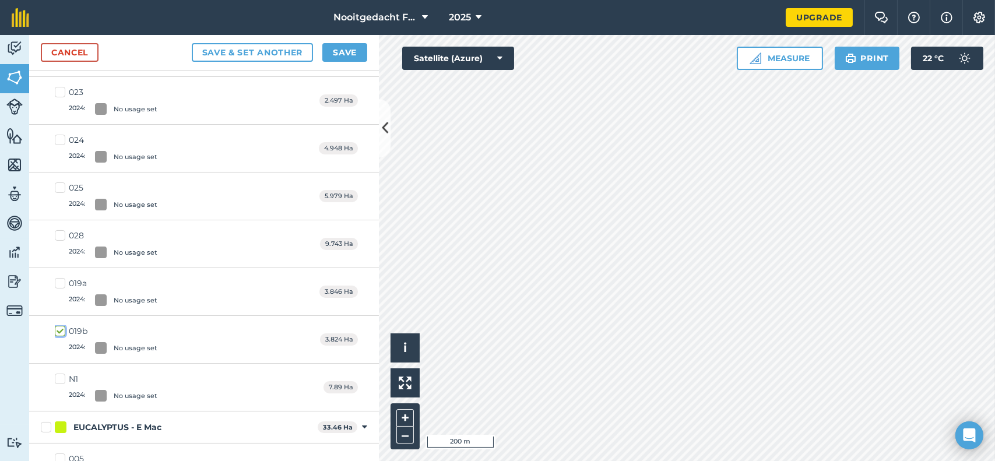
scroll to position [220, 0]
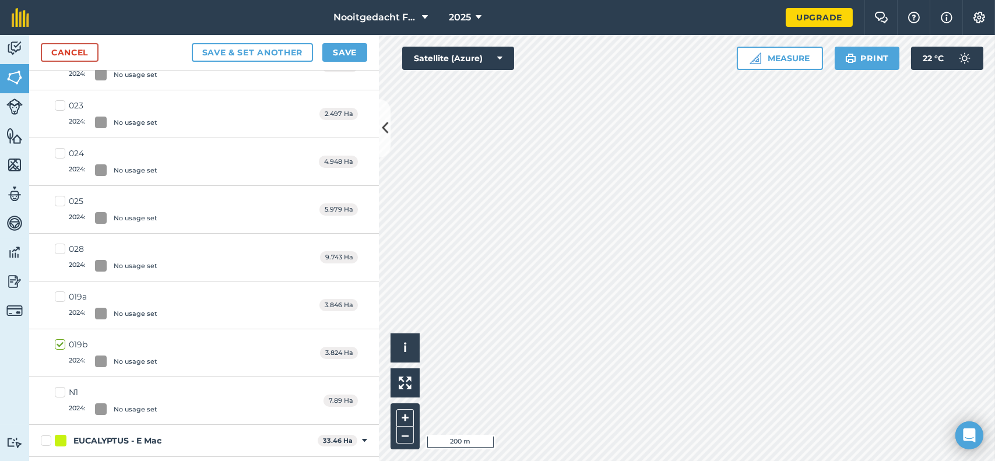
click at [64, 296] on label "019a 2024 : No usage set" at bounding box center [106, 305] width 103 height 29
click at [62, 296] on input "019a 2024 : No usage set" at bounding box center [59, 295] width 8 height 8
checkbox input "true"
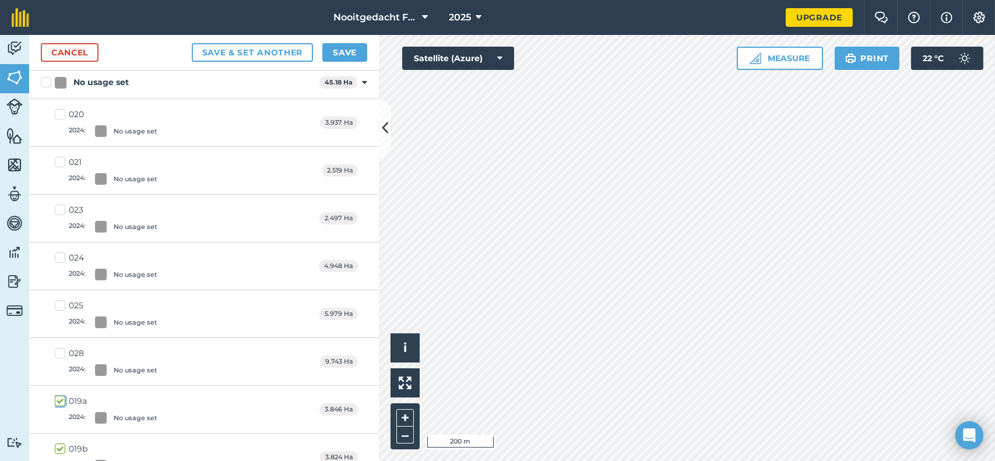
scroll to position [45, 0]
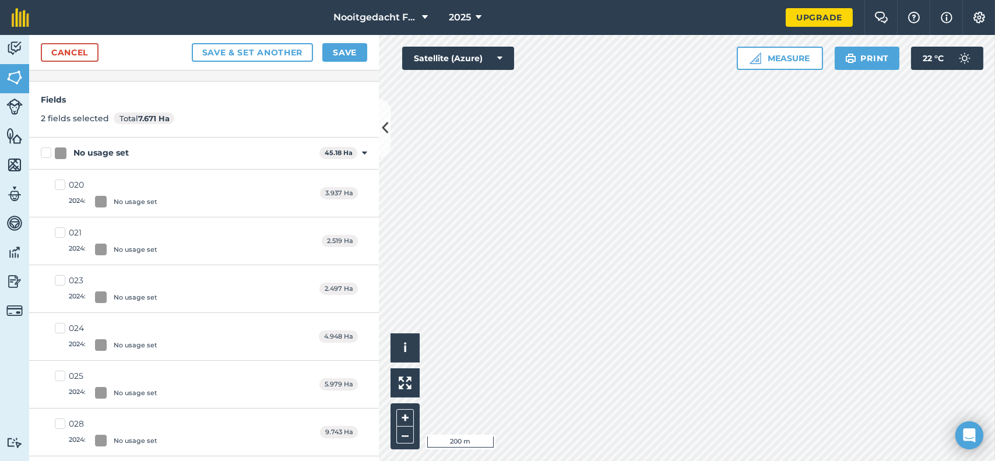
click at [59, 189] on label "020 2024 : No usage set" at bounding box center [106, 193] width 103 height 29
click at [59, 187] on input "020 2024 : No usage set" at bounding box center [59, 183] width 8 height 8
checkbox input "true"
click at [62, 232] on label "021 2024 : No usage set" at bounding box center [106, 241] width 103 height 29
click at [62, 232] on input "021 2024 : No usage set" at bounding box center [59, 231] width 8 height 8
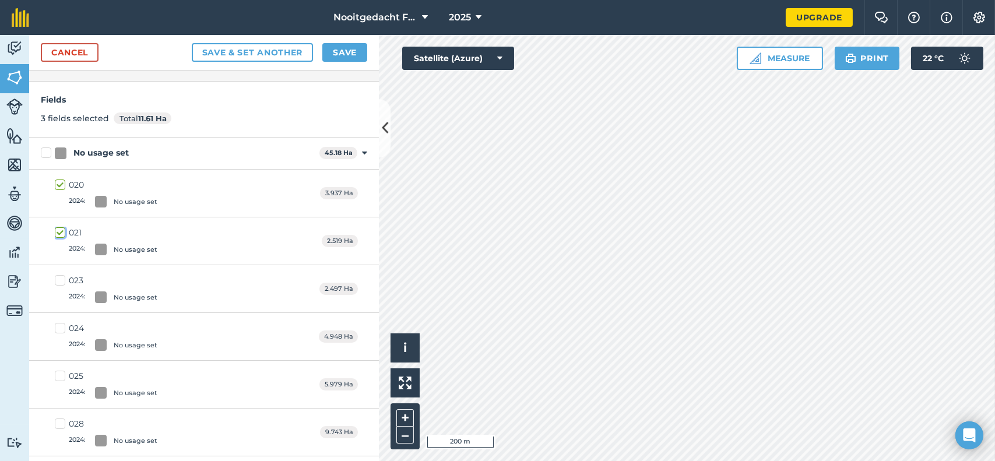
checkbox input "true"
click at [64, 277] on label "023 2024 : No usage set" at bounding box center [106, 289] width 103 height 29
click at [62, 277] on input "023 2024 : No usage set" at bounding box center [59, 279] width 8 height 8
checkbox input "true"
click at [60, 325] on label "024 2024 : No usage set" at bounding box center [106, 336] width 103 height 29
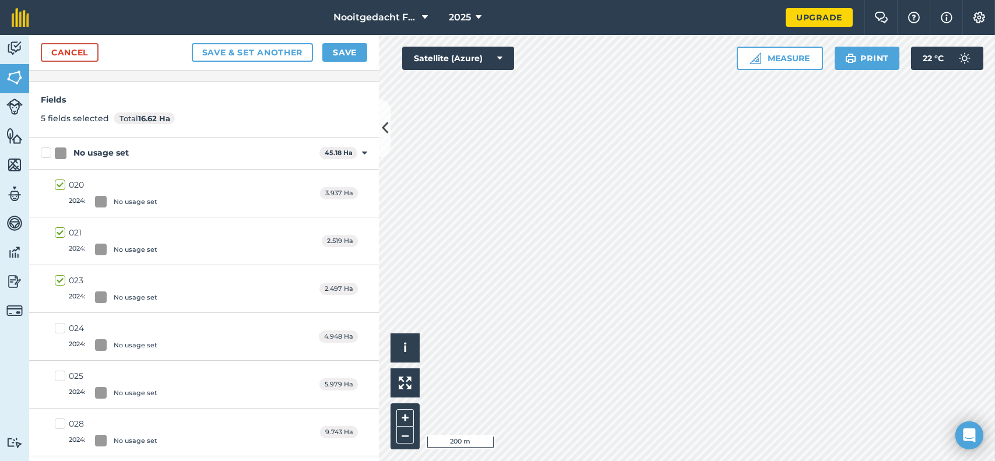
click at [60, 325] on input "024 2024 : No usage set" at bounding box center [59, 326] width 8 height 8
checkbox input "true"
click at [62, 421] on label "028 2024 : No usage set" at bounding box center [106, 432] width 103 height 29
click at [62, 421] on input "028 2024 : No usage set" at bounding box center [59, 422] width 8 height 8
checkbox input "true"
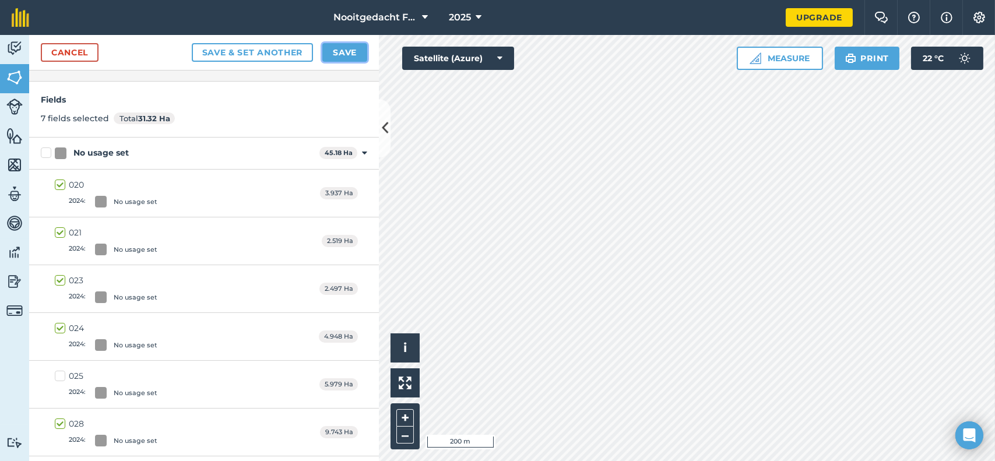
click at [336, 55] on button "Save" at bounding box center [344, 52] width 45 height 19
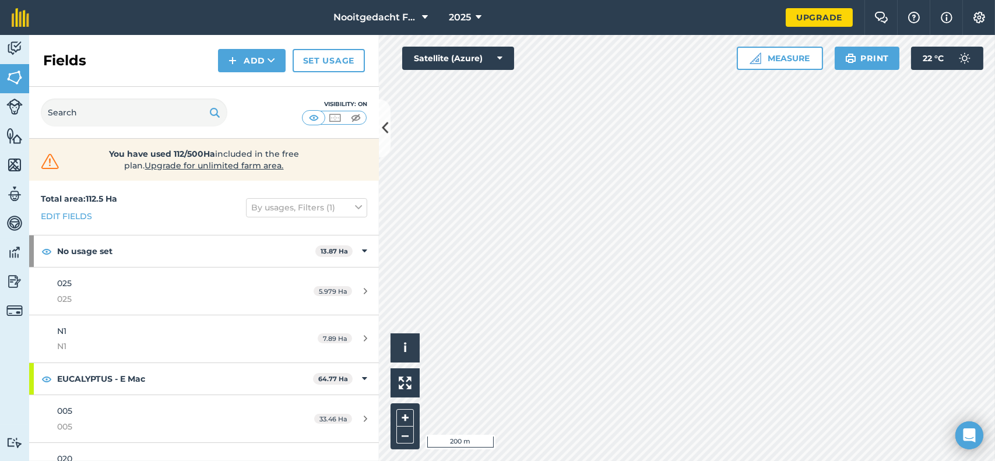
scroll to position [58, 0]
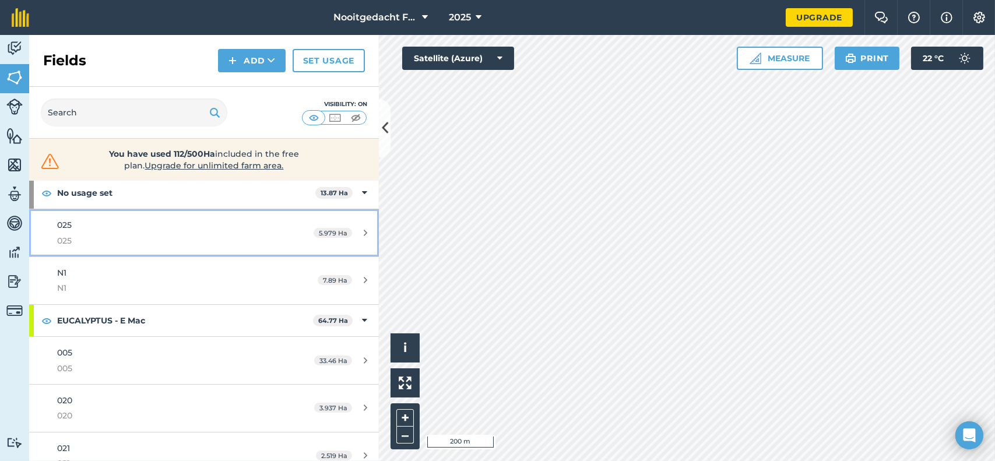
click at [292, 226] on link "025 025 5.979 Ha" at bounding box center [204, 232] width 350 height 47
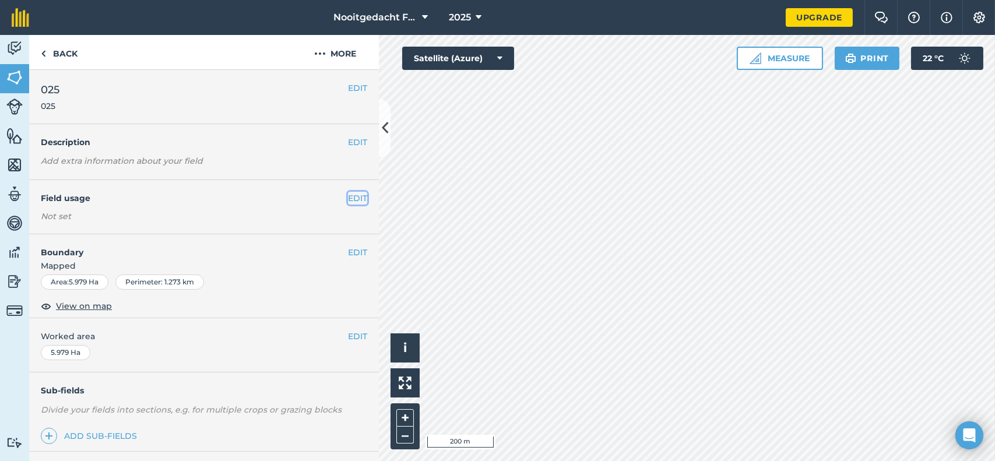
click at [354, 195] on button "EDIT" at bounding box center [357, 198] width 19 height 13
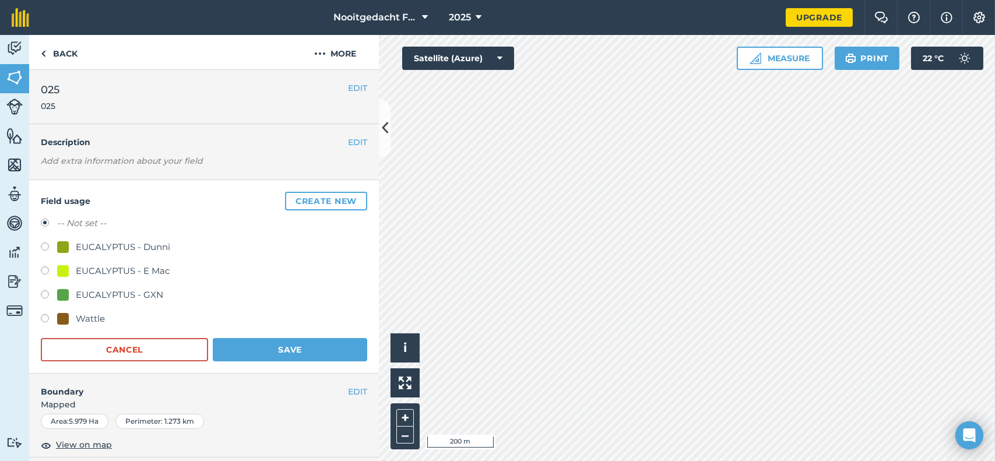
click at [47, 243] on label at bounding box center [49, 249] width 16 height 12
radio input "true"
radio input "false"
click at [293, 345] on button "Save" at bounding box center [290, 349] width 154 height 23
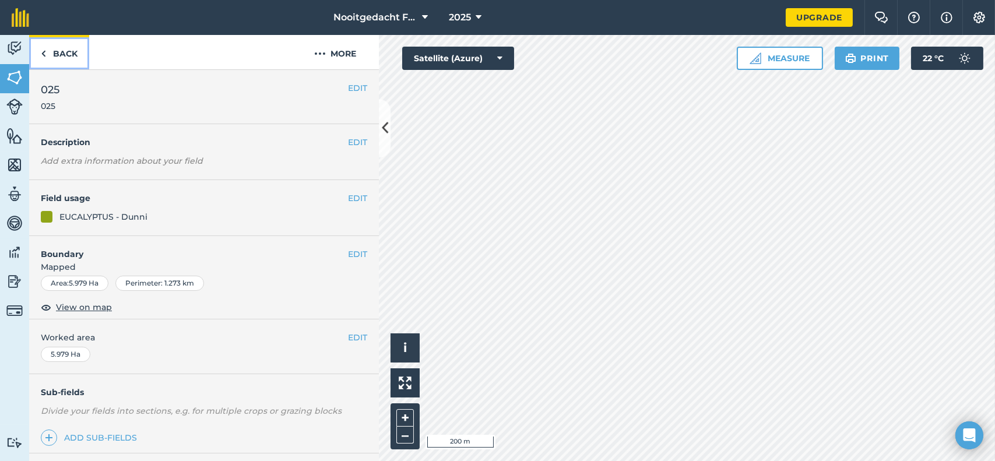
click at [69, 53] on link "Back" at bounding box center [59, 52] width 60 height 34
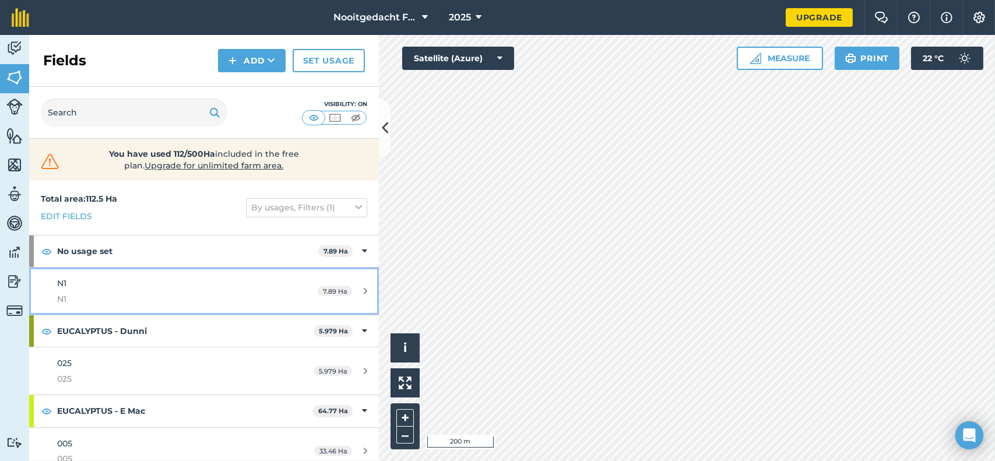
click at [361, 290] on div "7.89 Ha" at bounding box center [342, 291] width 73 height 9
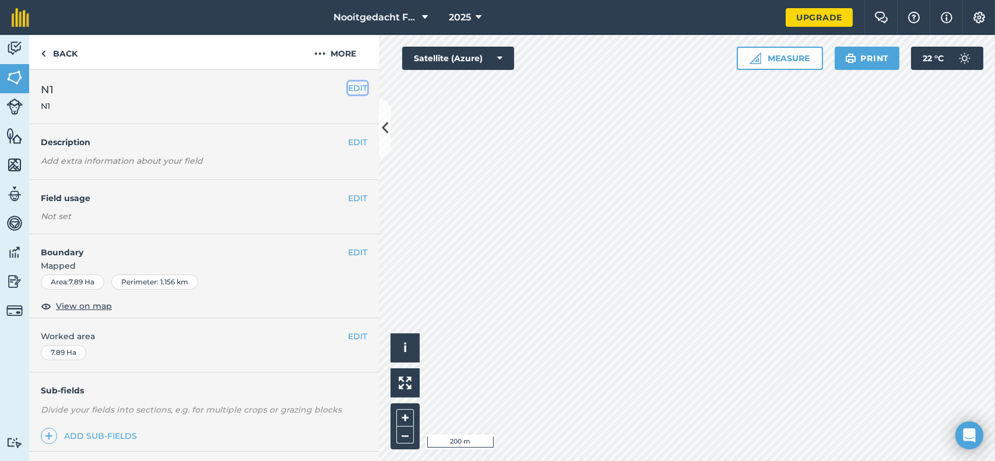
click at [348, 84] on button "EDIT" at bounding box center [357, 88] width 19 height 13
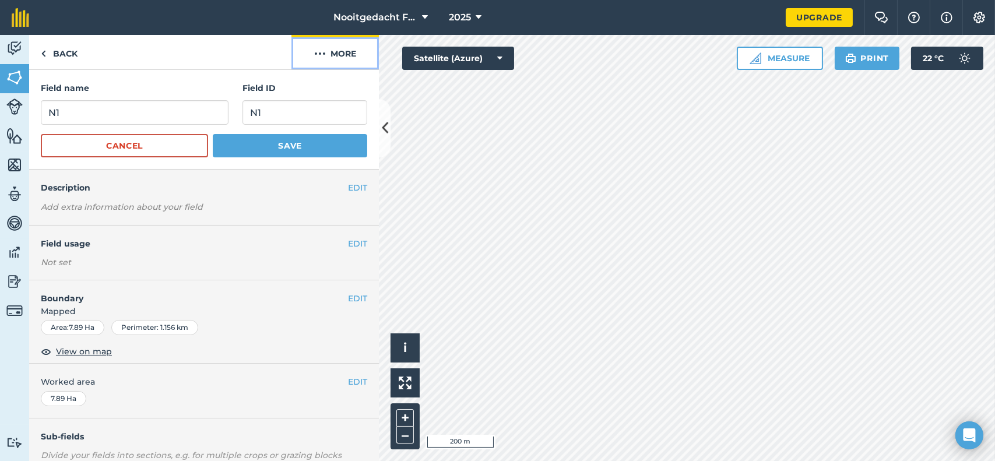
click at [340, 52] on button "More" at bounding box center [334, 52] width 87 height 34
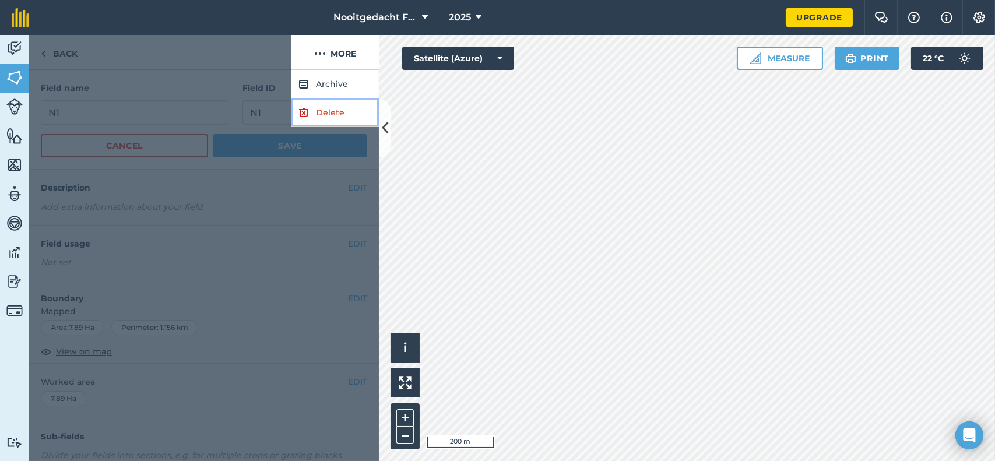
click at [333, 107] on link "Delete" at bounding box center [334, 113] width 87 height 29
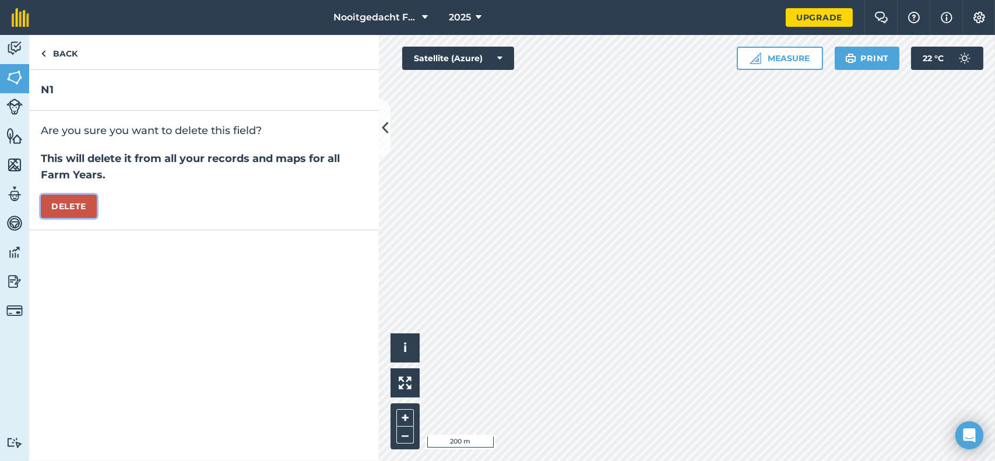
click at [84, 204] on button "Delete" at bounding box center [69, 206] width 56 height 23
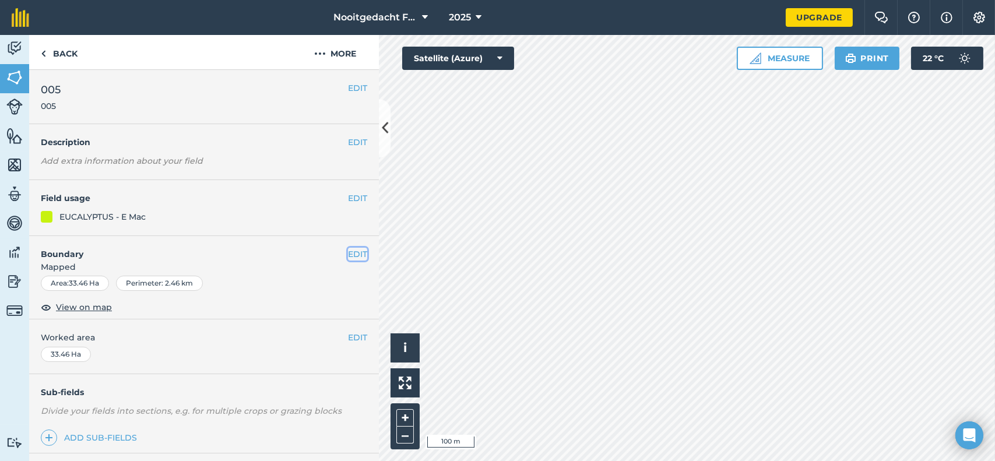
click at [348, 253] on button "EDIT" at bounding box center [357, 254] width 19 height 13
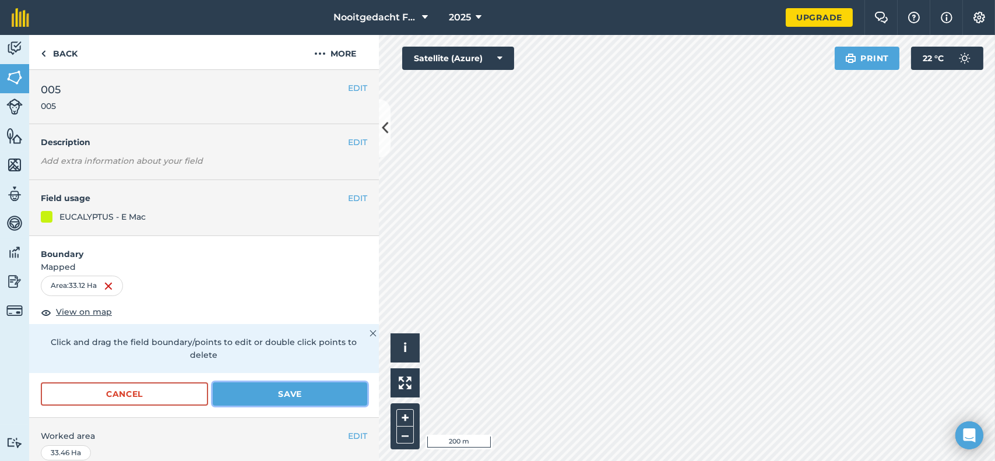
click at [299, 396] on button "Save" at bounding box center [290, 393] width 154 height 23
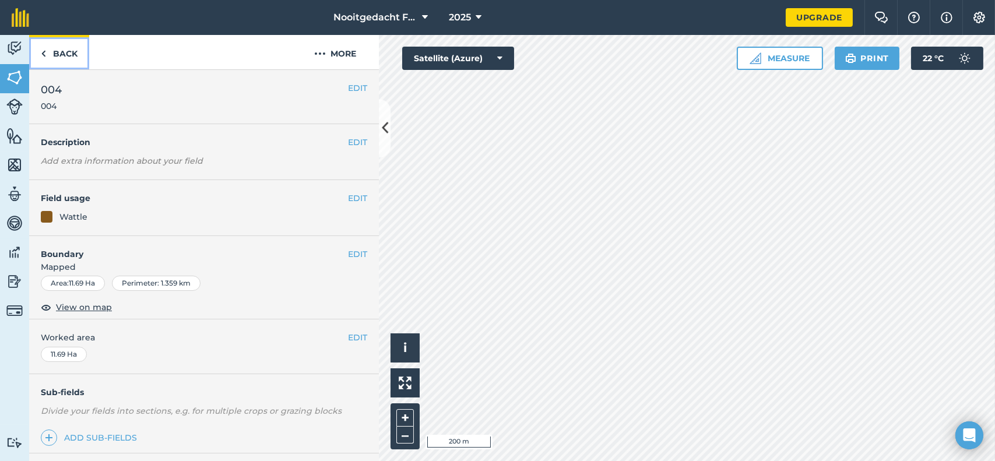
click at [66, 51] on link "Back" at bounding box center [59, 52] width 60 height 34
click at [73, 51] on link "Back" at bounding box center [59, 52] width 60 height 34
click at [353, 252] on button "EDIT" at bounding box center [357, 254] width 19 height 13
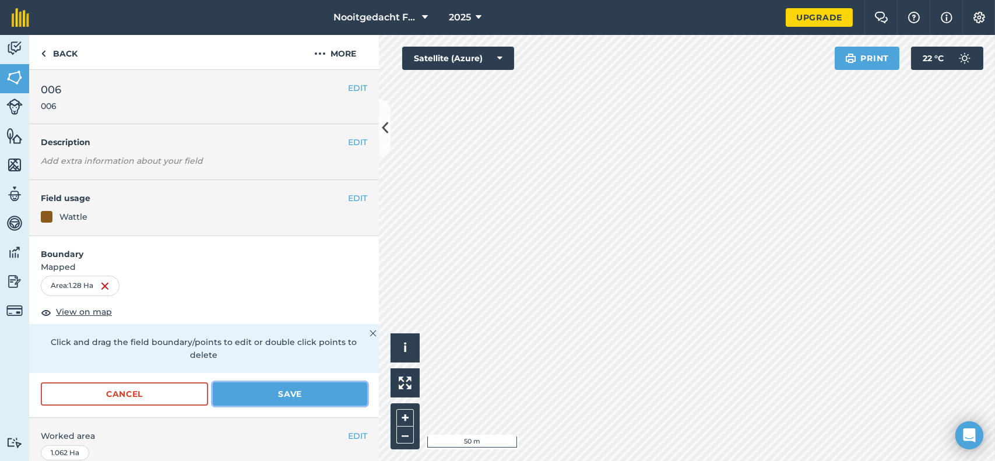
click at [277, 399] on button "Save" at bounding box center [290, 393] width 154 height 23
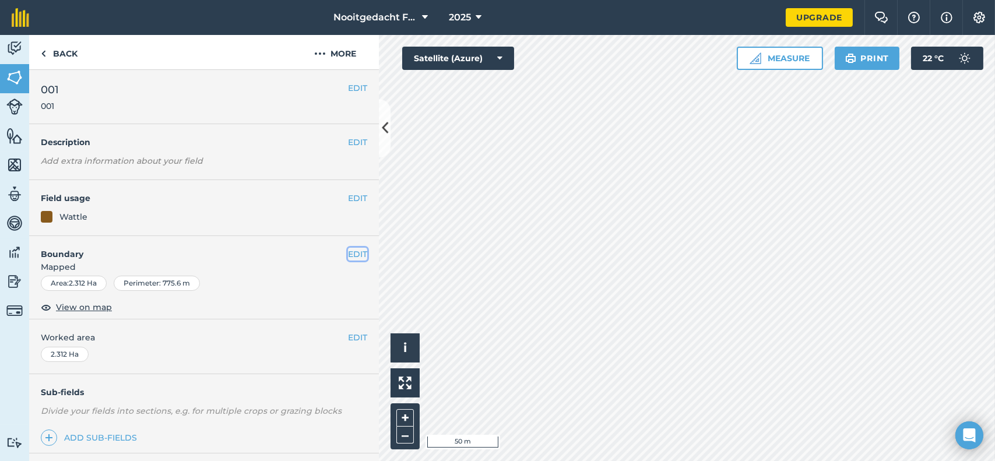
click at [349, 252] on button "EDIT" at bounding box center [357, 254] width 19 height 13
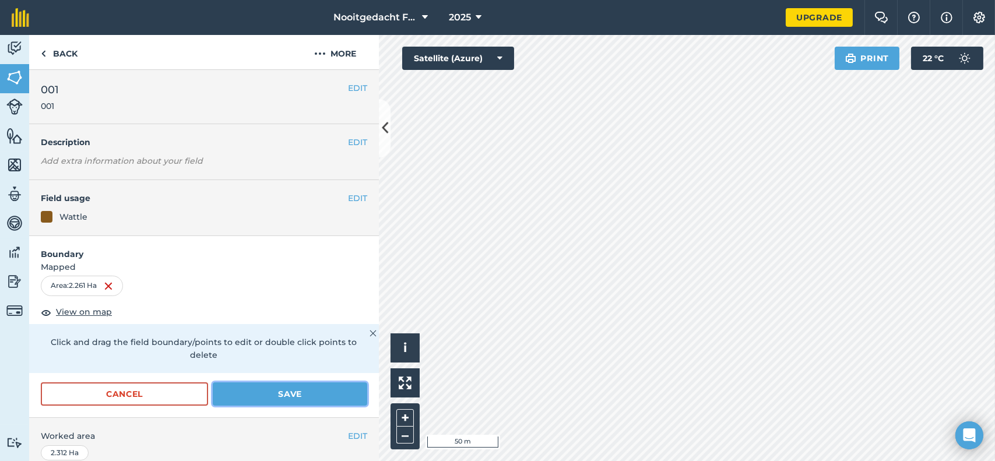
click at [287, 387] on button "Save" at bounding box center [290, 393] width 154 height 23
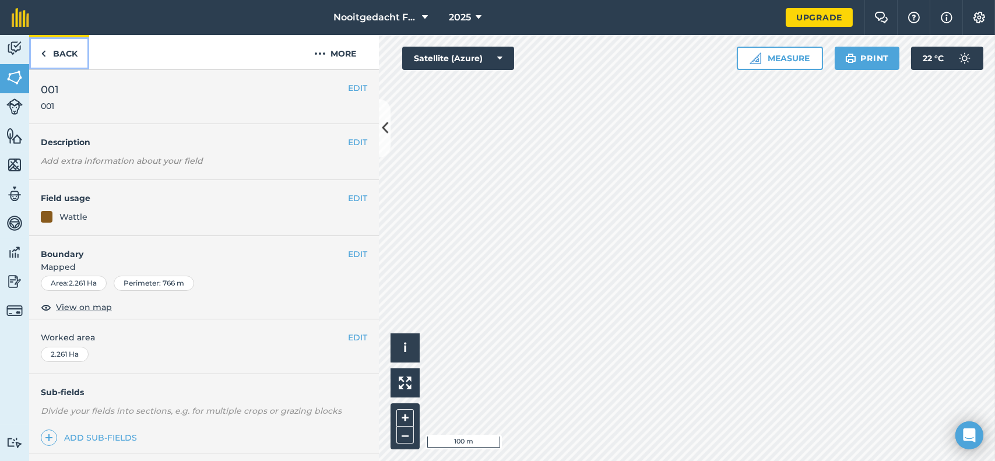
click at [69, 51] on link "Back" at bounding box center [59, 52] width 60 height 34
click at [59, 57] on link "Back" at bounding box center [59, 52] width 60 height 34
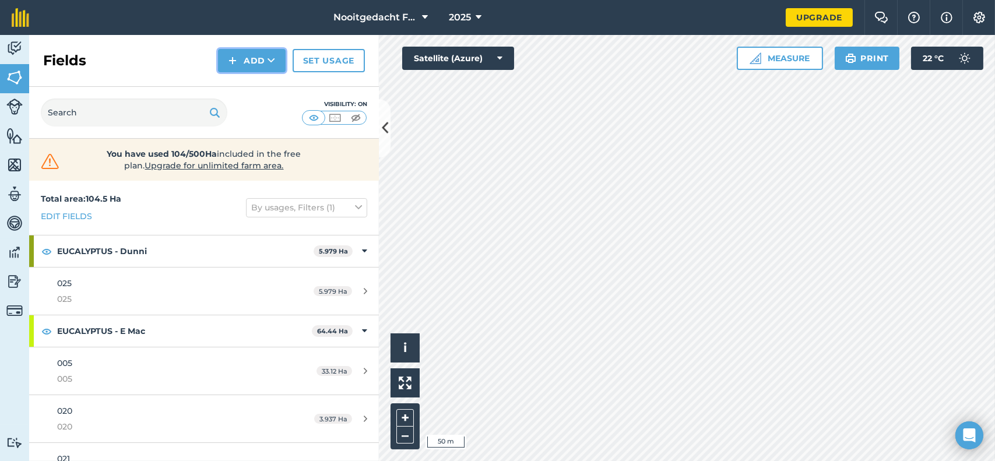
click at [243, 58] on button "Add" at bounding box center [252, 60] width 68 height 23
click at [258, 81] on link "Draw" at bounding box center [252, 87] width 64 height 26
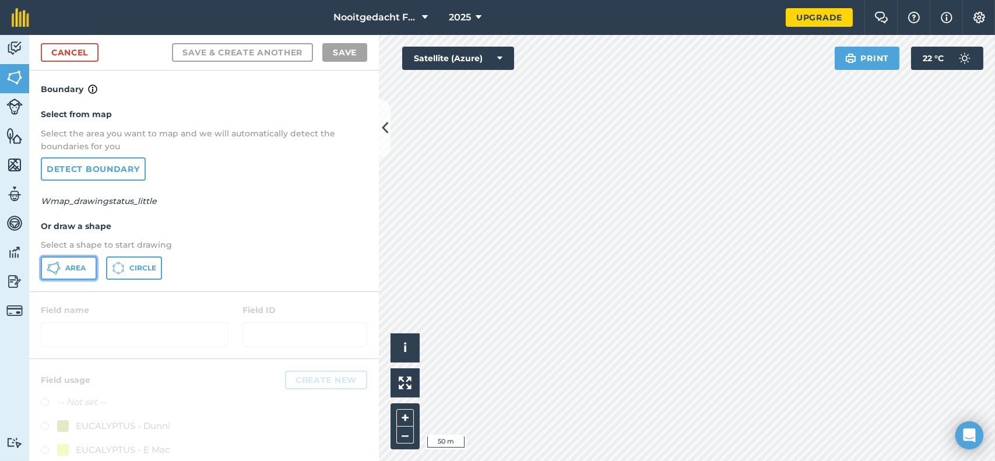
click at [77, 272] on button "Area" at bounding box center [69, 268] width 56 height 23
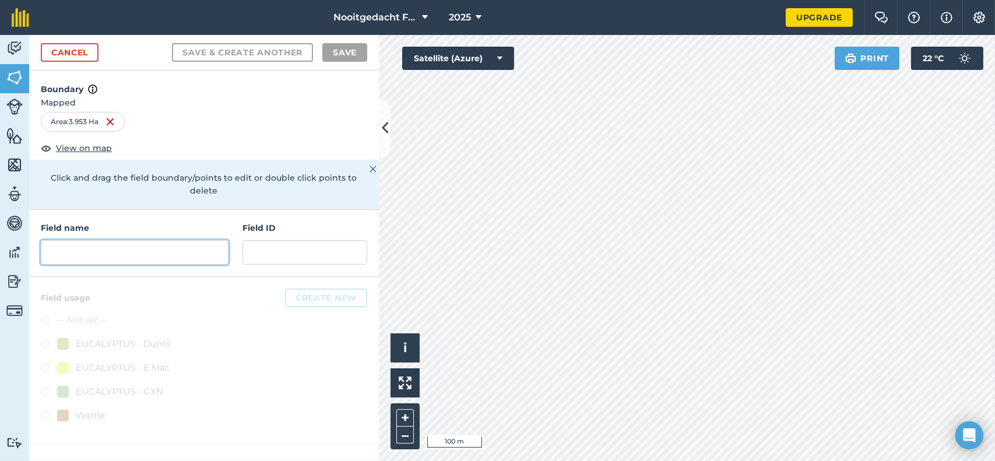
click at [124, 240] on input "text" at bounding box center [135, 252] width 188 height 24
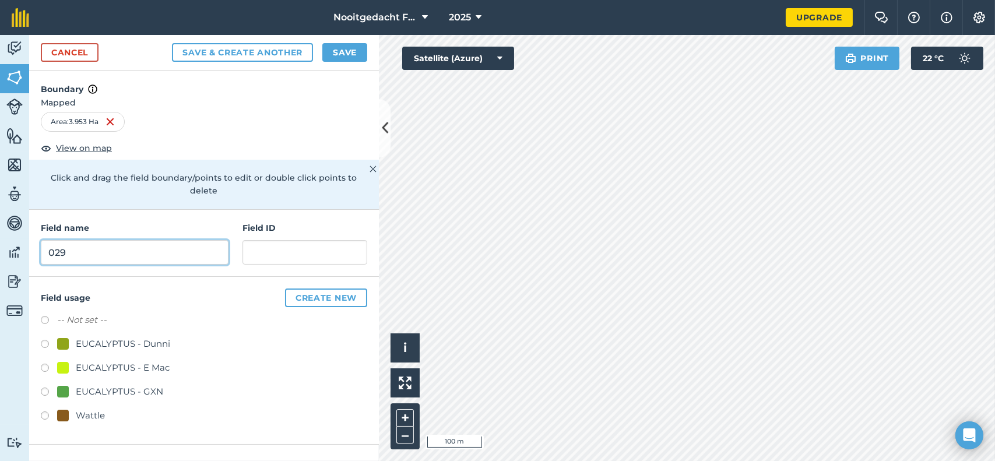
type input "029"
click at [287, 240] on input "text" at bounding box center [305, 252] width 125 height 24
type input "029"
click at [314, 289] on button "Create new" at bounding box center [326, 298] width 82 height 19
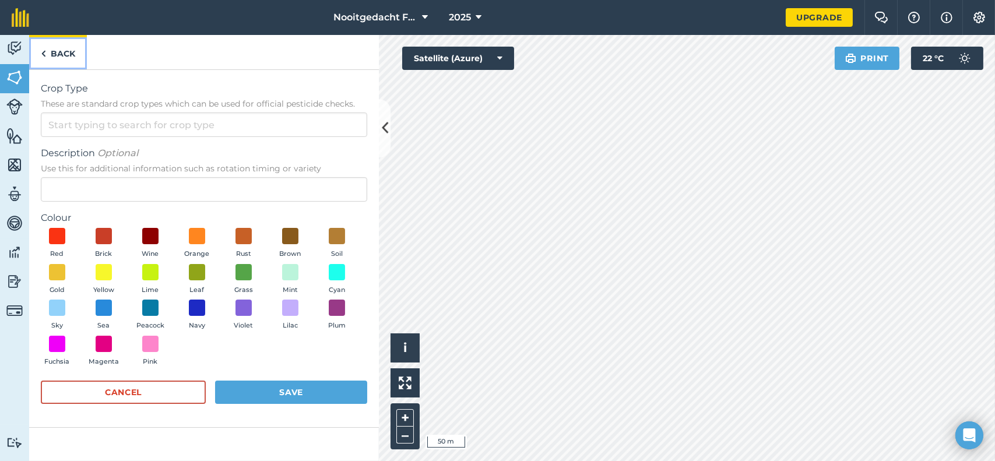
click at [63, 50] on link "Back" at bounding box center [58, 52] width 58 height 34
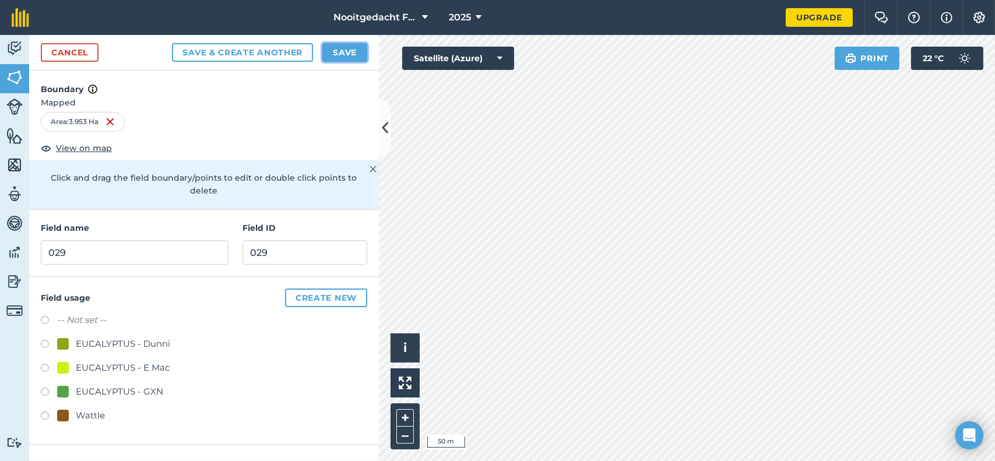
click at [336, 48] on button "Save" at bounding box center [344, 52] width 45 height 19
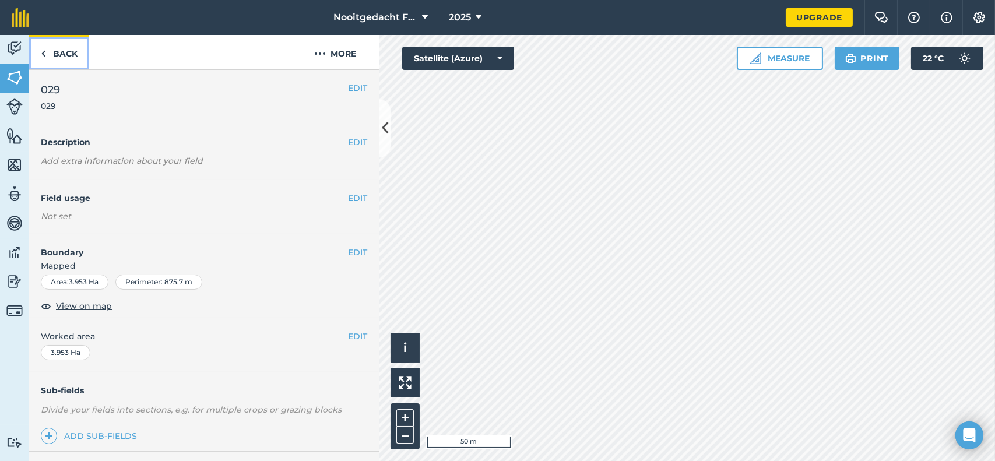
click at [76, 54] on link "Back" at bounding box center [59, 52] width 60 height 34
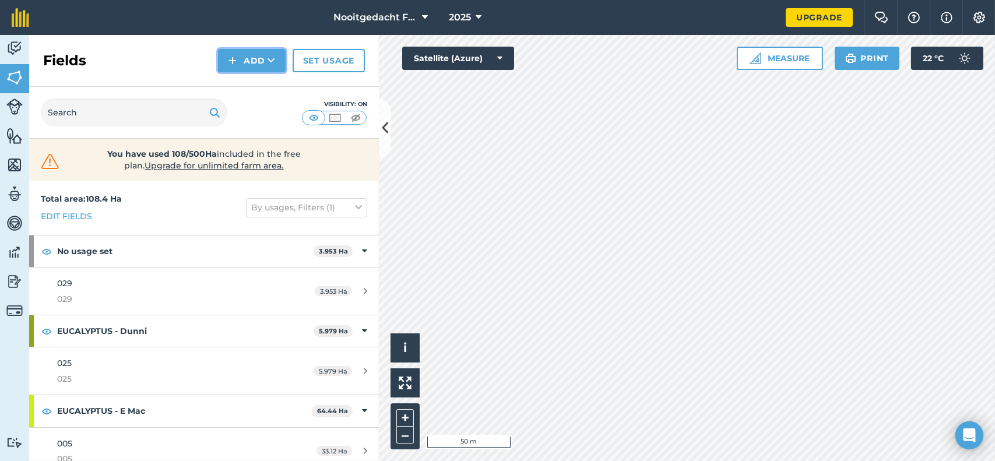
click at [252, 61] on button "Add" at bounding box center [252, 60] width 68 height 23
click at [250, 82] on link "Draw" at bounding box center [252, 87] width 64 height 26
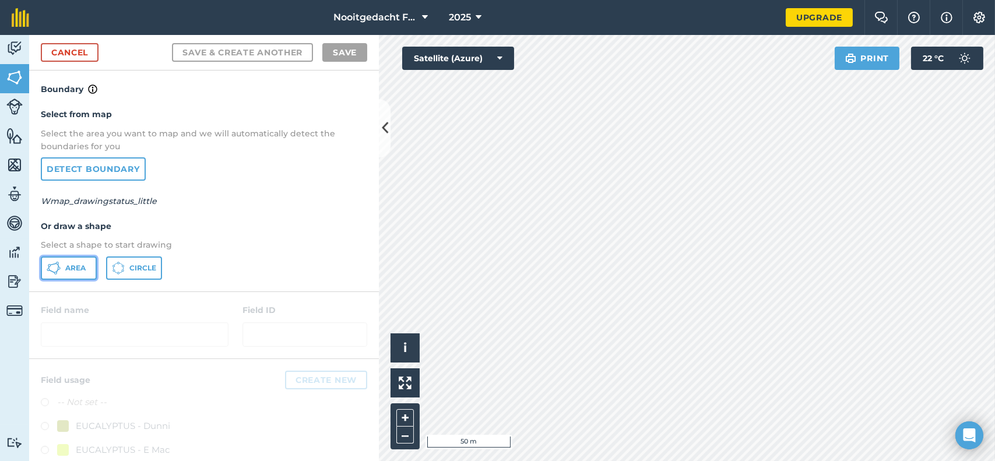
click at [78, 264] on span "Area" at bounding box center [75, 268] width 20 height 9
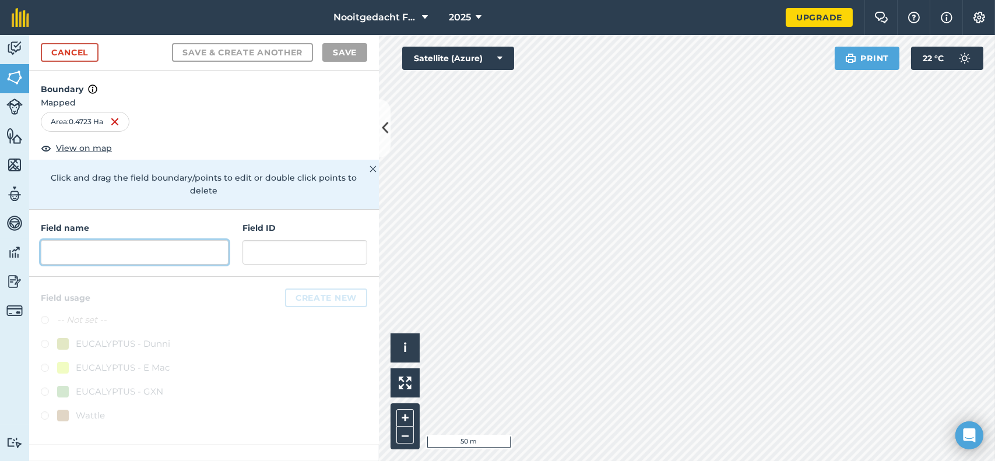
click at [142, 240] on input "text" at bounding box center [135, 252] width 188 height 24
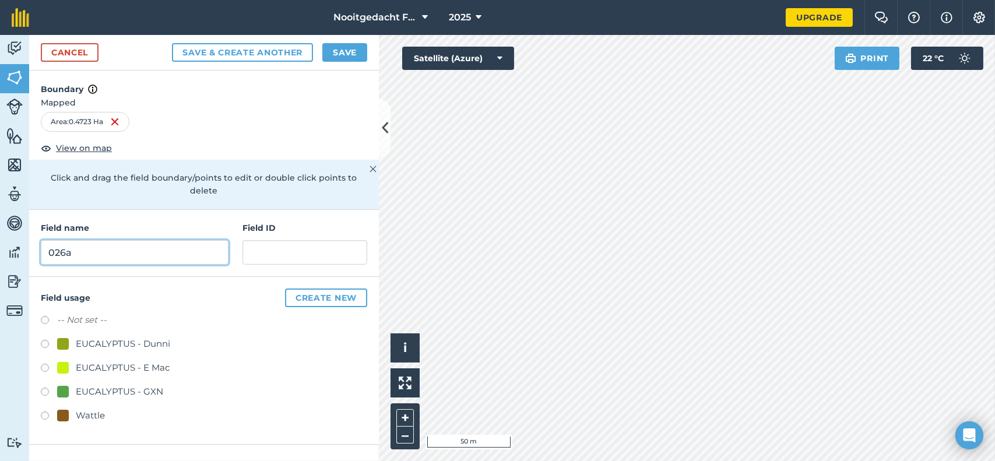
type input "026a"
click at [280, 240] on input "text" at bounding box center [305, 252] width 125 height 24
type input "026a"
click at [332, 50] on button "Save" at bounding box center [344, 52] width 45 height 19
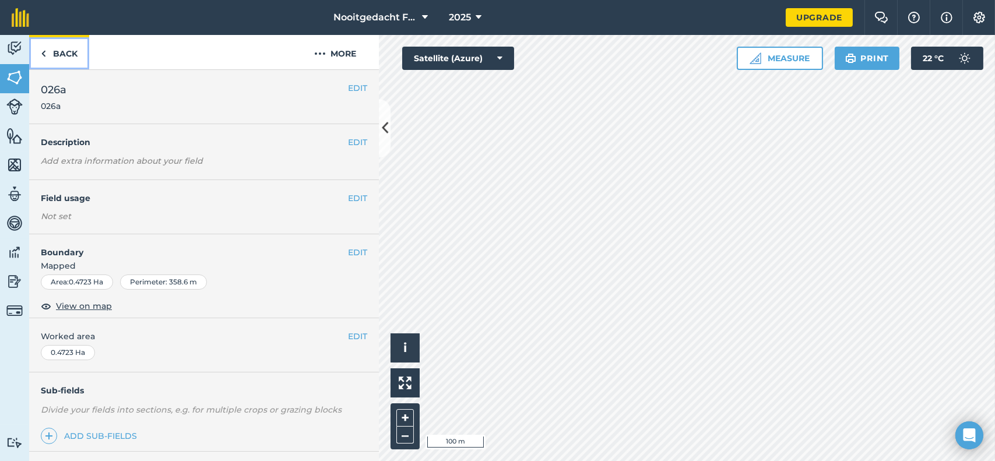
click at [63, 57] on link "Back" at bounding box center [59, 52] width 60 height 34
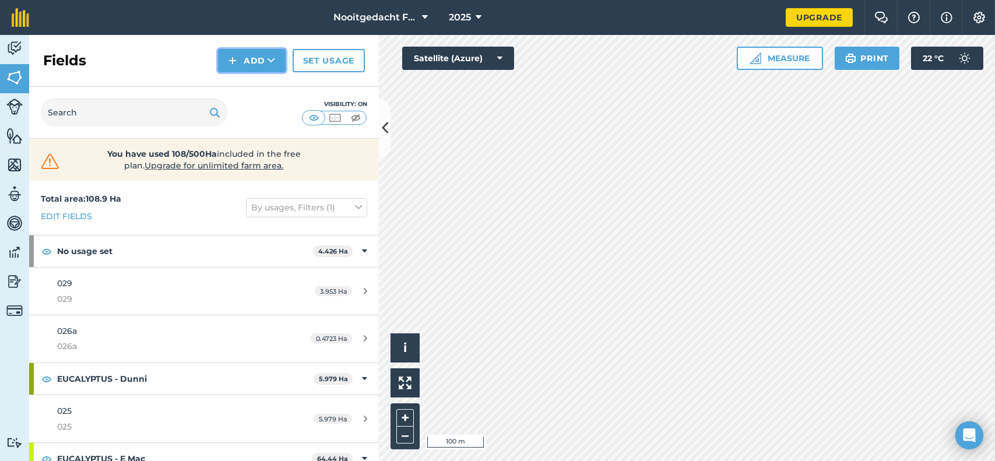
click at [255, 58] on button "Add" at bounding box center [252, 60] width 68 height 23
click at [253, 82] on link "Draw" at bounding box center [252, 87] width 64 height 26
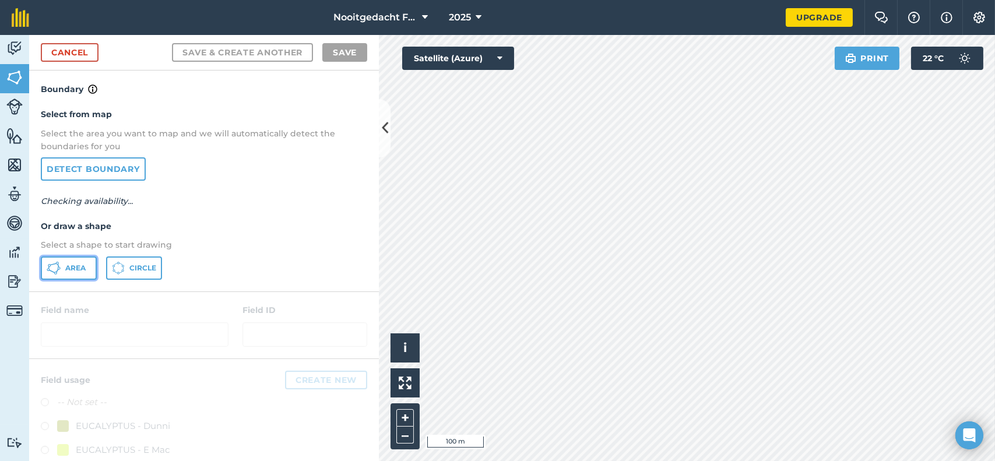
click at [75, 272] on button "Area" at bounding box center [69, 268] width 56 height 23
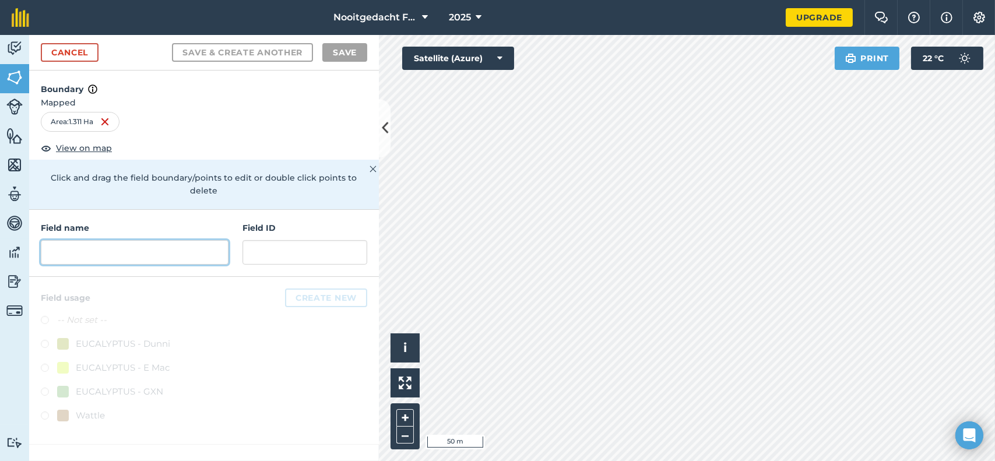
click at [156, 240] on input "text" at bounding box center [135, 252] width 188 height 24
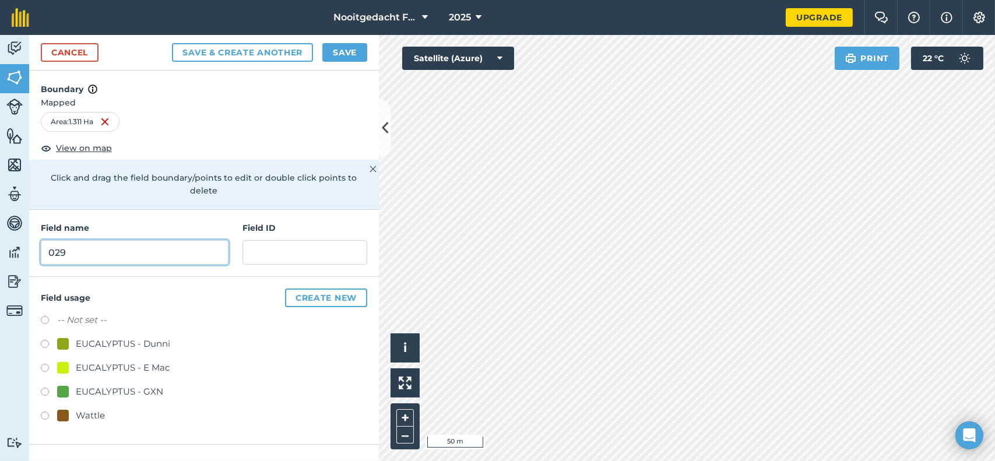
type input "029"
click at [296, 244] on input "text" at bounding box center [305, 252] width 125 height 24
type input "029"
click at [340, 48] on button "Save" at bounding box center [344, 52] width 45 height 19
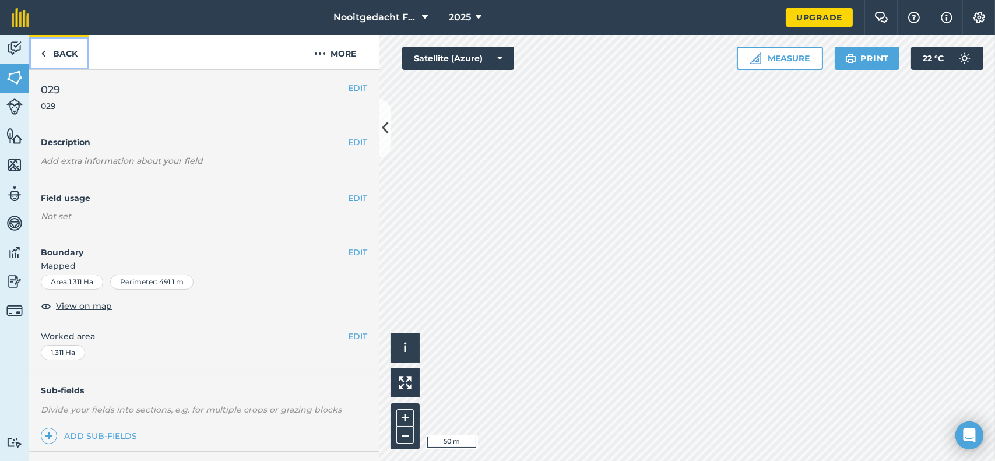
click at [80, 53] on link "Back" at bounding box center [59, 52] width 60 height 34
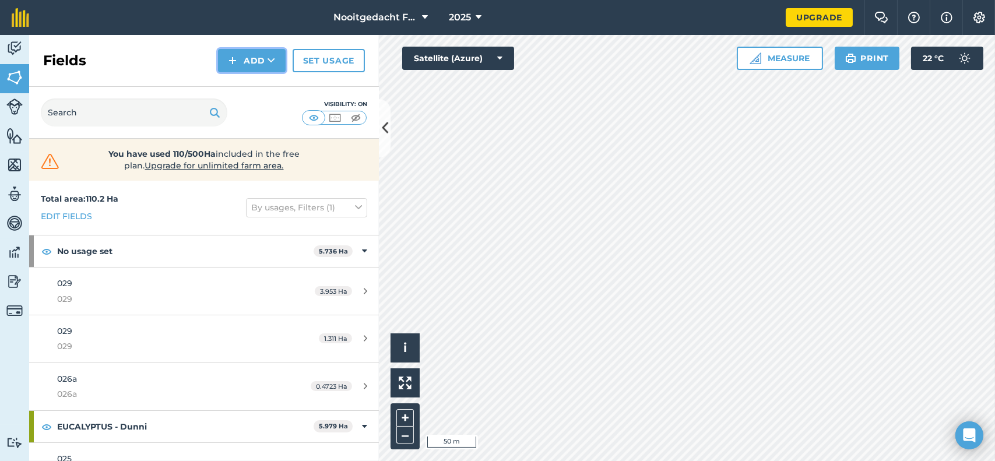
click at [256, 62] on button "Add" at bounding box center [252, 60] width 68 height 23
click at [250, 86] on link "Draw" at bounding box center [252, 87] width 64 height 26
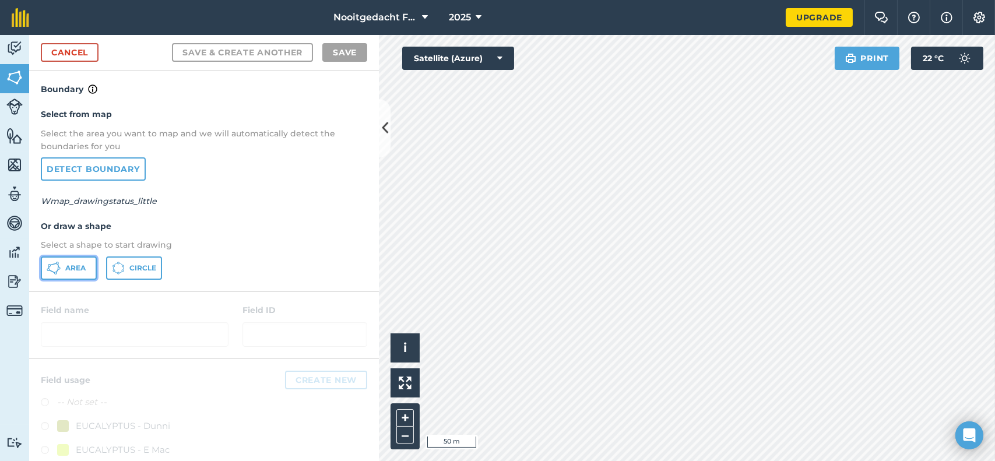
click at [78, 264] on span "Area" at bounding box center [75, 268] width 20 height 9
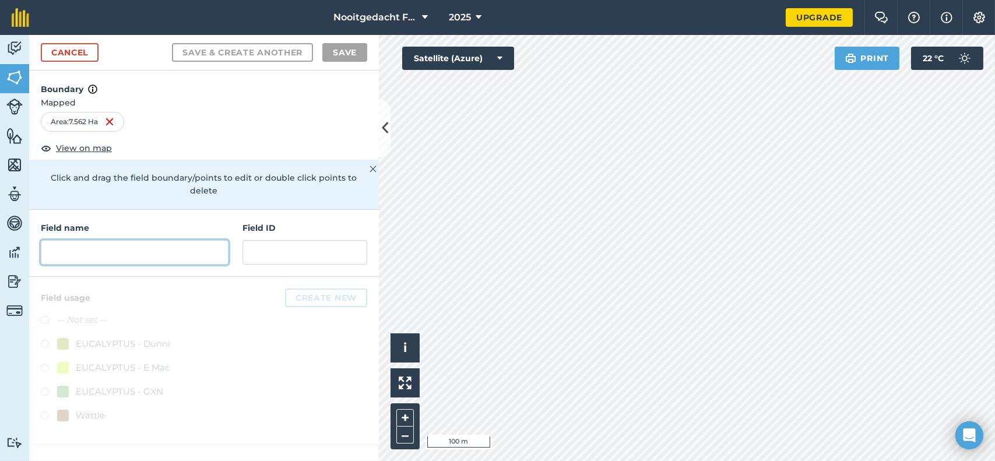
click at [173, 240] on input "text" at bounding box center [135, 252] width 188 height 24
click at [55, 240] on input "text" at bounding box center [135, 252] width 188 height 24
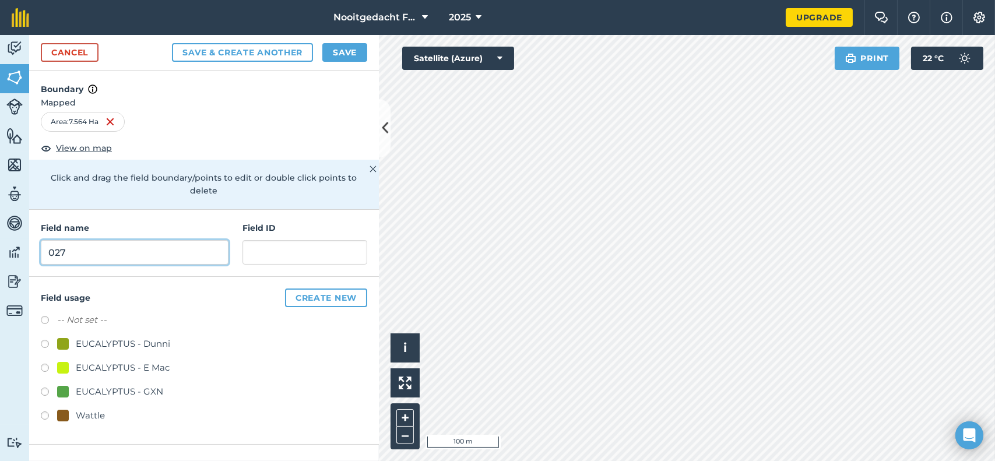
type input "027"
click at [262, 240] on input "text" at bounding box center [305, 252] width 125 height 24
type input "027"
click at [345, 51] on button "Save" at bounding box center [344, 52] width 45 height 19
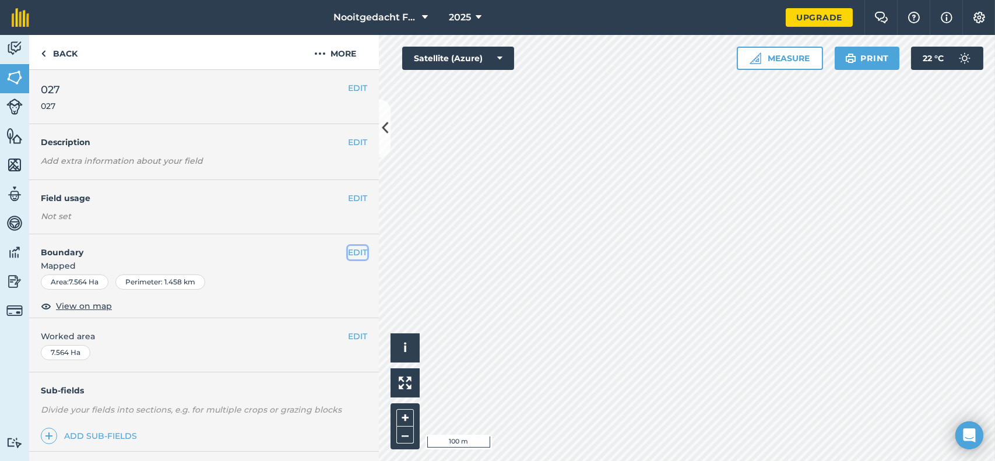
click at [350, 248] on button "EDIT" at bounding box center [357, 252] width 19 height 13
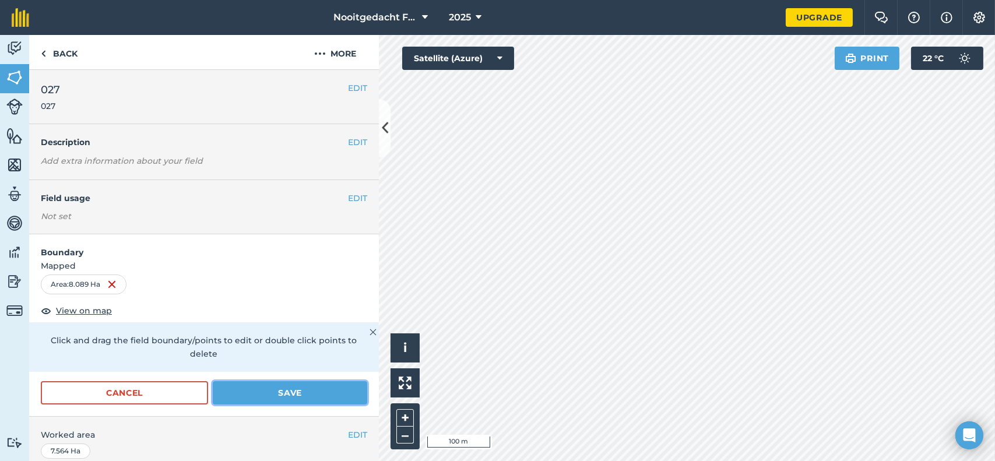
click at [285, 398] on button "Save" at bounding box center [290, 392] width 154 height 23
